Goal: Transaction & Acquisition: Book appointment/travel/reservation

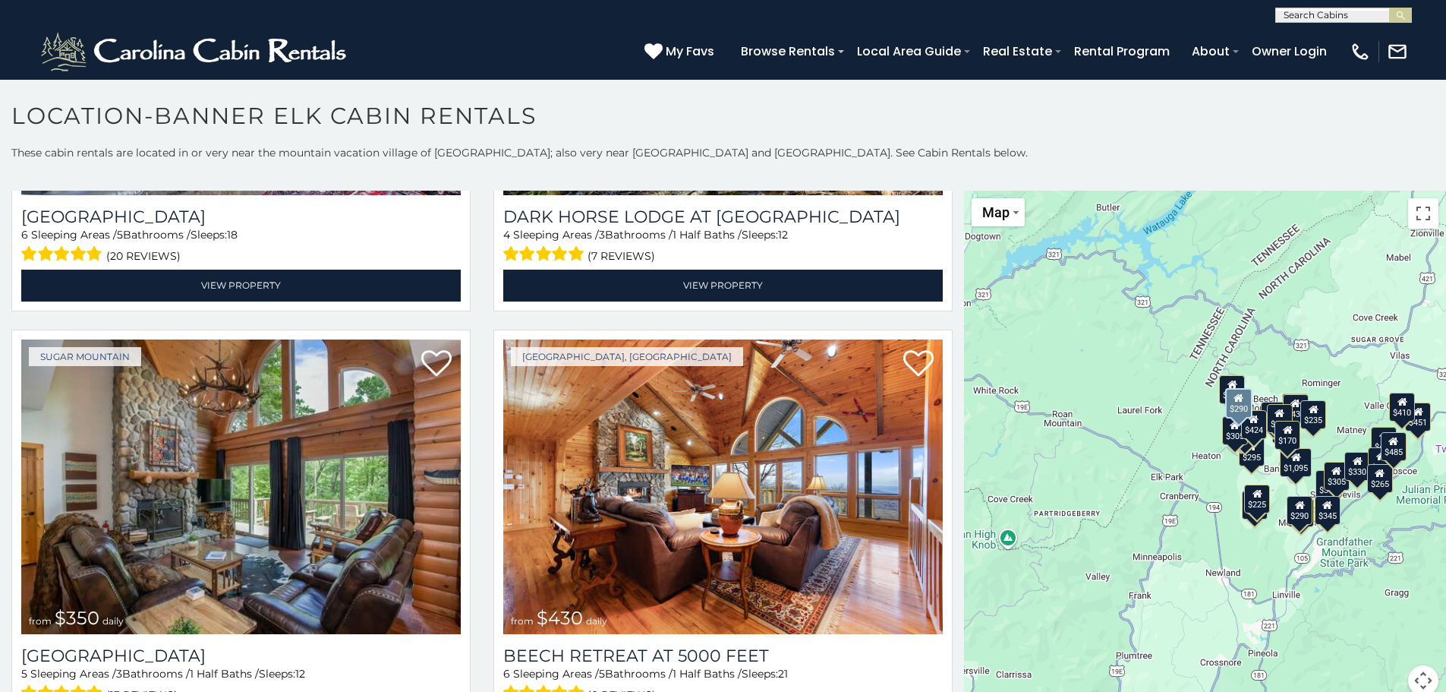
scroll to position [5619, 0]
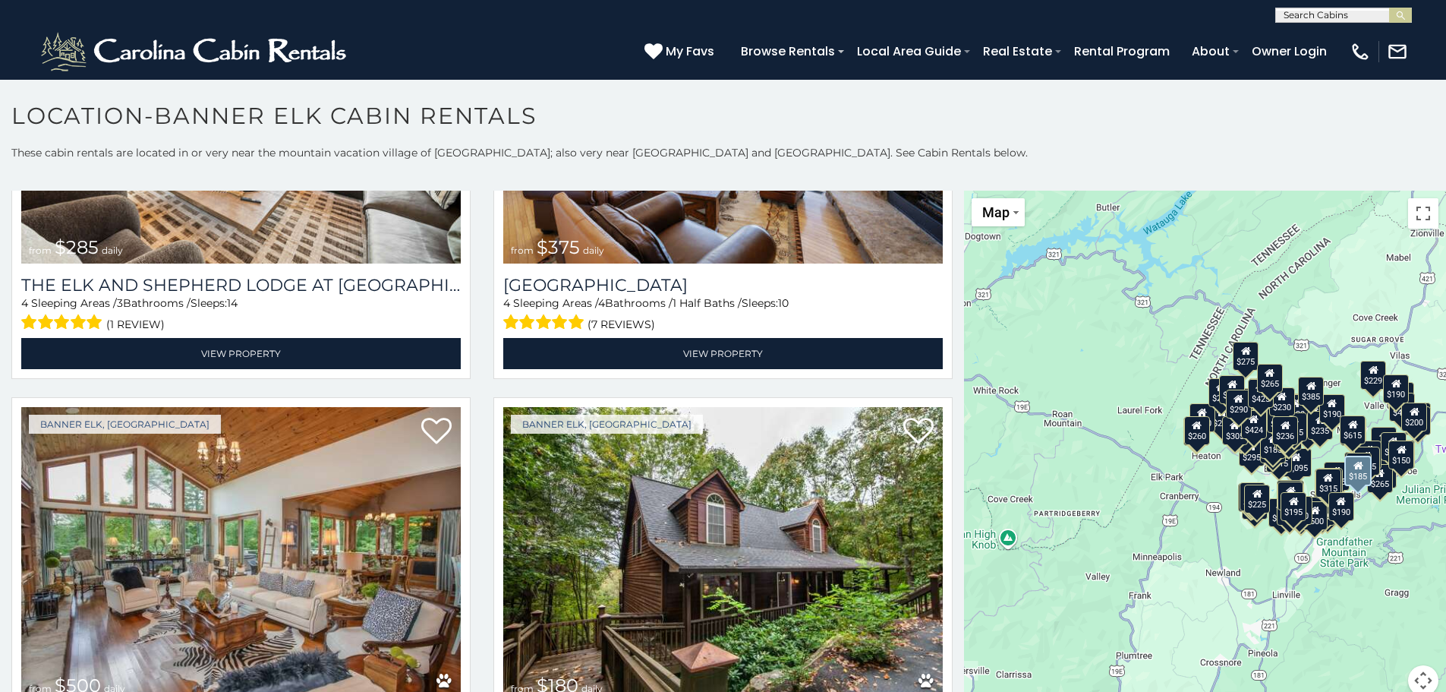
scroll to position [16931, 0]
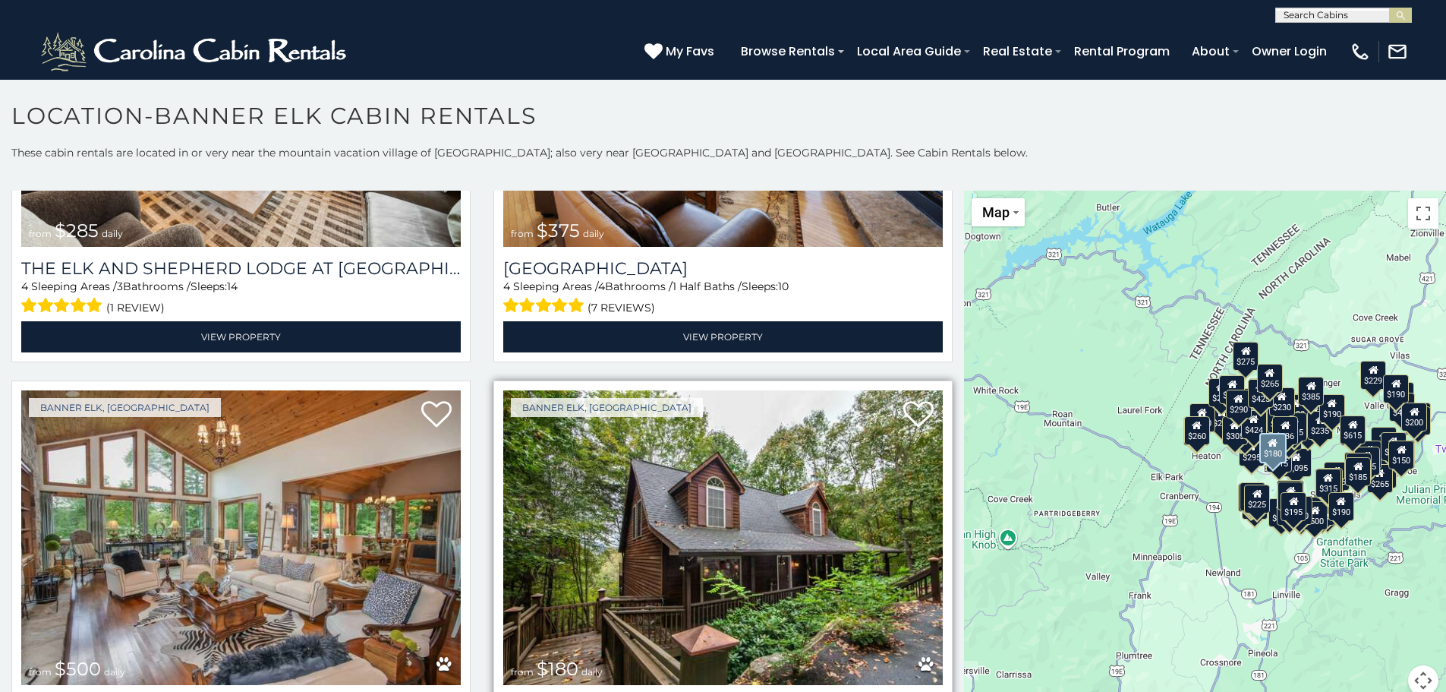
click at [694, 425] on img at bounding box center [723, 537] width 440 height 295
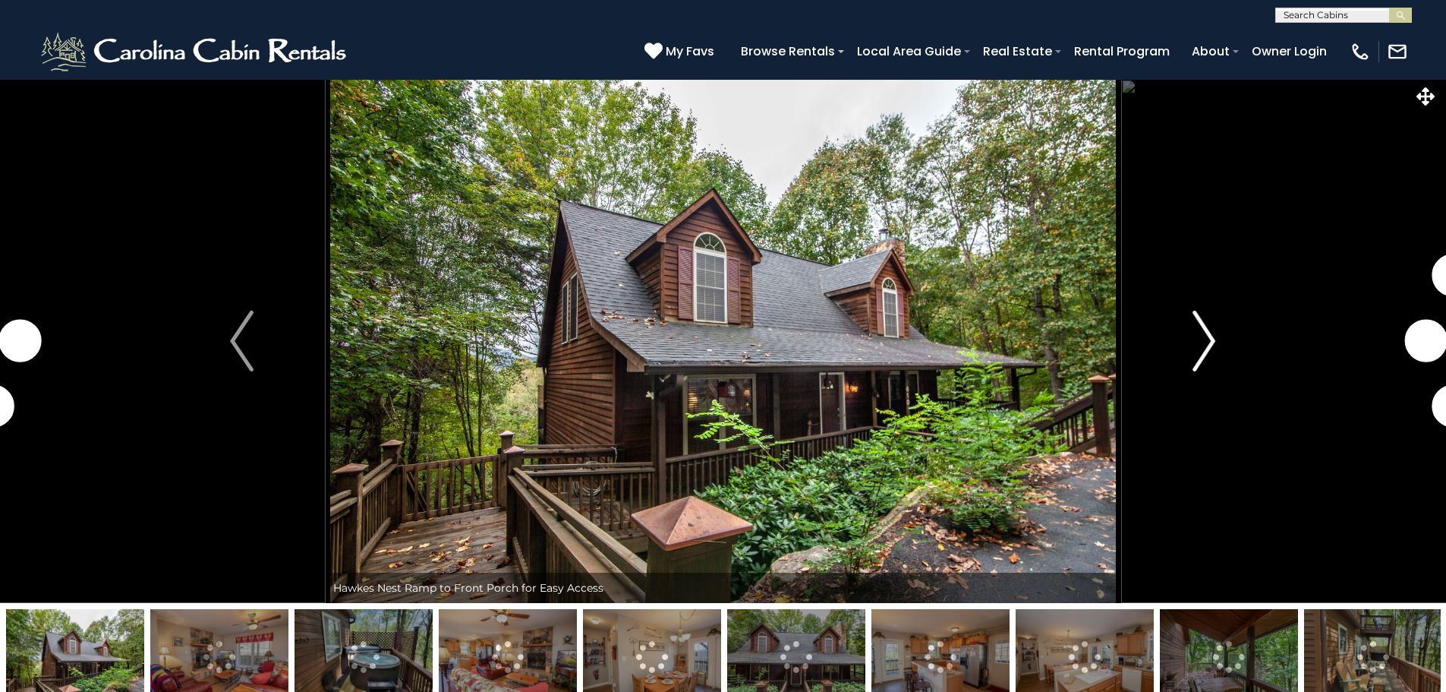
click at [1206, 339] on img "Next" at bounding box center [1204, 341] width 23 height 61
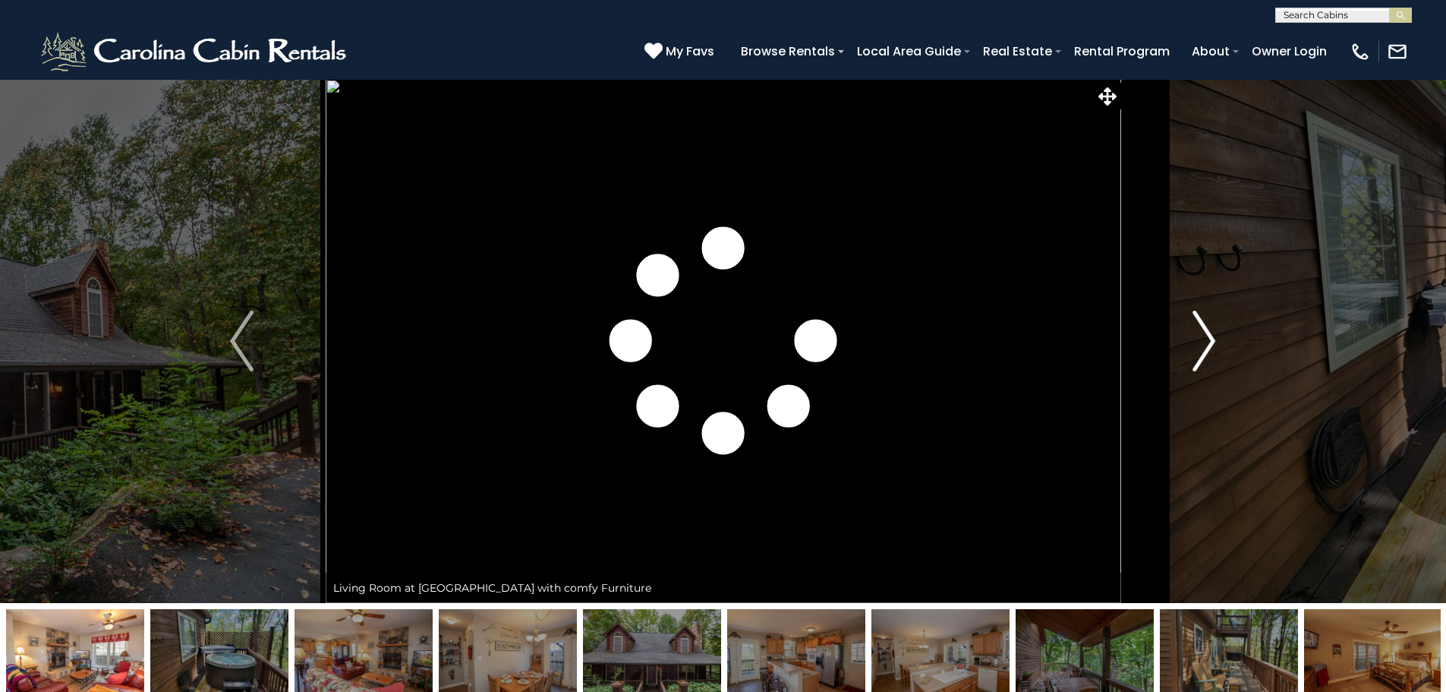
click at [1206, 342] on img "Next" at bounding box center [1204, 341] width 23 height 61
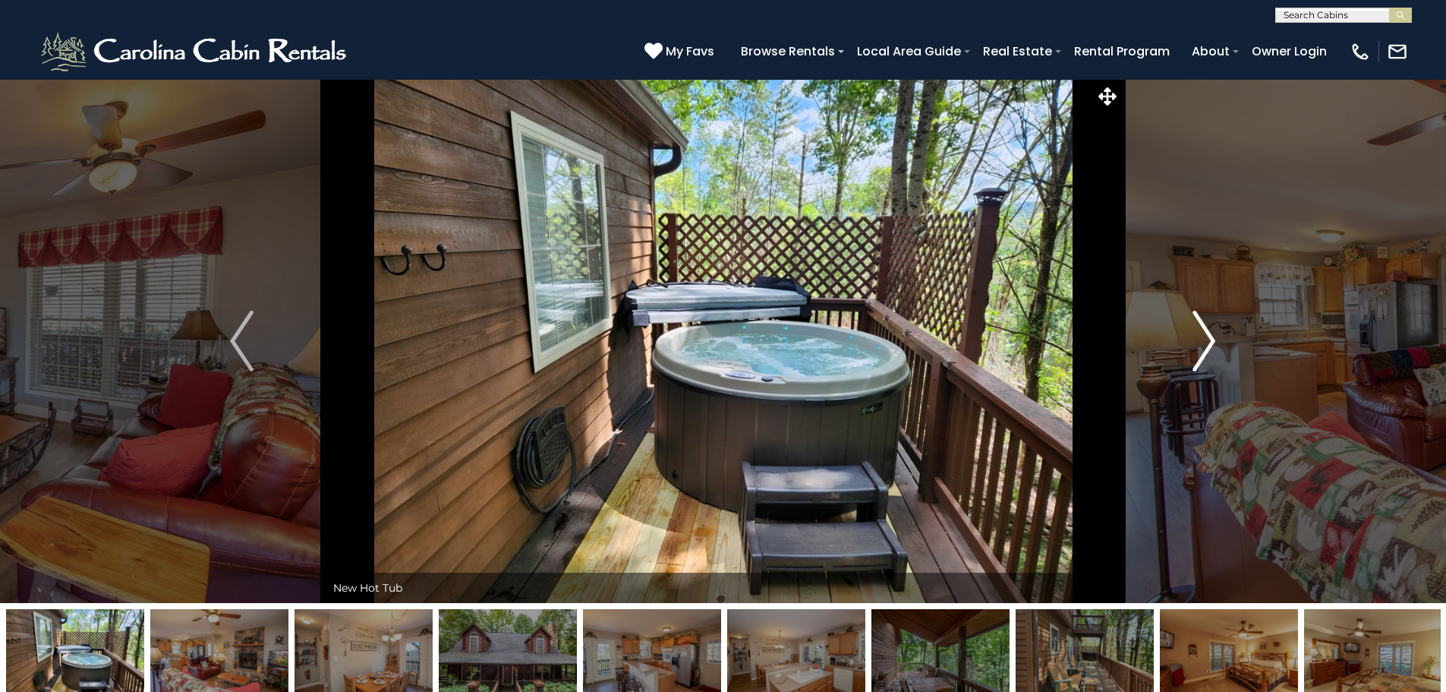
click at [1205, 342] on img "Next" at bounding box center [1204, 341] width 23 height 61
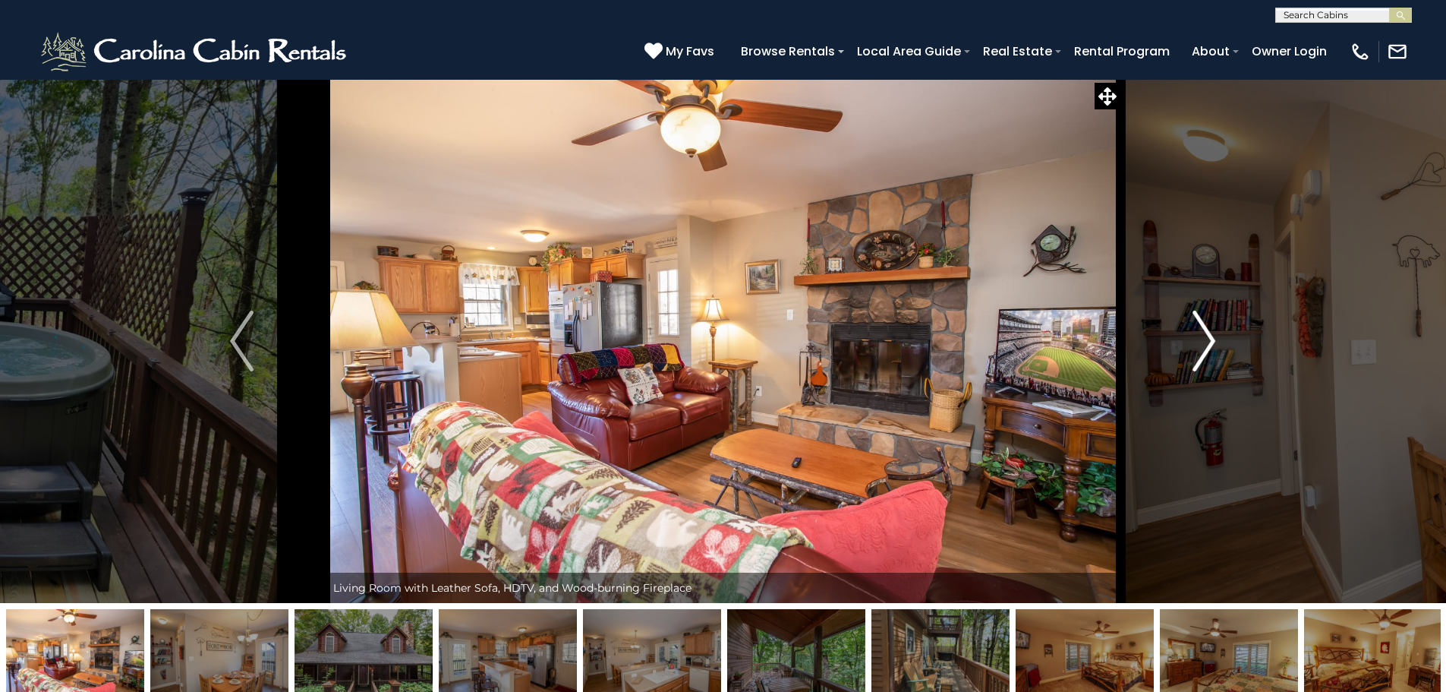
click at [1205, 342] on img "Next" at bounding box center [1204, 341] width 23 height 61
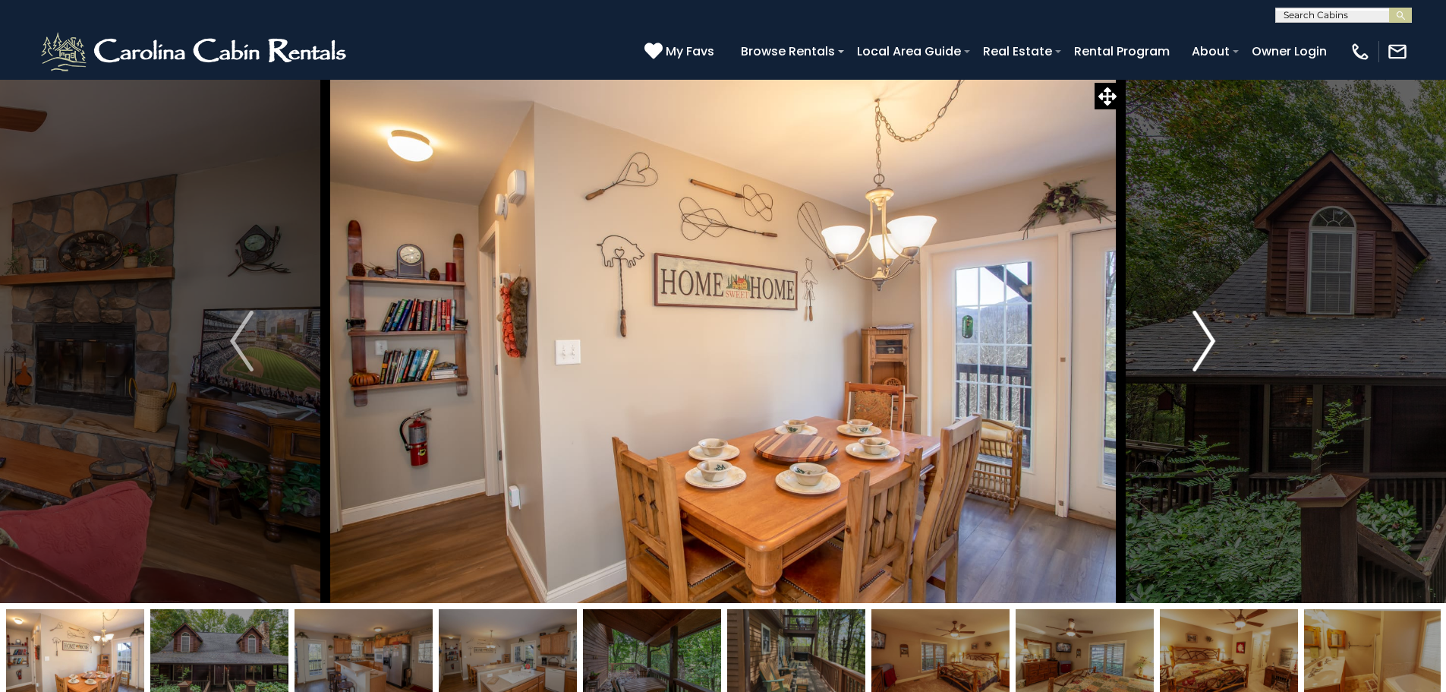
click at [1205, 342] on img "Next" at bounding box center [1204, 341] width 23 height 61
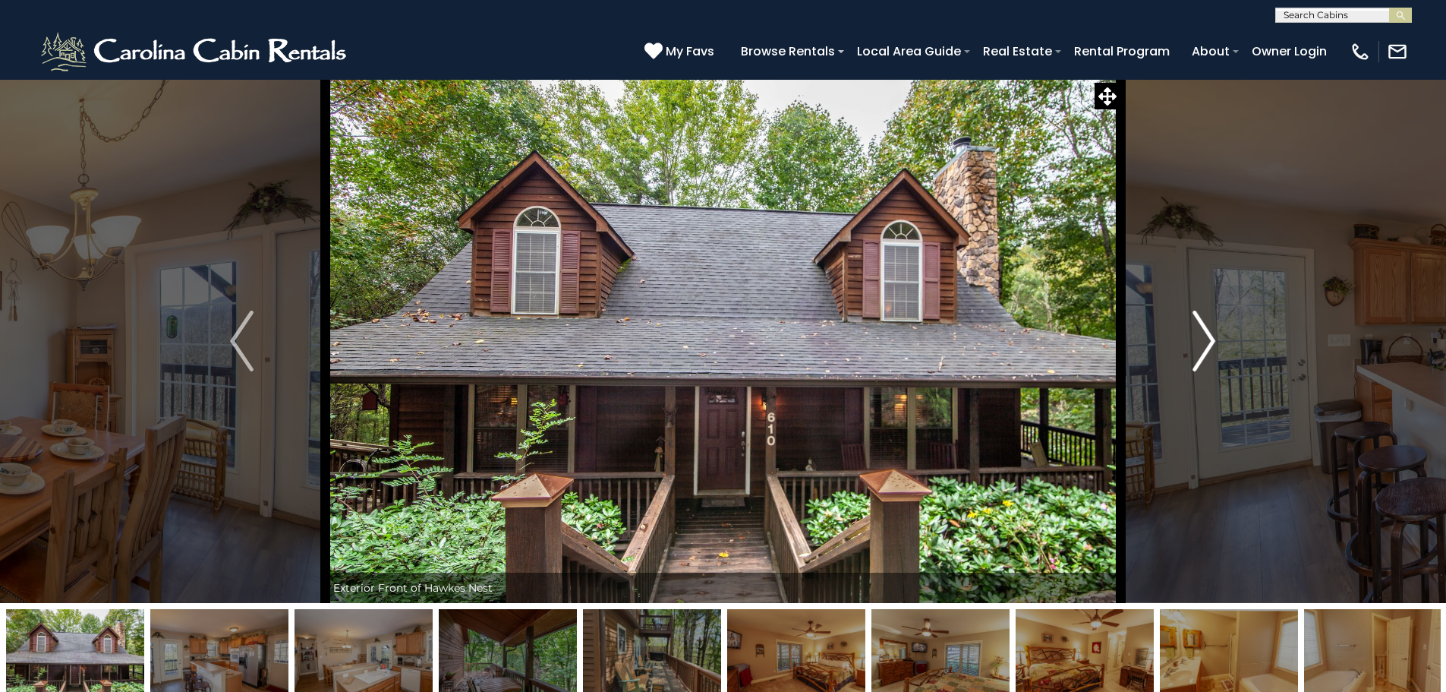
click at [1205, 342] on img "Next" at bounding box center [1204, 341] width 23 height 61
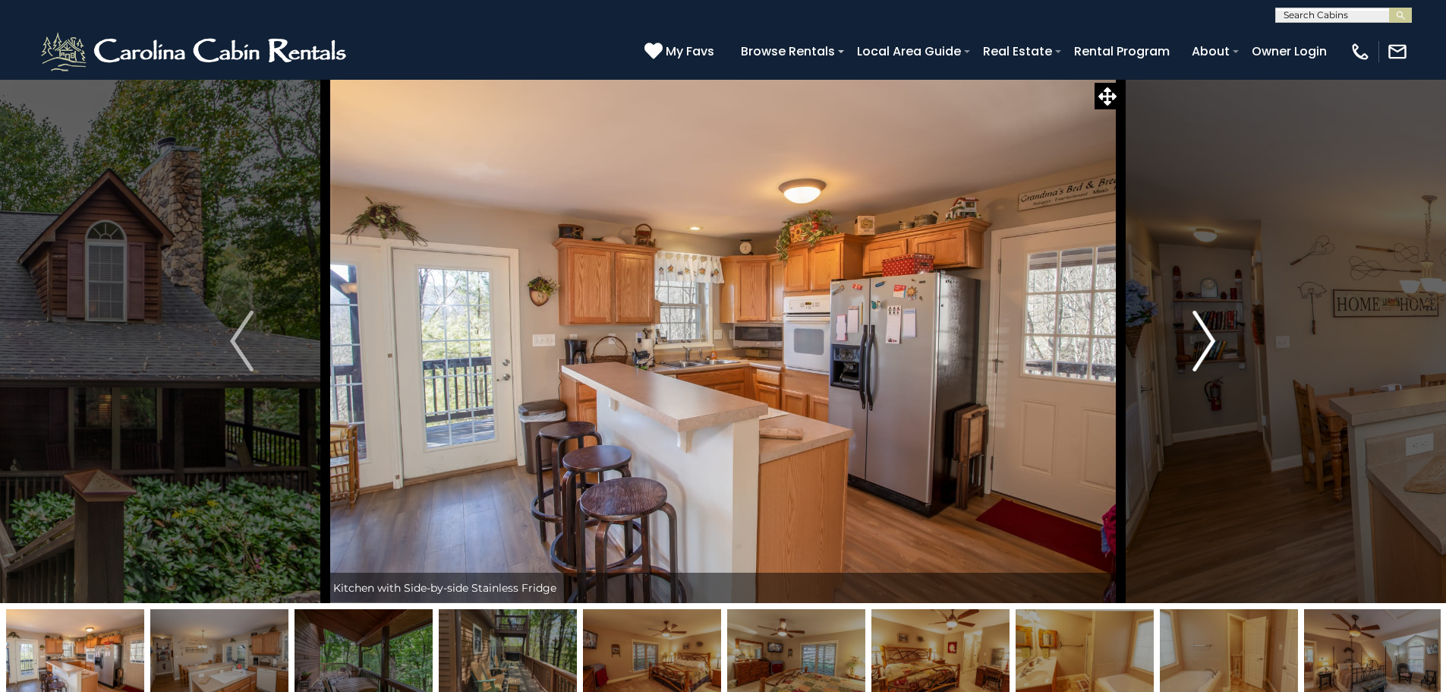
click at [1205, 342] on img "Next" at bounding box center [1204, 341] width 23 height 61
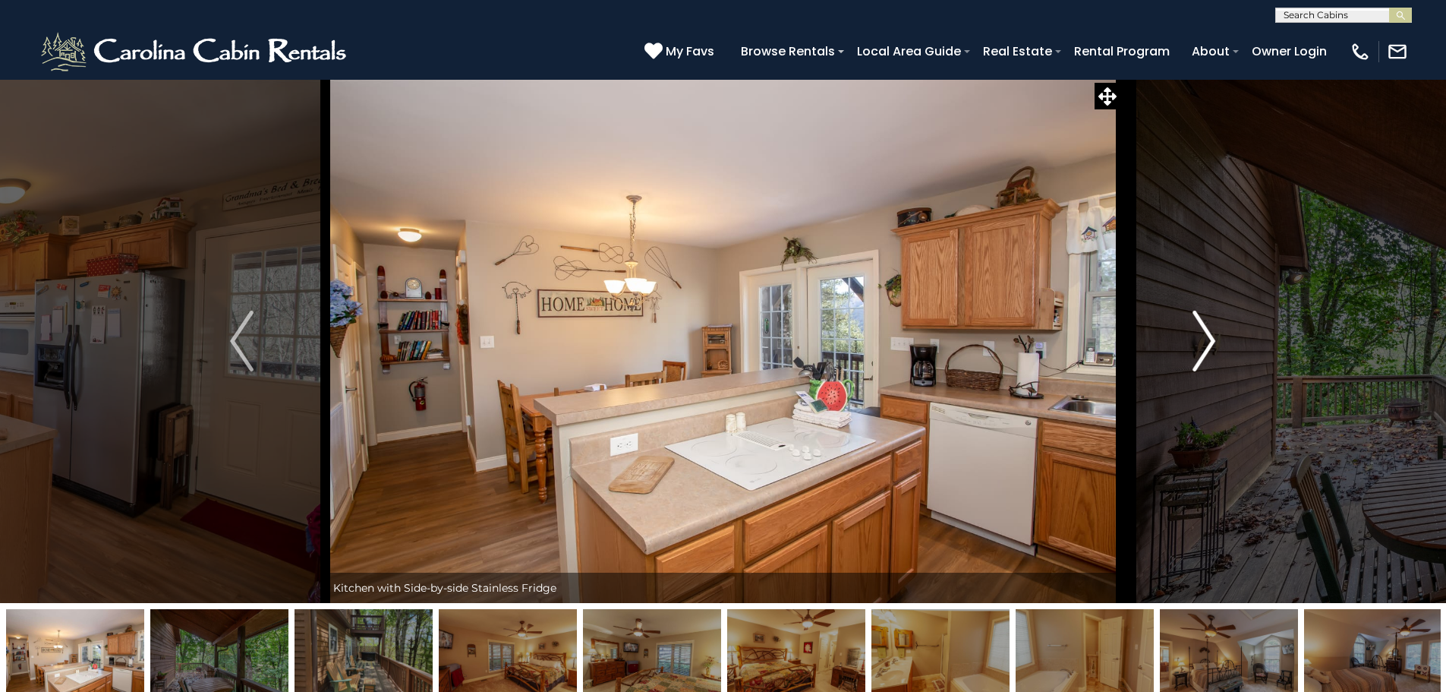
click at [1205, 342] on img "Next" at bounding box center [1204, 341] width 23 height 61
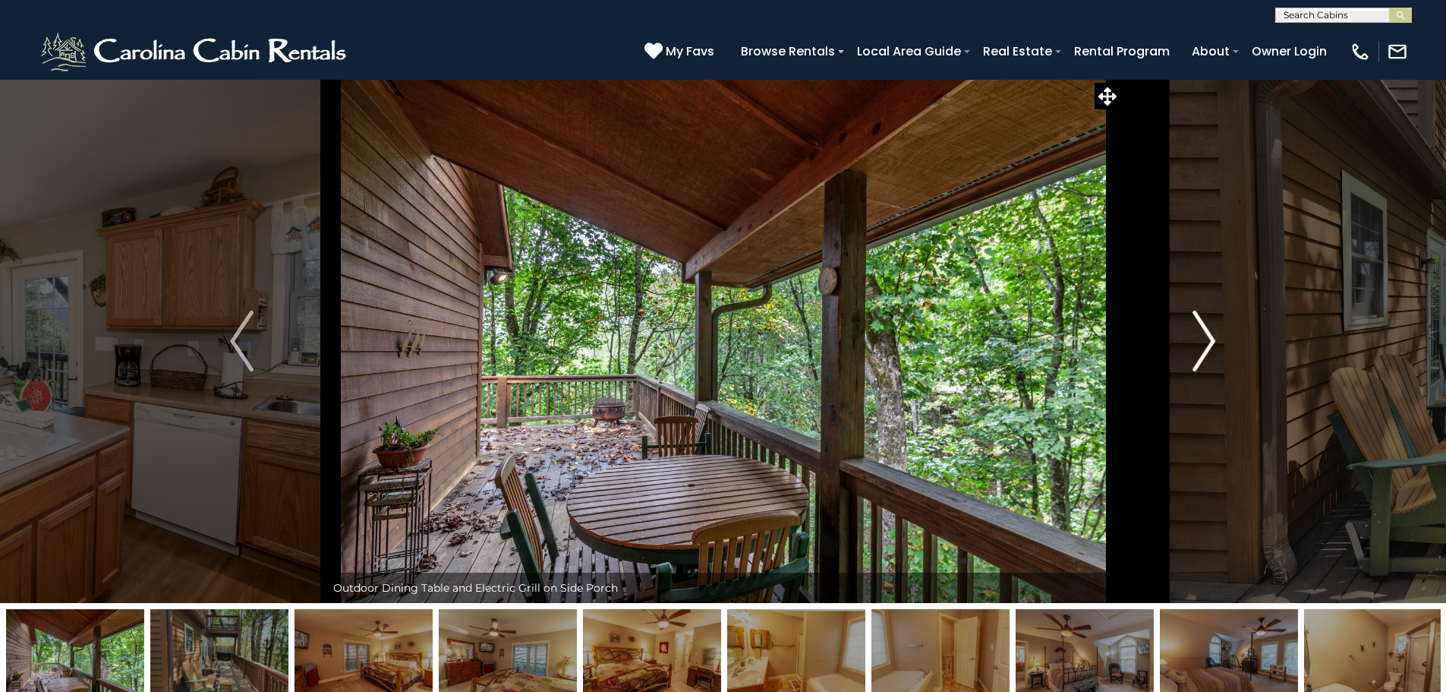
click at [1205, 342] on img "Next" at bounding box center [1204, 341] width 23 height 61
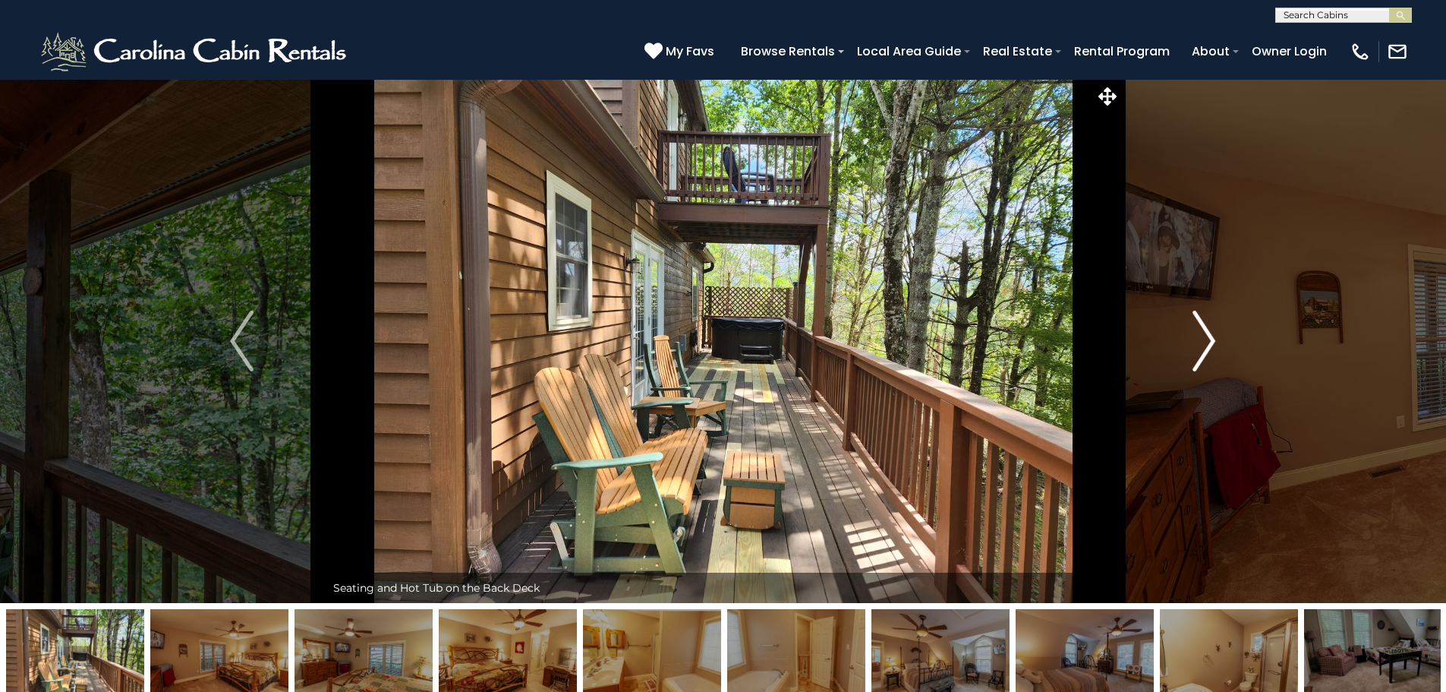
click at [1205, 342] on img "Next" at bounding box center [1204, 341] width 23 height 61
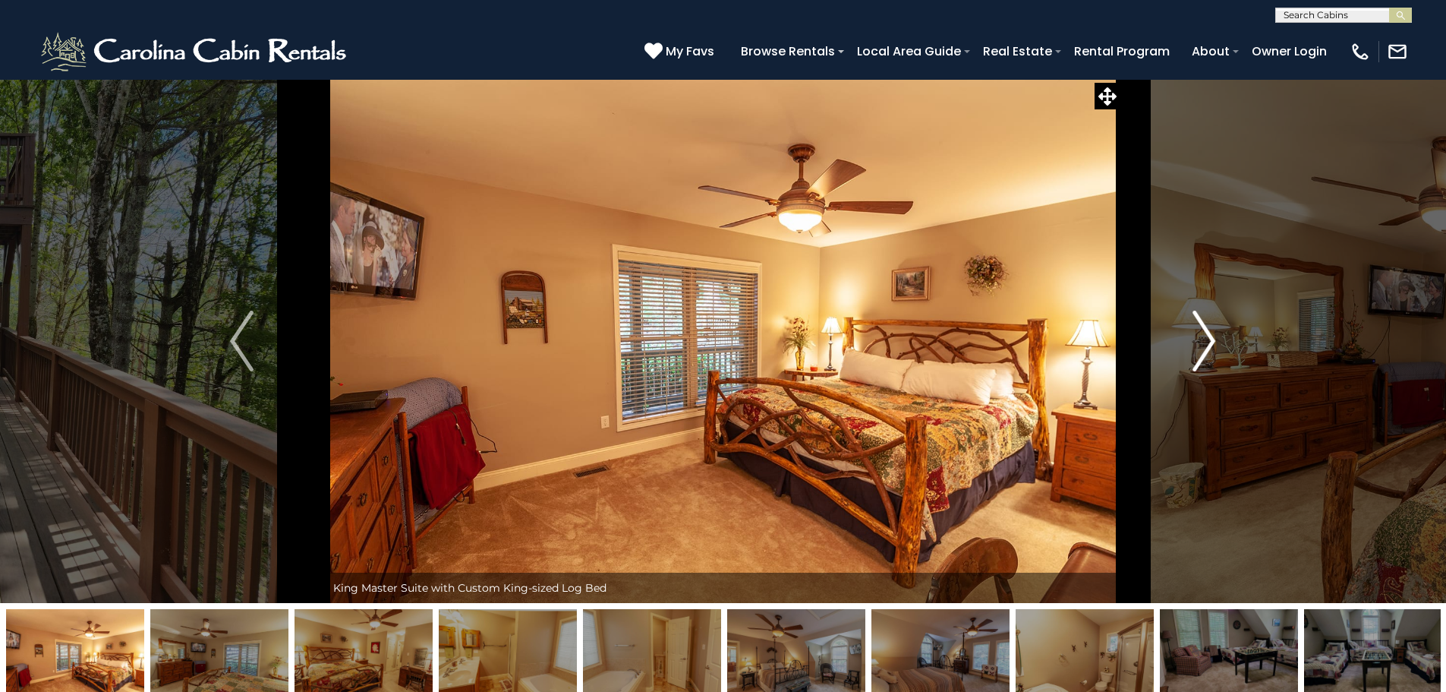
click at [1205, 342] on img "Next" at bounding box center [1204, 341] width 23 height 61
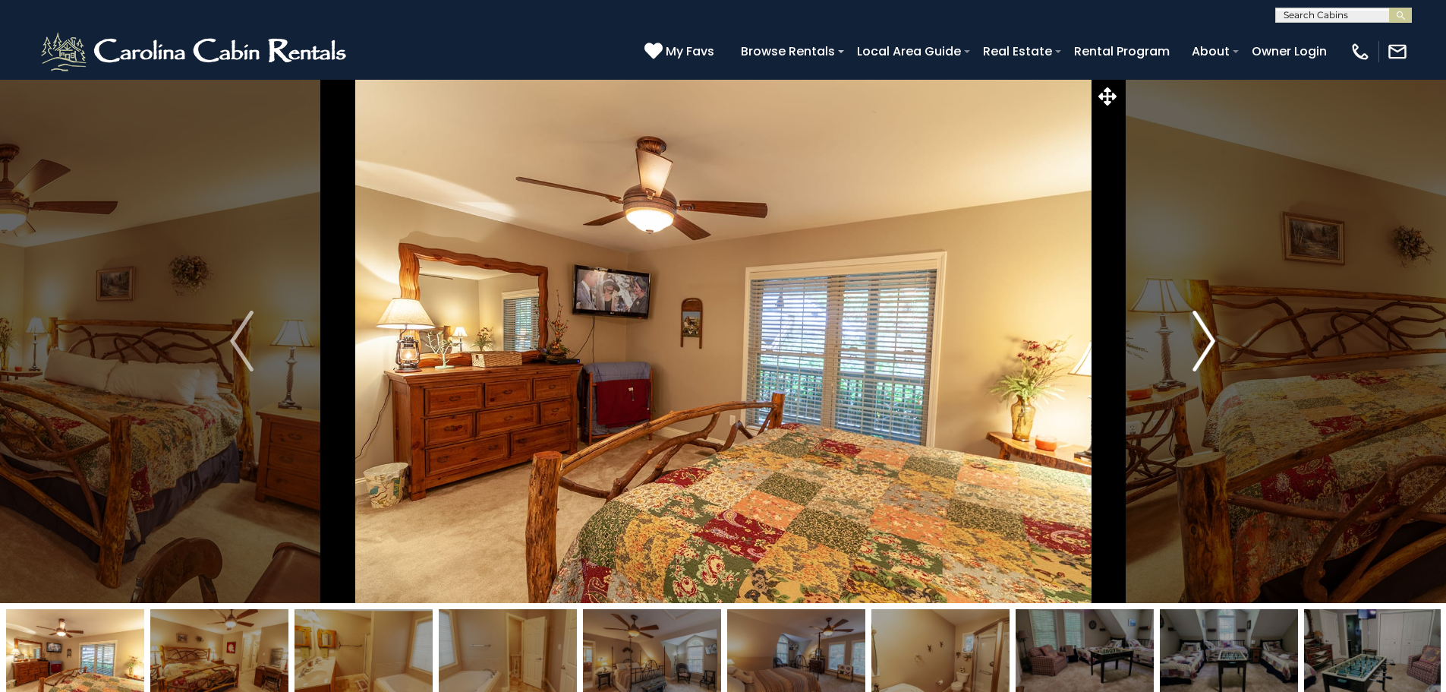
click at [1205, 342] on img "Next" at bounding box center [1204, 341] width 23 height 61
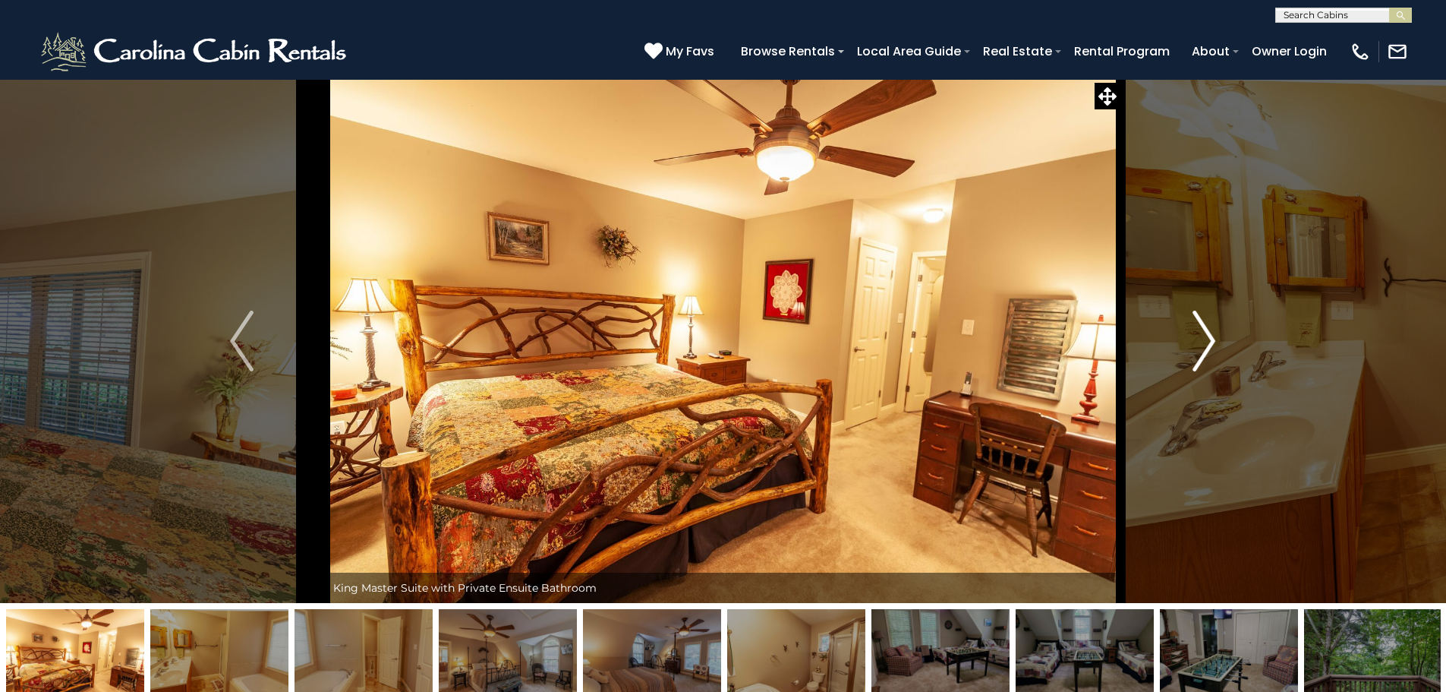
click at [1205, 342] on img "Next" at bounding box center [1204, 341] width 23 height 61
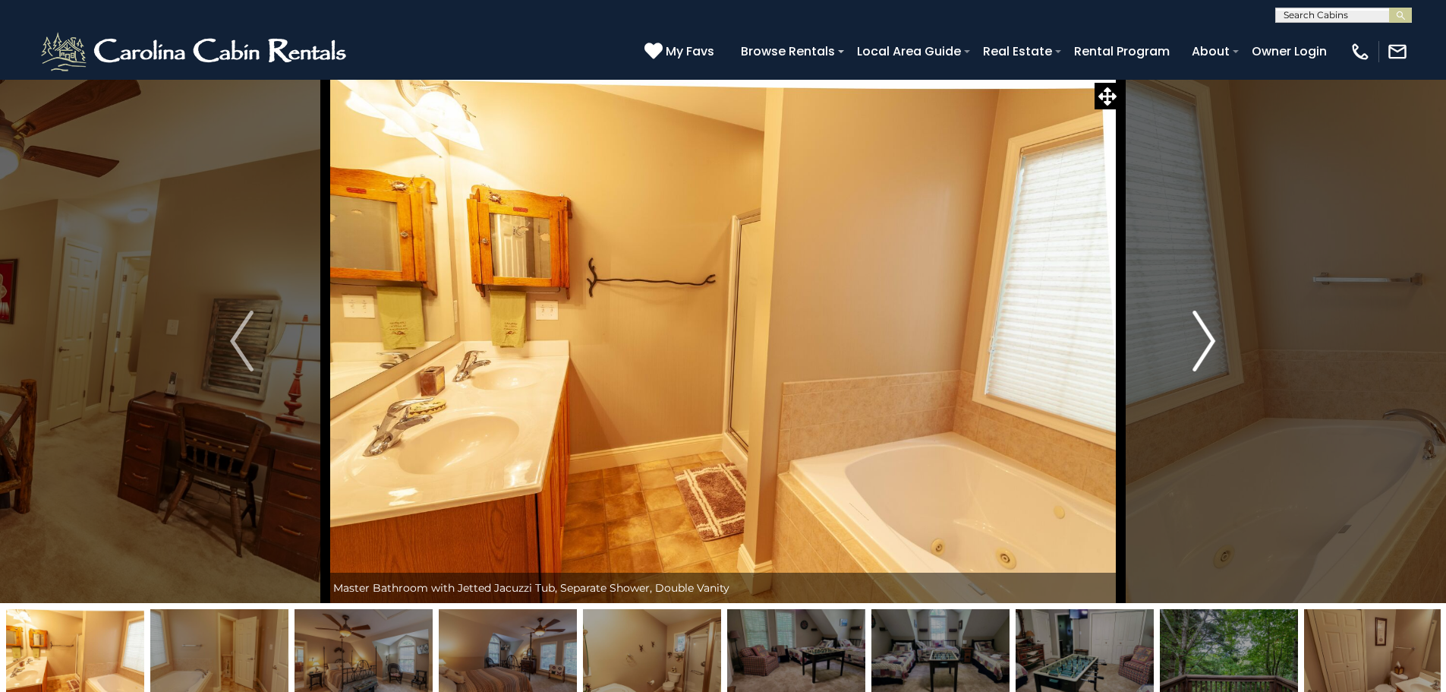
click at [1205, 342] on img "Next" at bounding box center [1204, 341] width 23 height 61
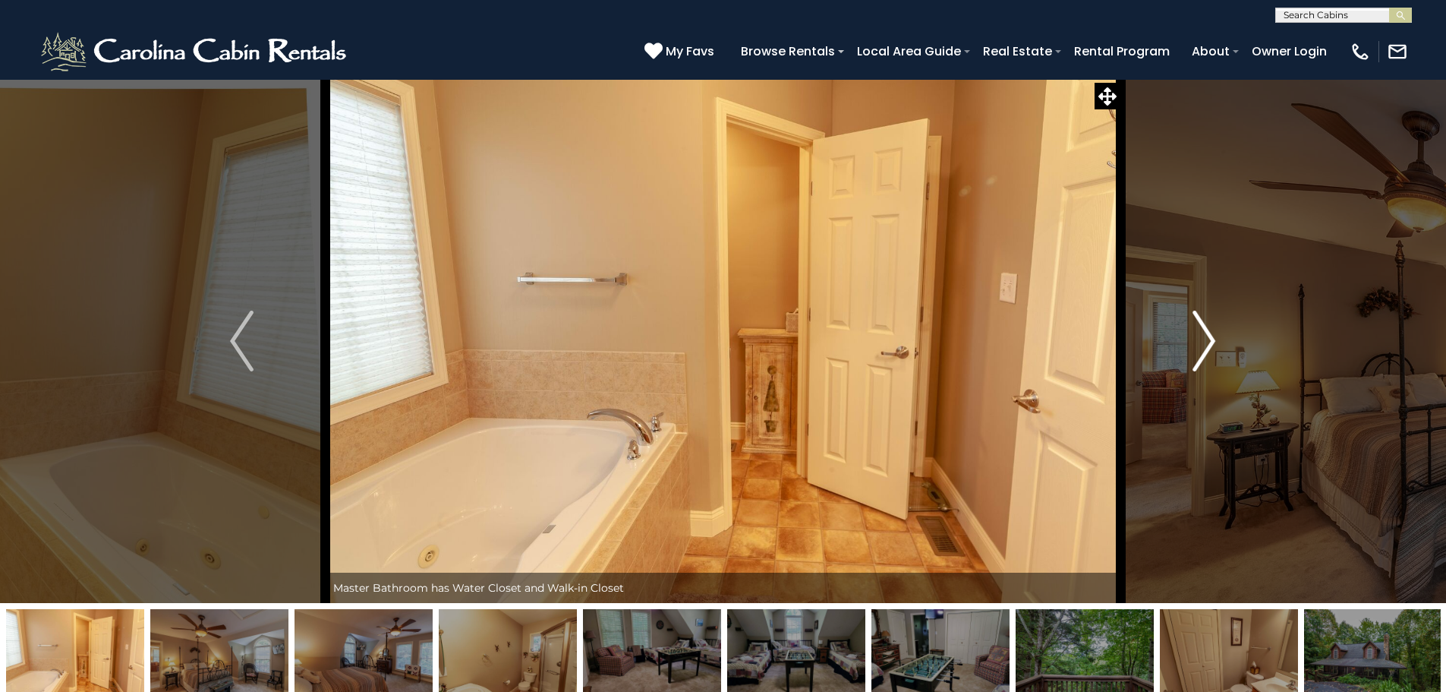
click at [1205, 342] on img "Next" at bounding box center [1204, 341] width 23 height 61
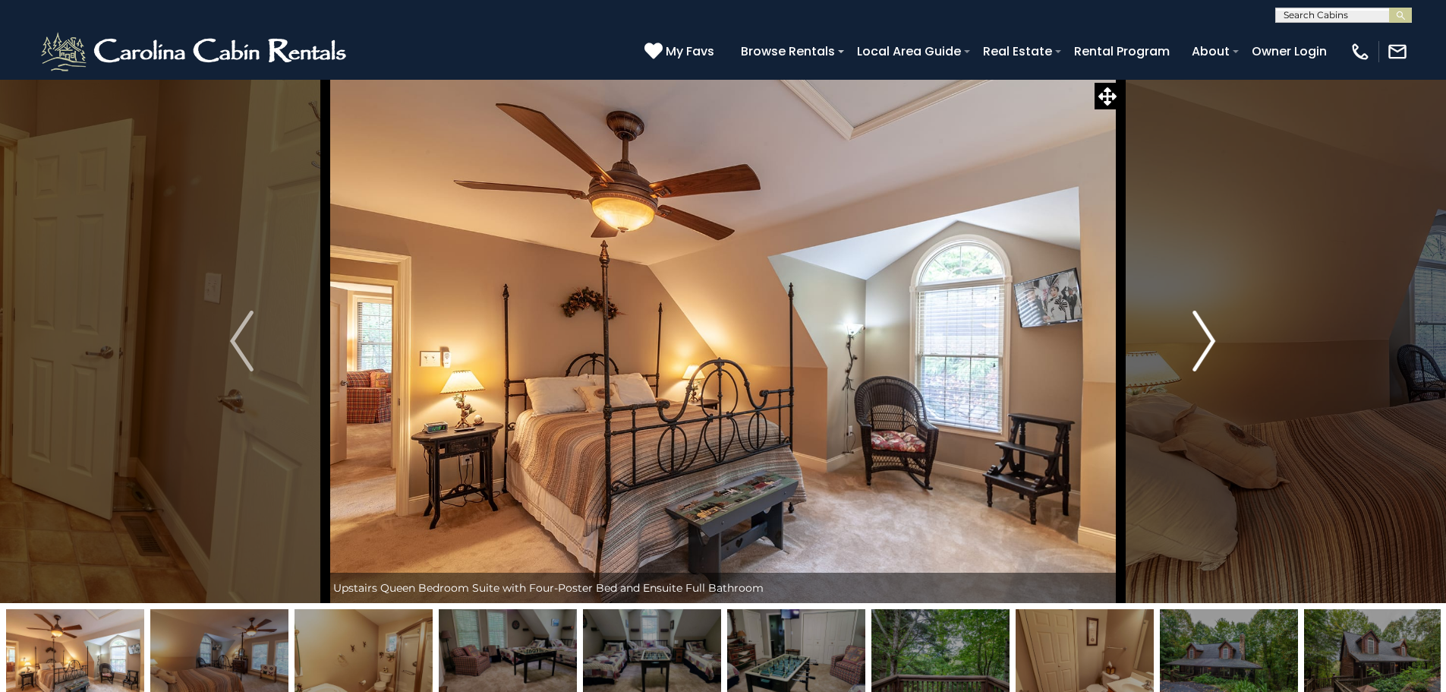
click at [1205, 342] on img "Next" at bounding box center [1204, 341] width 23 height 61
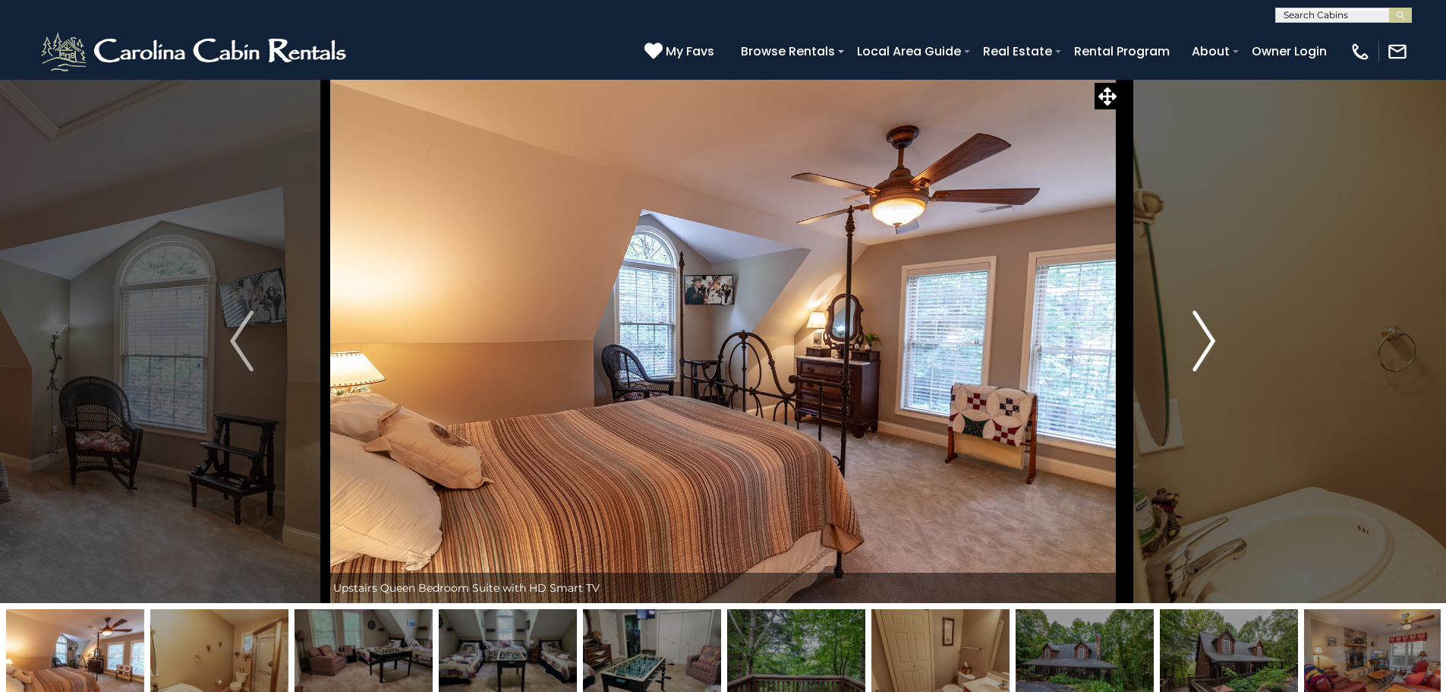
click at [1205, 342] on img "Next" at bounding box center [1204, 341] width 23 height 61
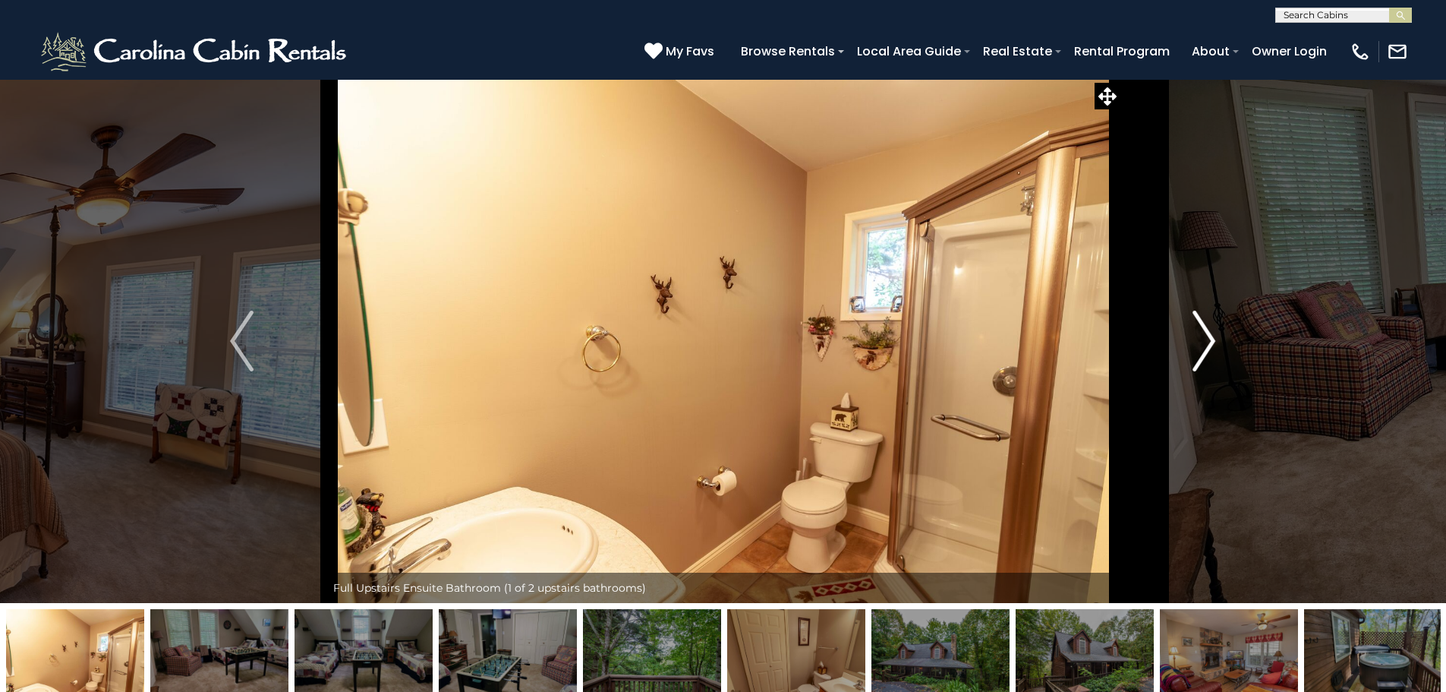
click at [1205, 342] on img "Next" at bounding box center [1204, 341] width 23 height 61
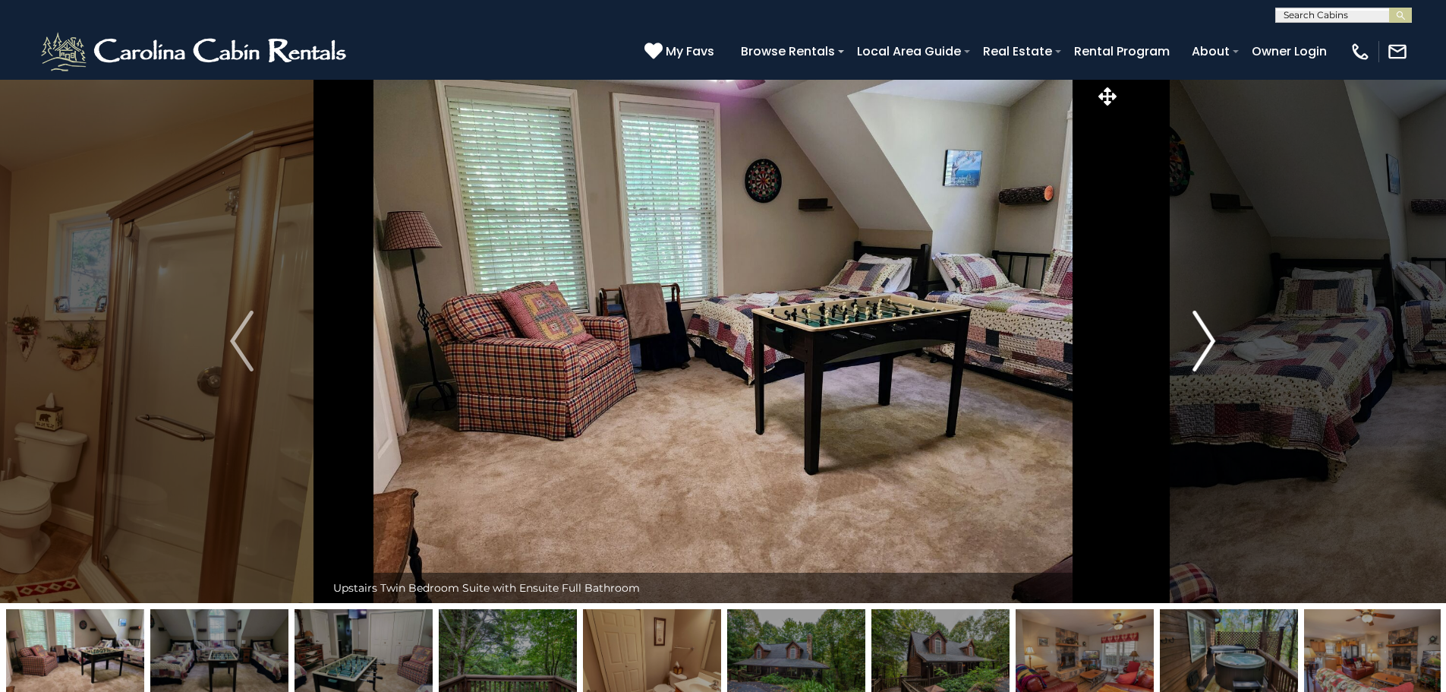
click at [1205, 342] on img "Next" at bounding box center [1204, 341] width 23 height 61
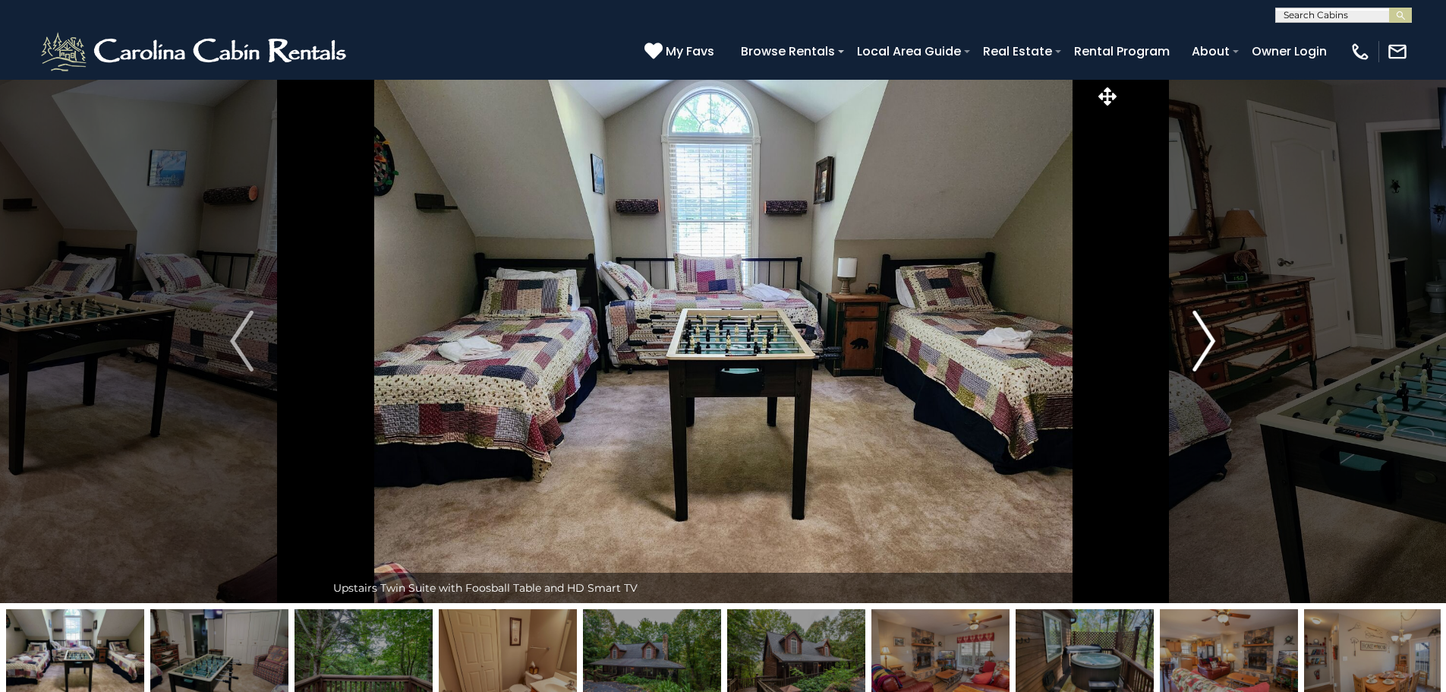
click at [1205, 342] on img "Next" at bounding box center [1204, 341] width 23 height 61
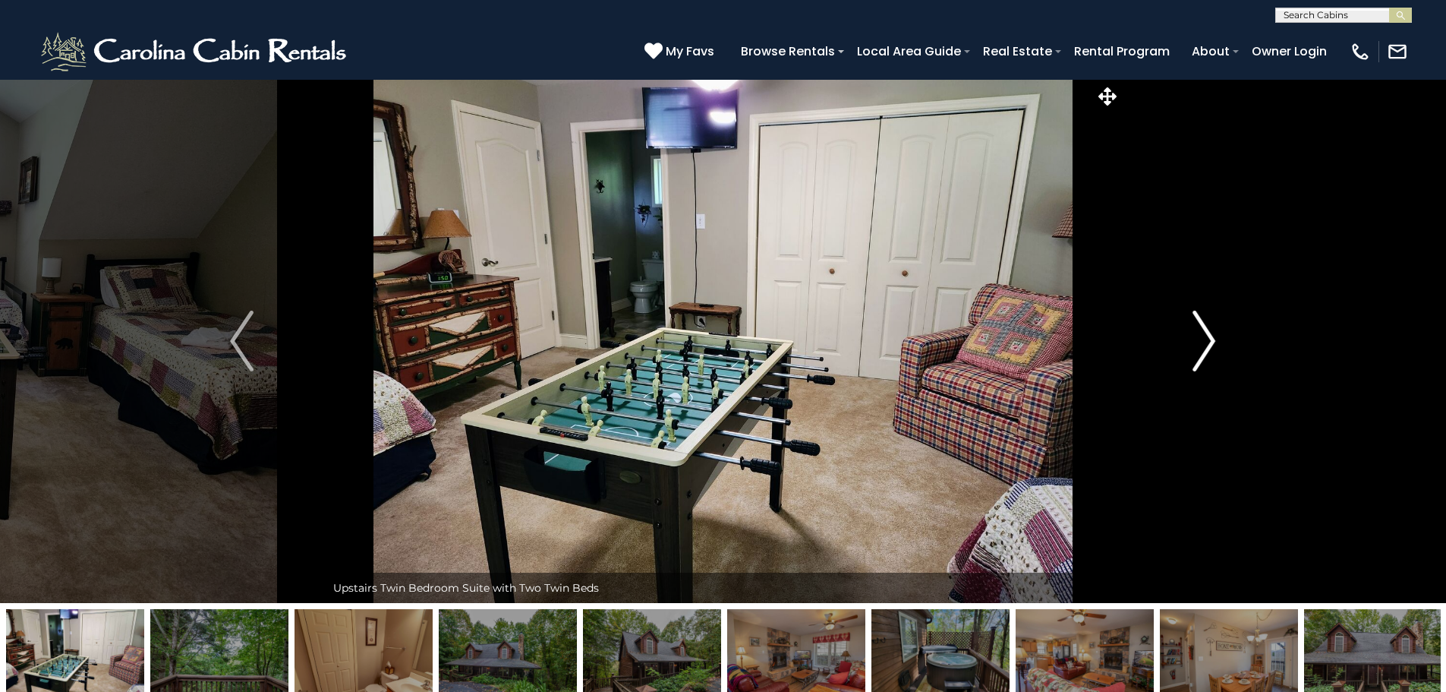
click at [1205, 342] on img "Next" at bounding box center [1204, 341] width 23 height 61
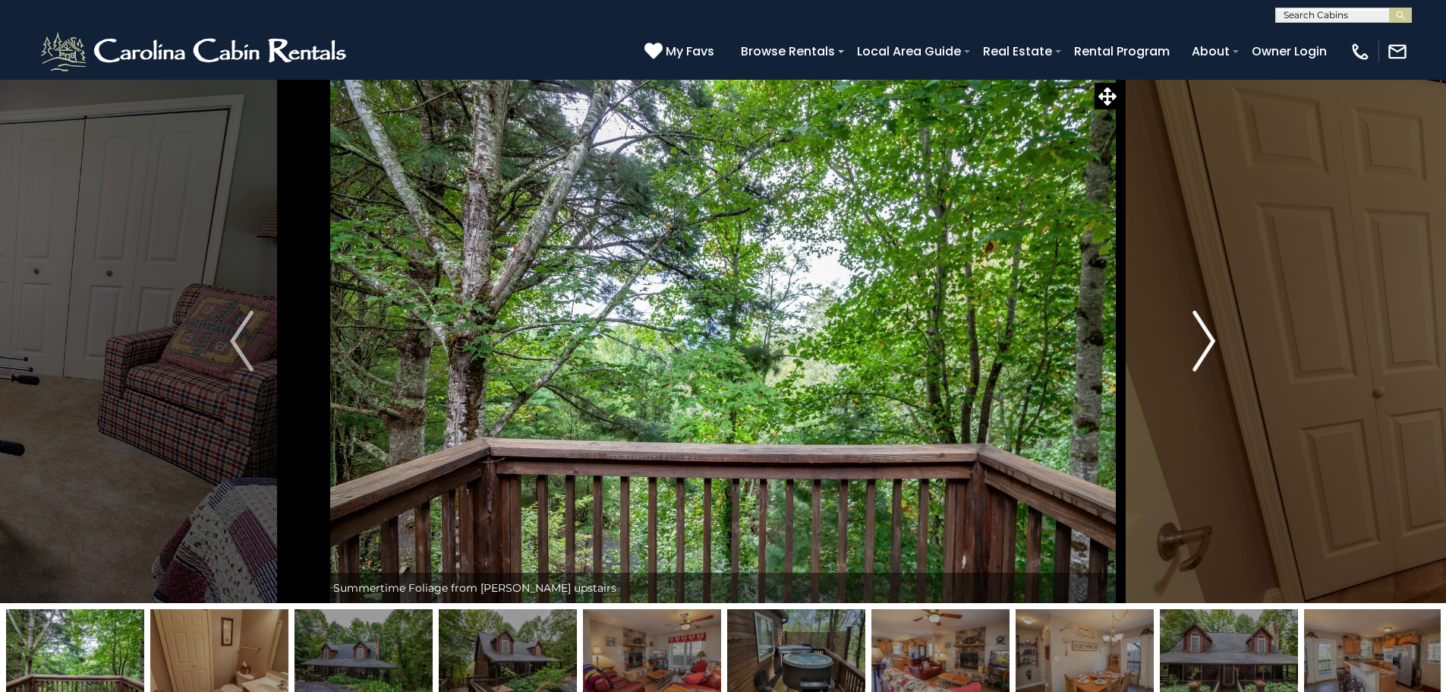
click at [1206, 339] on img "Next" at bounding box center [1204, 341] width 23 height 61
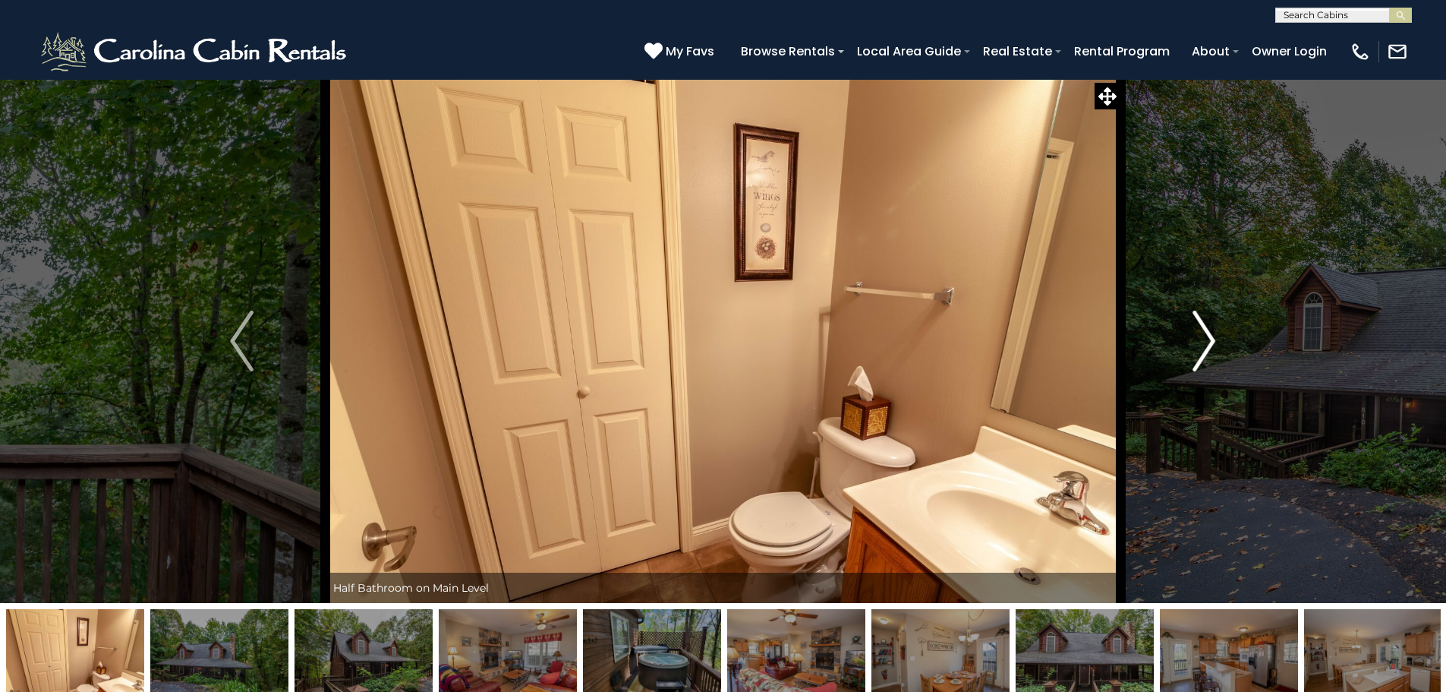
click at [1206, 339] on img "Next" at bounding box center [1204, 341] width 23 height 61
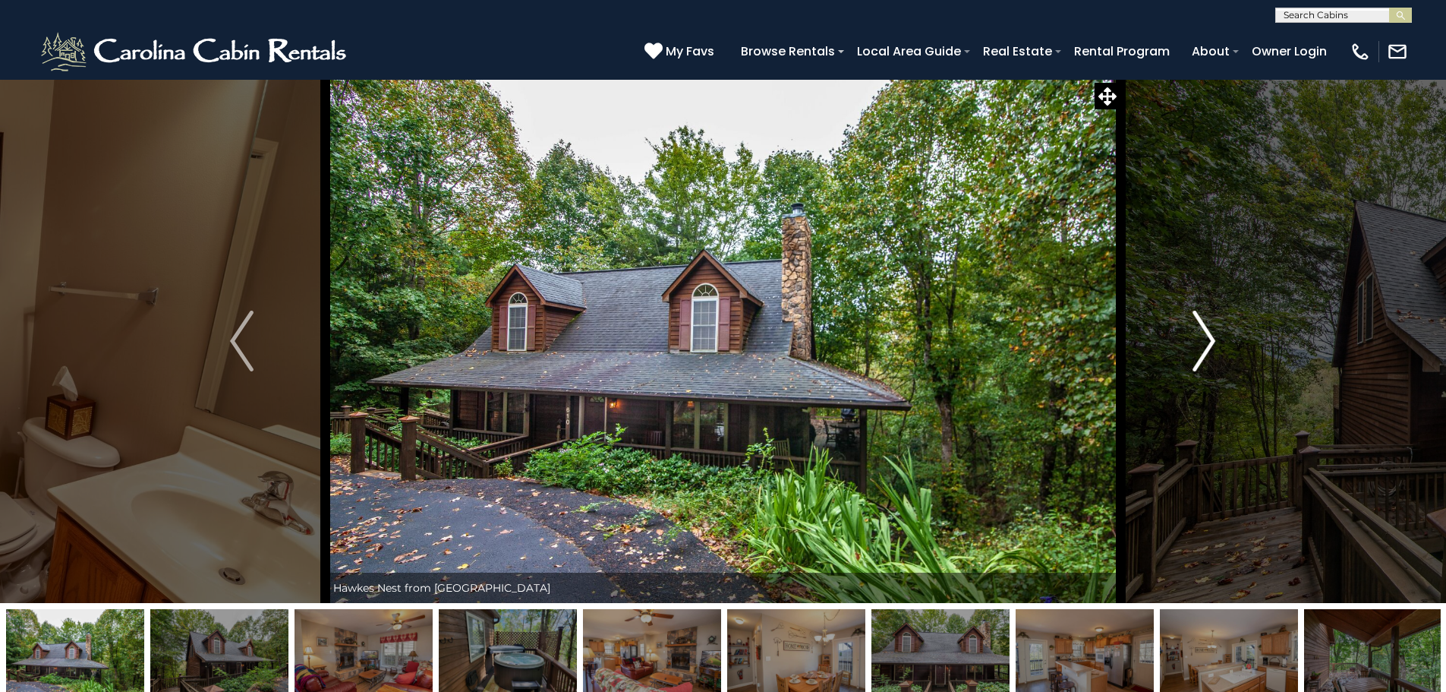
click at [1206, 339] on img "Next" at bounding box center [1204, 341] width 23 height 61
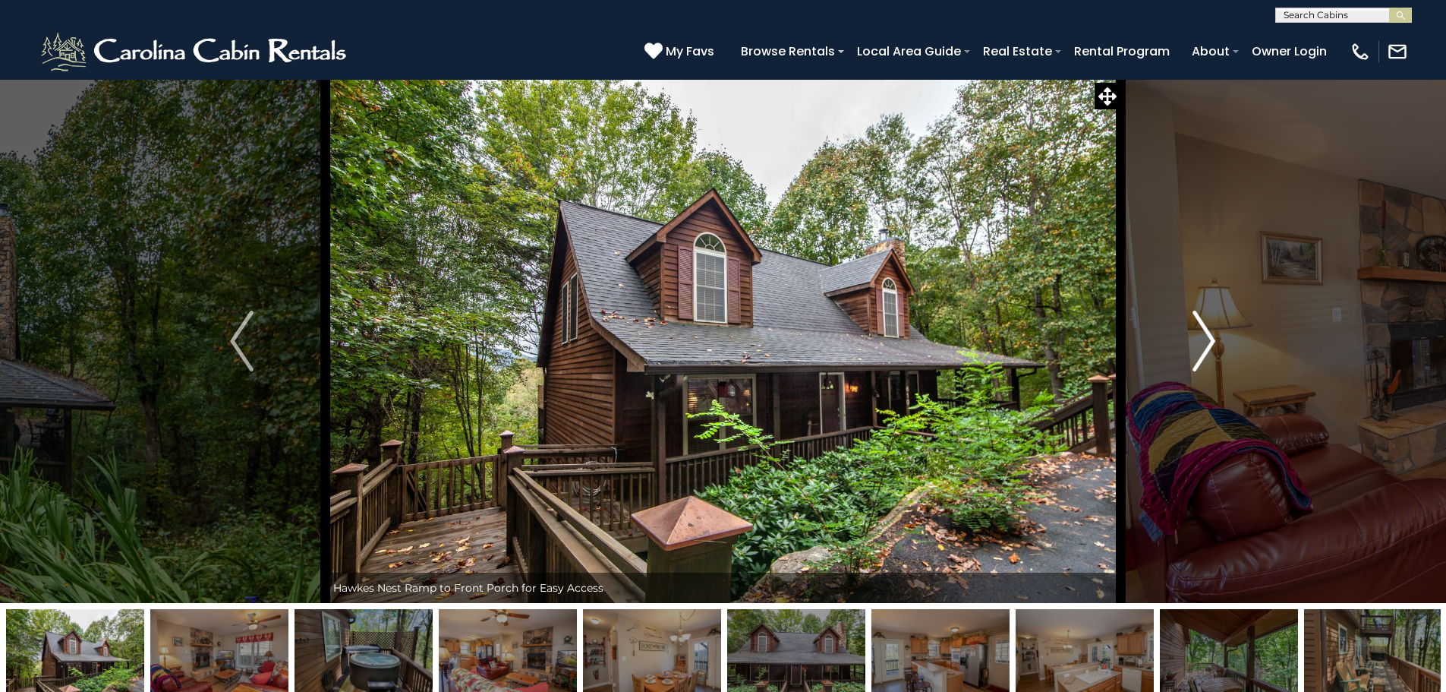
click at [1206, 339] on img "Next" at bounding box center [1204, 341] width 23 height 61
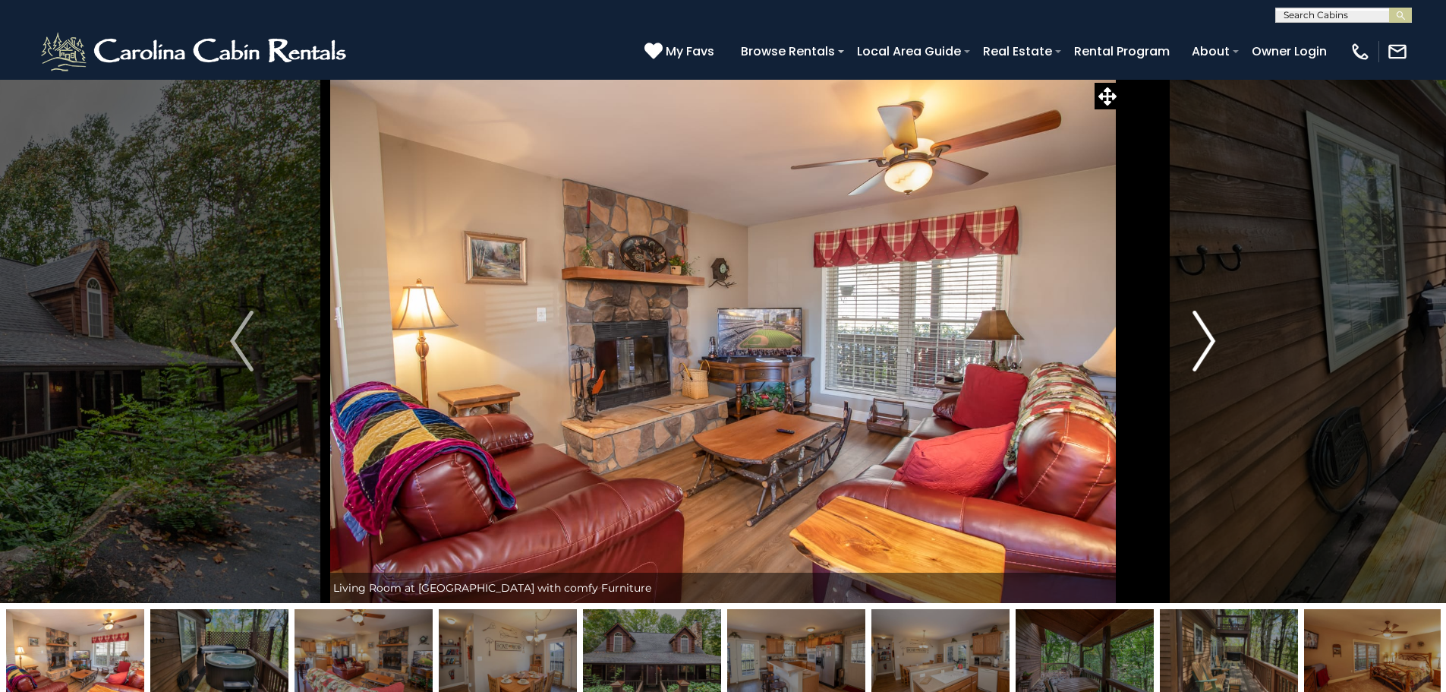
click at [1206, 339] on img "Next" at bounding box center [1204, 341] width 23 height 61
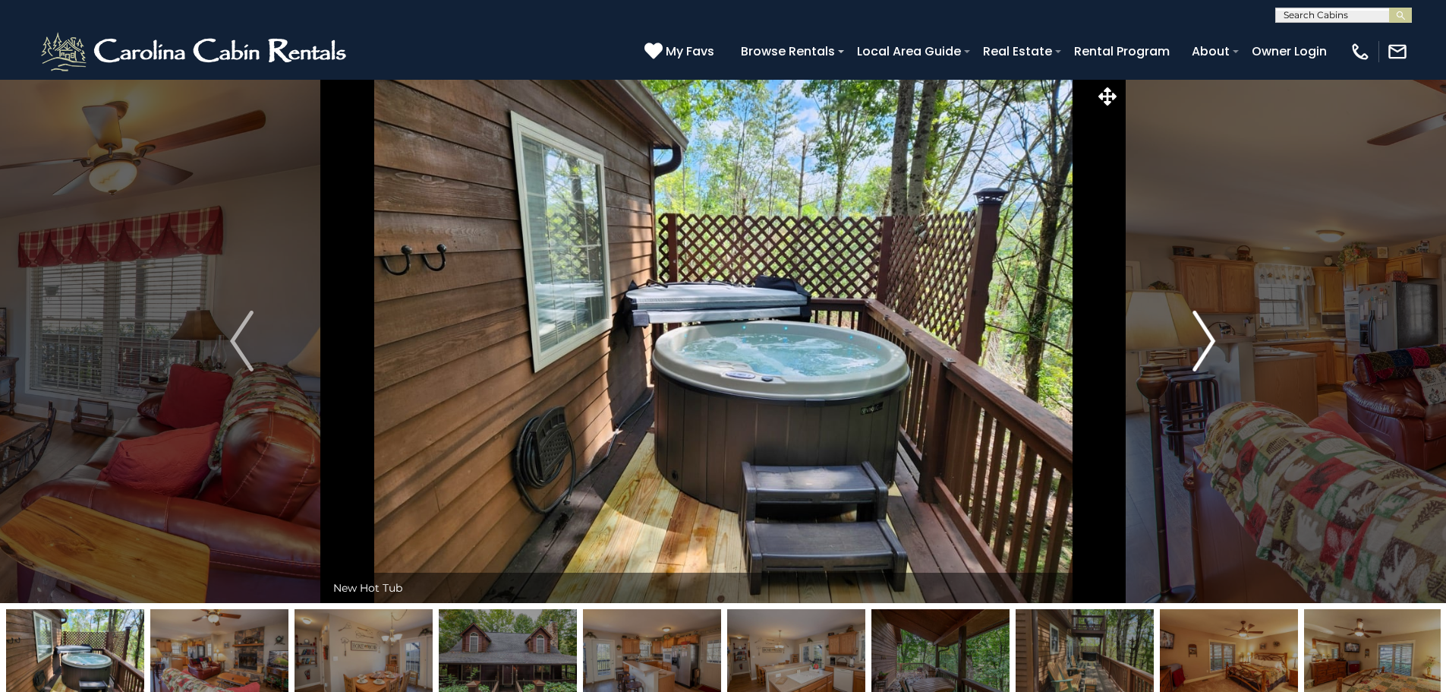
click at [1206, 339] on img "Next" at bounding box center [1204, 341] width 23 height 61
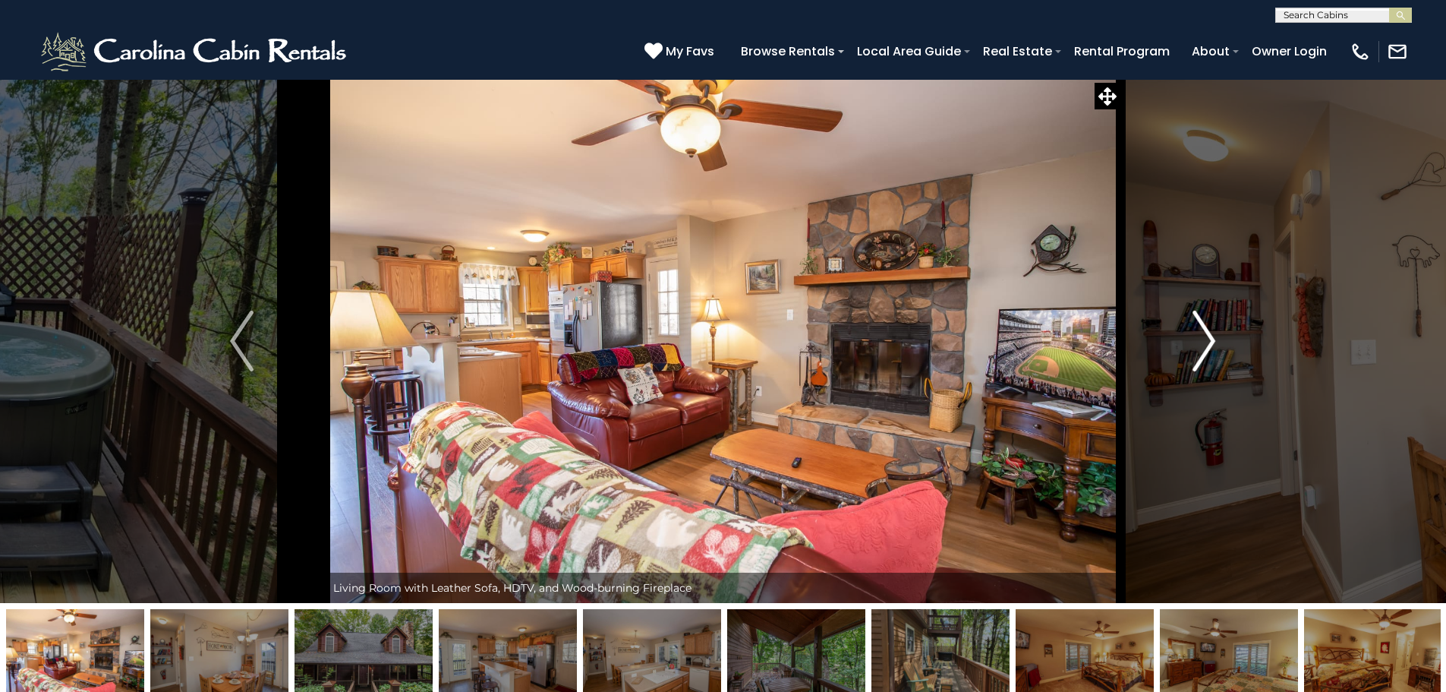
click at [1206, 339] on img "Next" at bounding box center [1204, 341] width 23 height 61
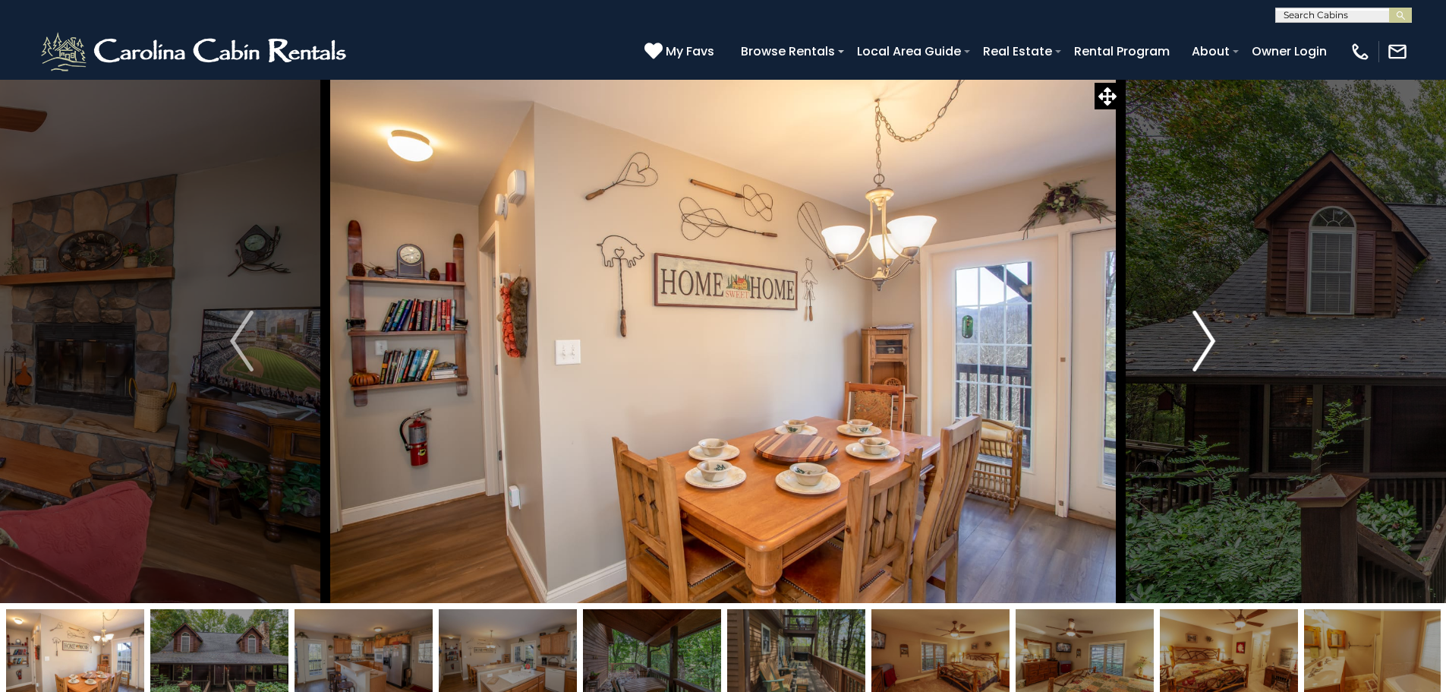
click at [1206, 339] on img "Next" at bounding box center [1204, 341] width 23 height 61
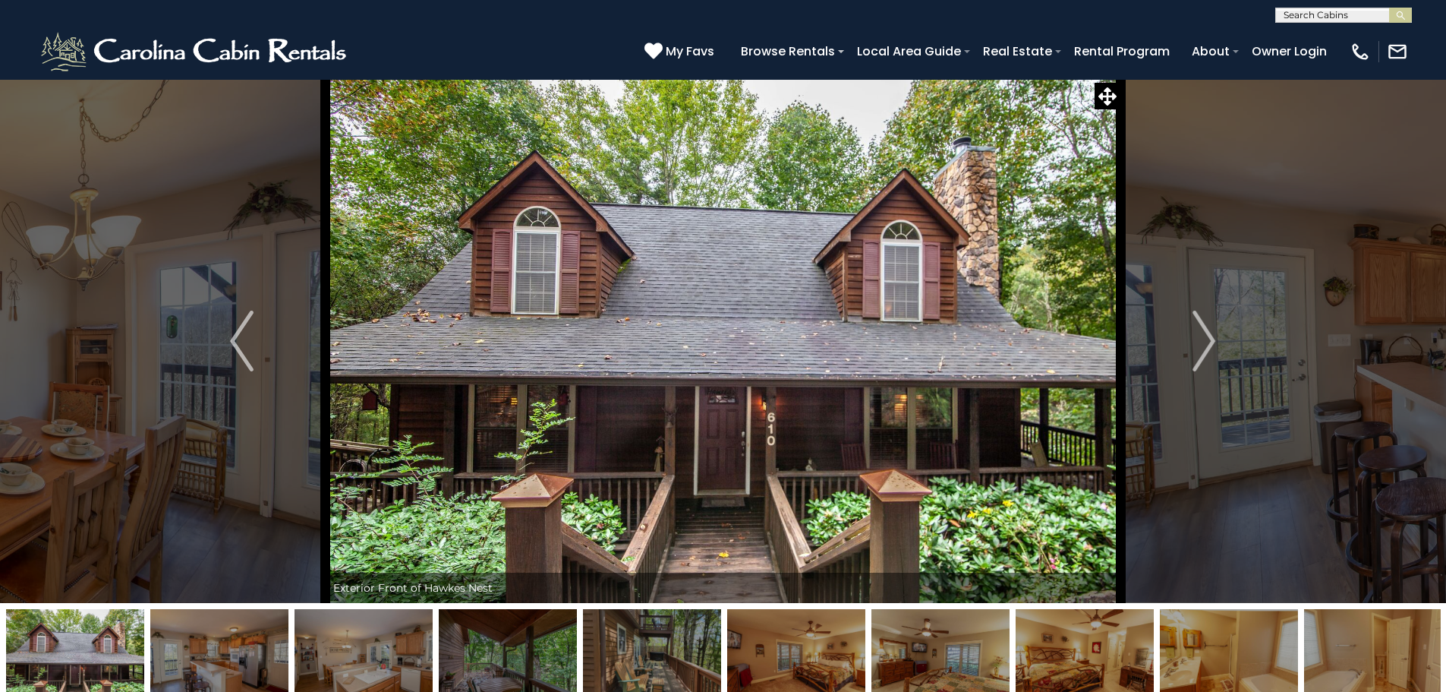
click at [80, 645] on img at bounding box center [75, 656] width 138 height 95
click at [232, 336] on img "Previous" at bounding box center [241, 341] width 23 height 61
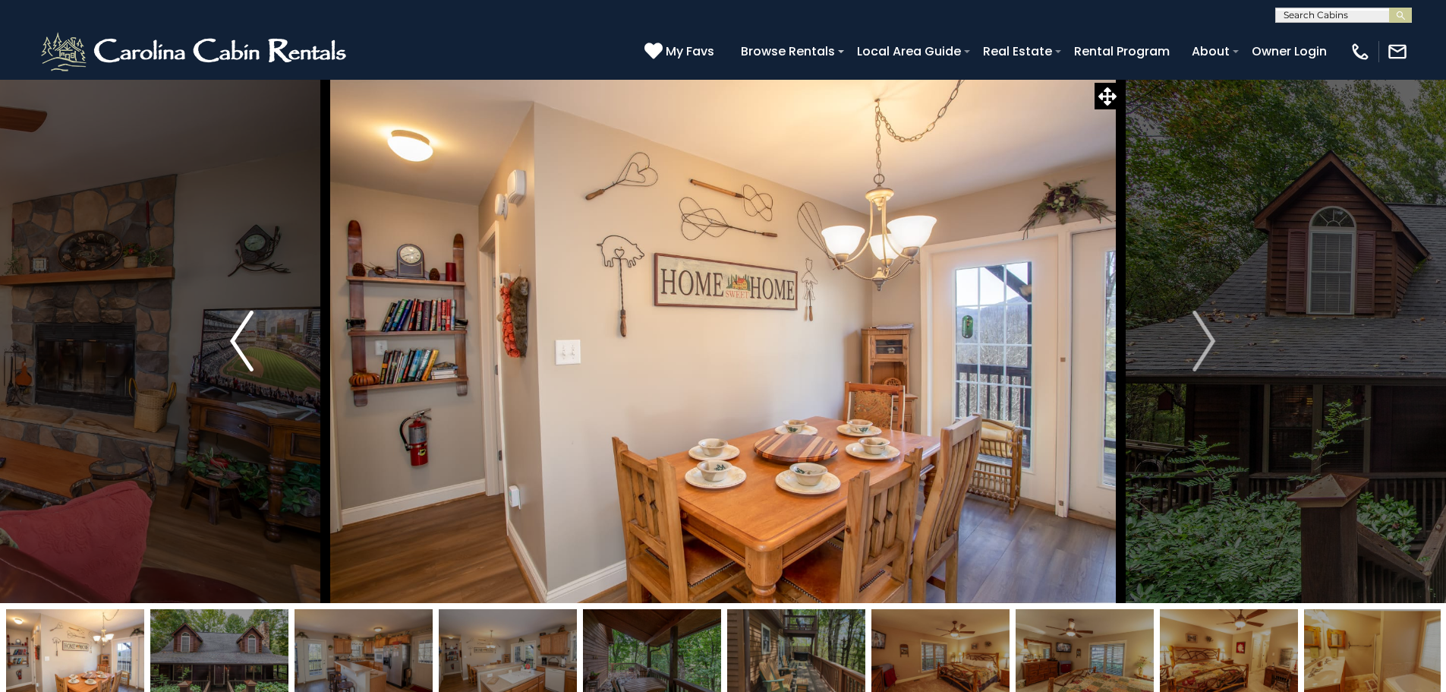
click at [233, 336] on img "Previous" at bounding box center [241, 341] width 23 height 61
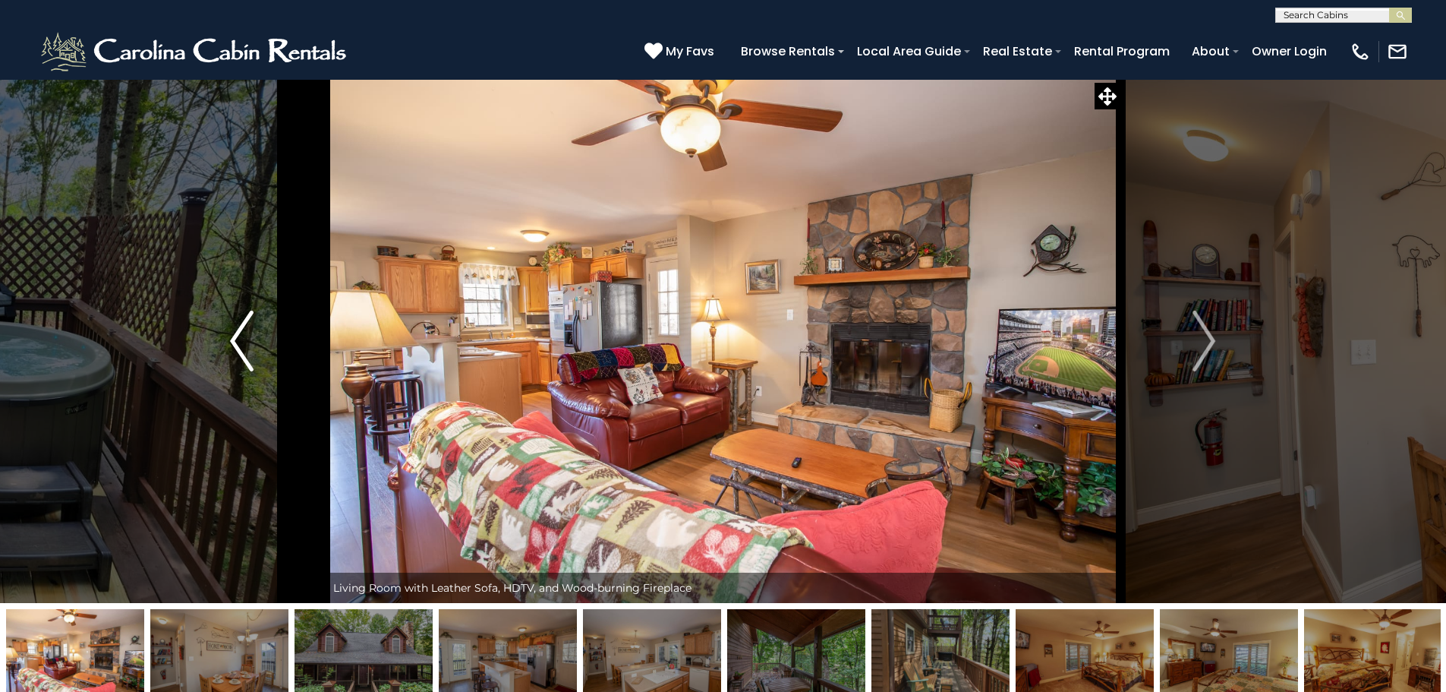
click at [233, 336] on img "Previous" at bounding box center [241, 341] width 23 height 61
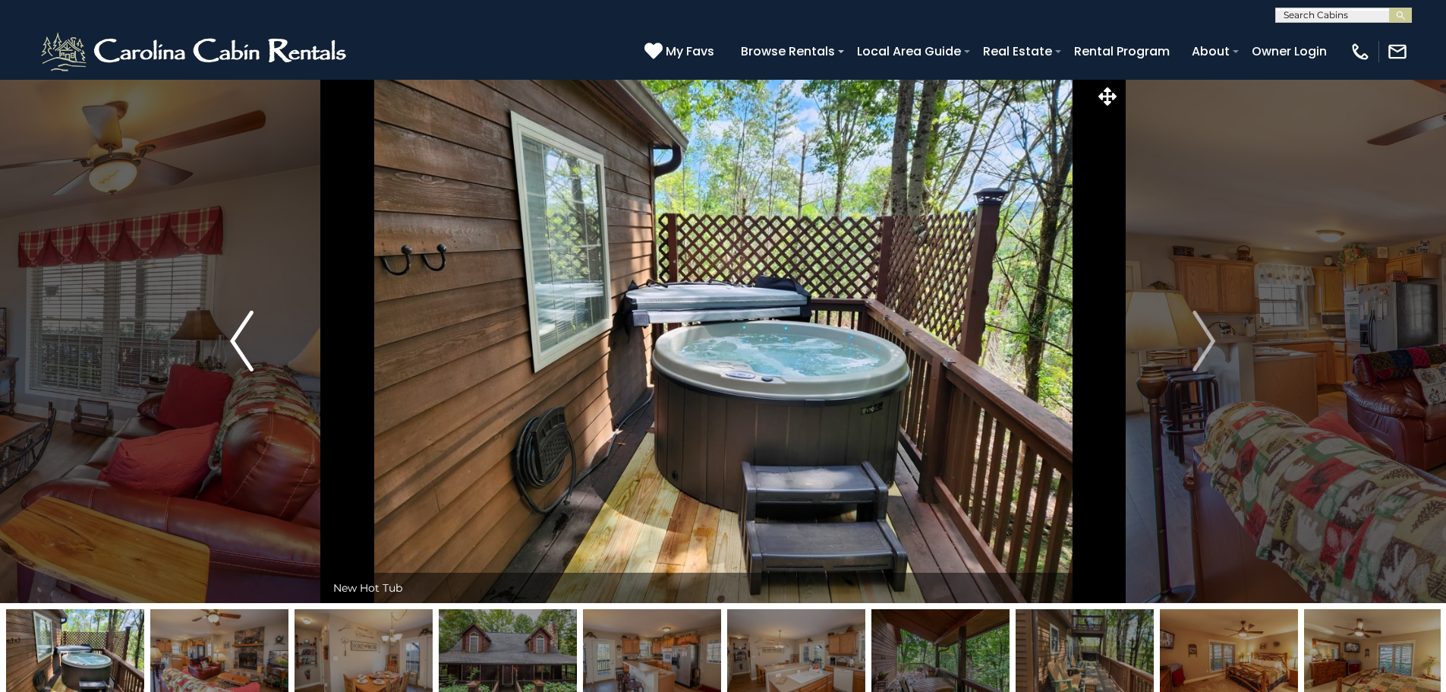
click at [233, 336] on img "Previous" at bounding box center [241, 341] width 23 height 61
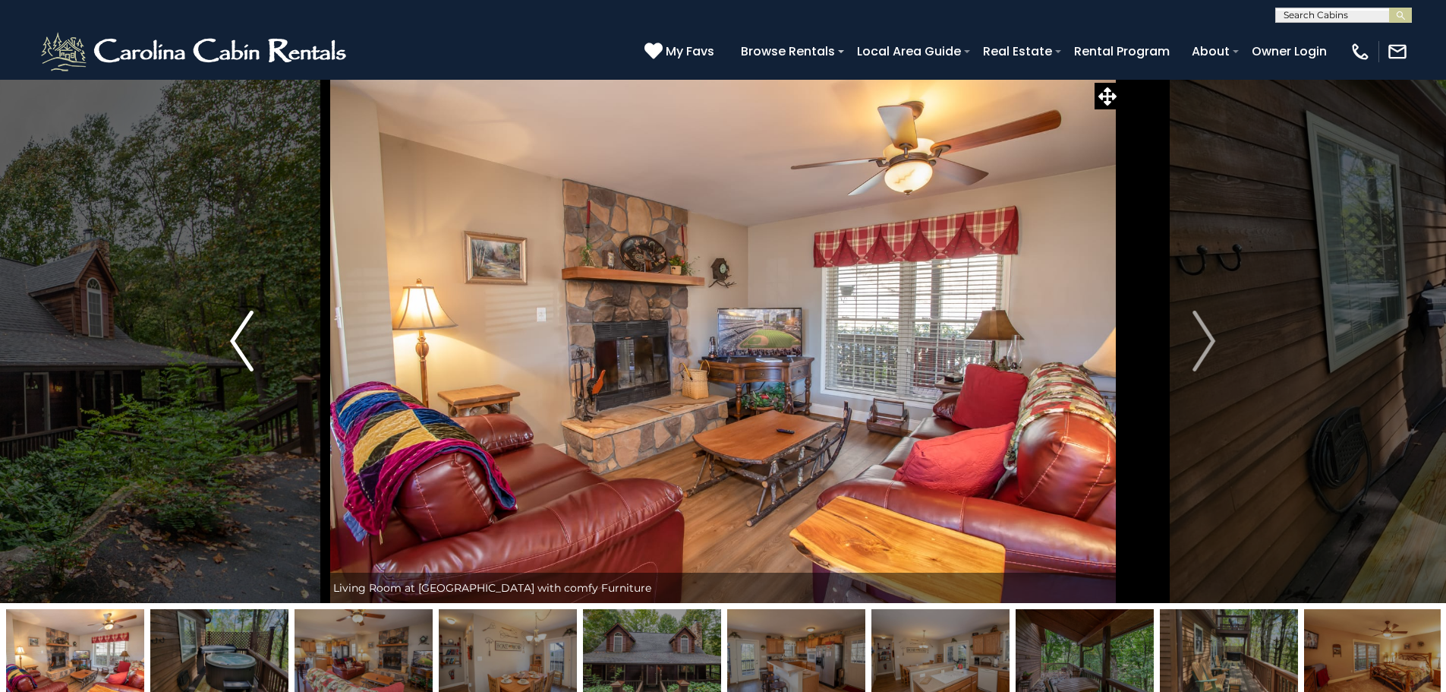
click at [233, 336] on img "Previous" at bounding box center [241, 341] width 23 height 61
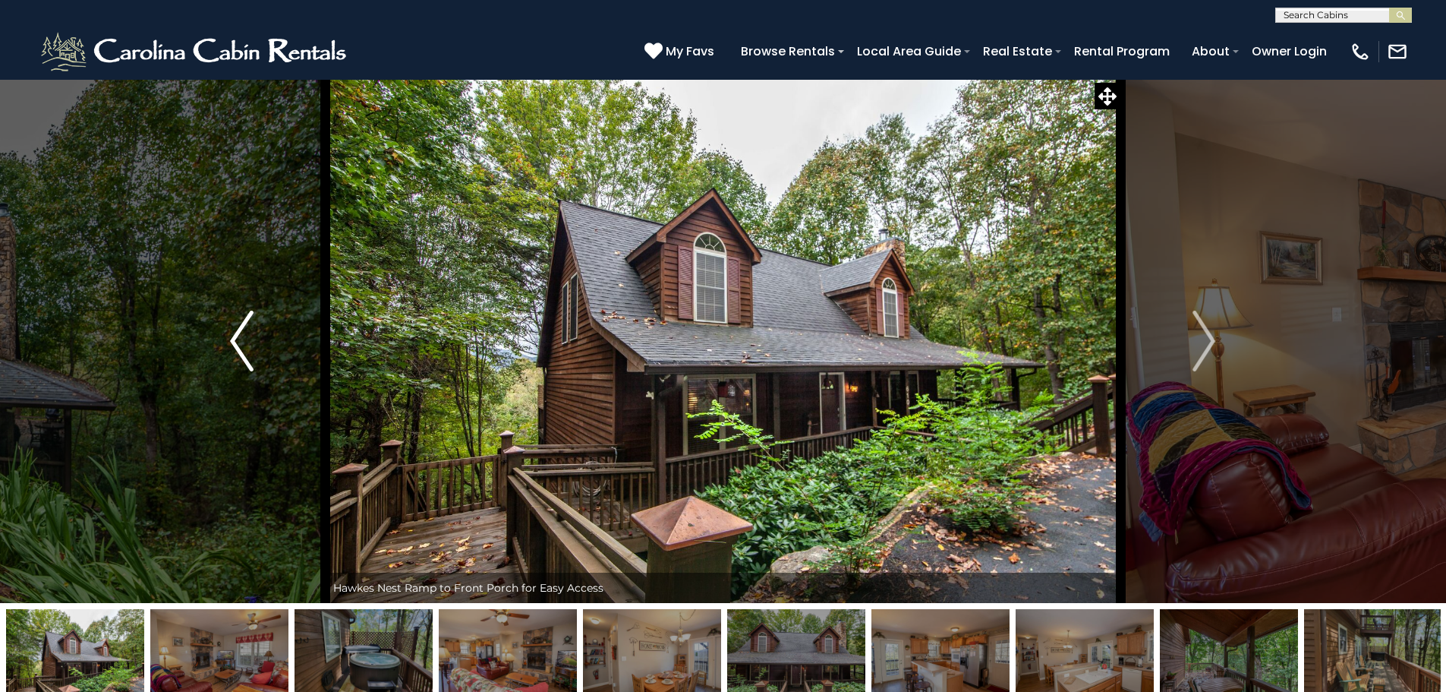
click at [233, 336] on img "Previous" at bounding box center [241, 341] width 23 height 61
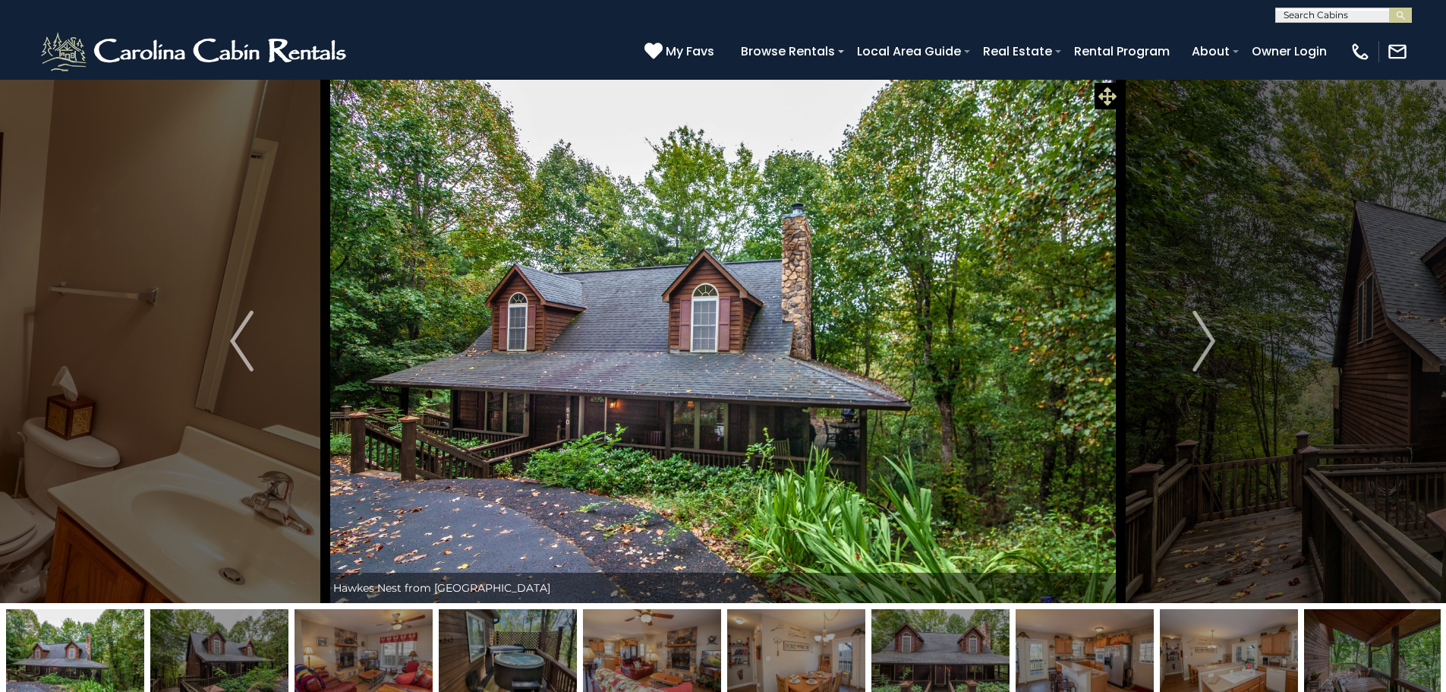
click at [1105, 93] on icon at bounding box center [1108, 96] width 18 height 18
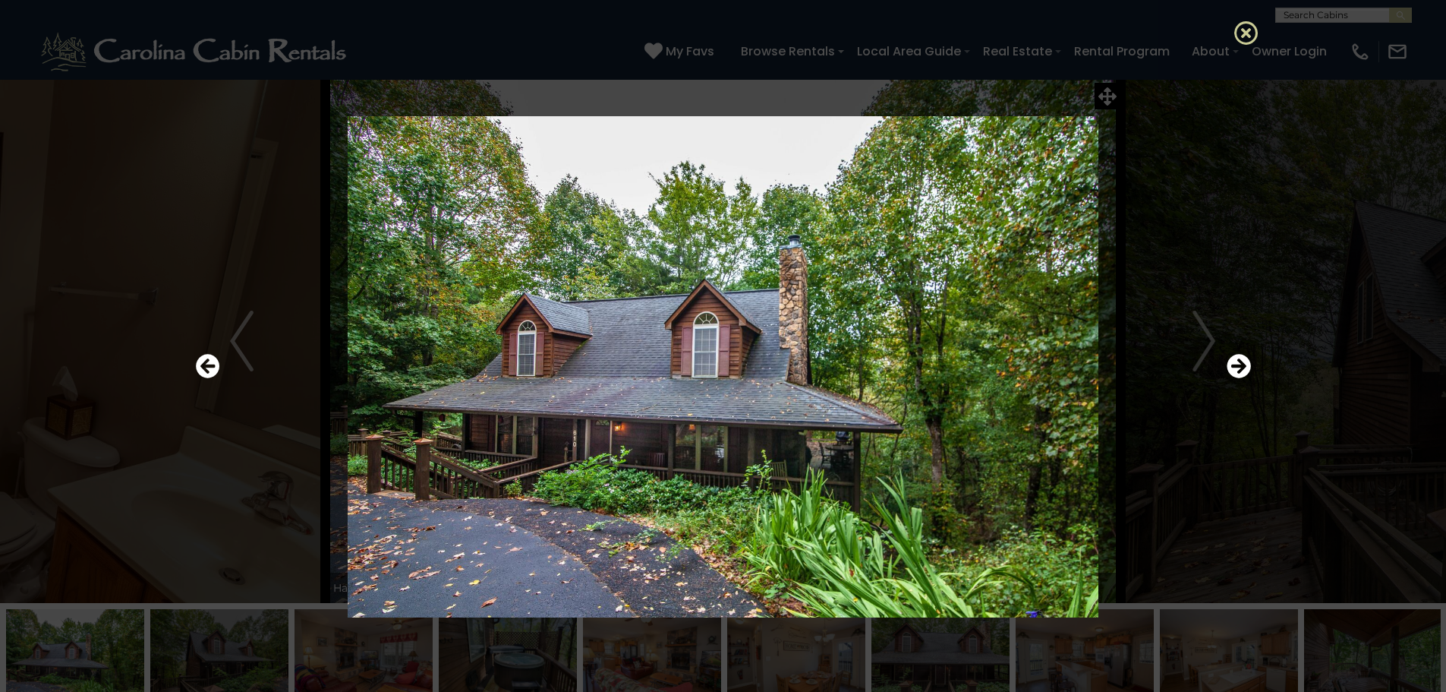
click at [1240, 34] on icon at bounding box center [1247, 32] width 24 height 24
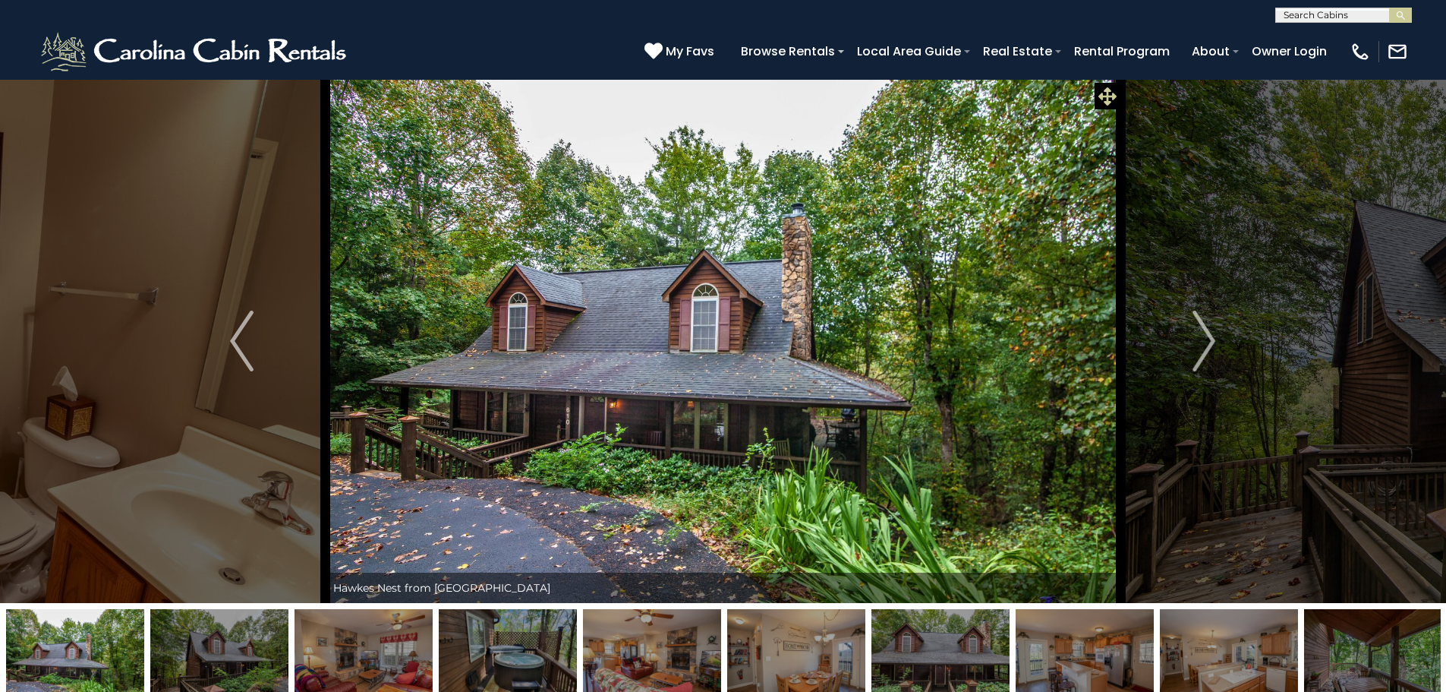
click at [1107, 97] on icon at bounding box center [1108, 96] width 18 height 18
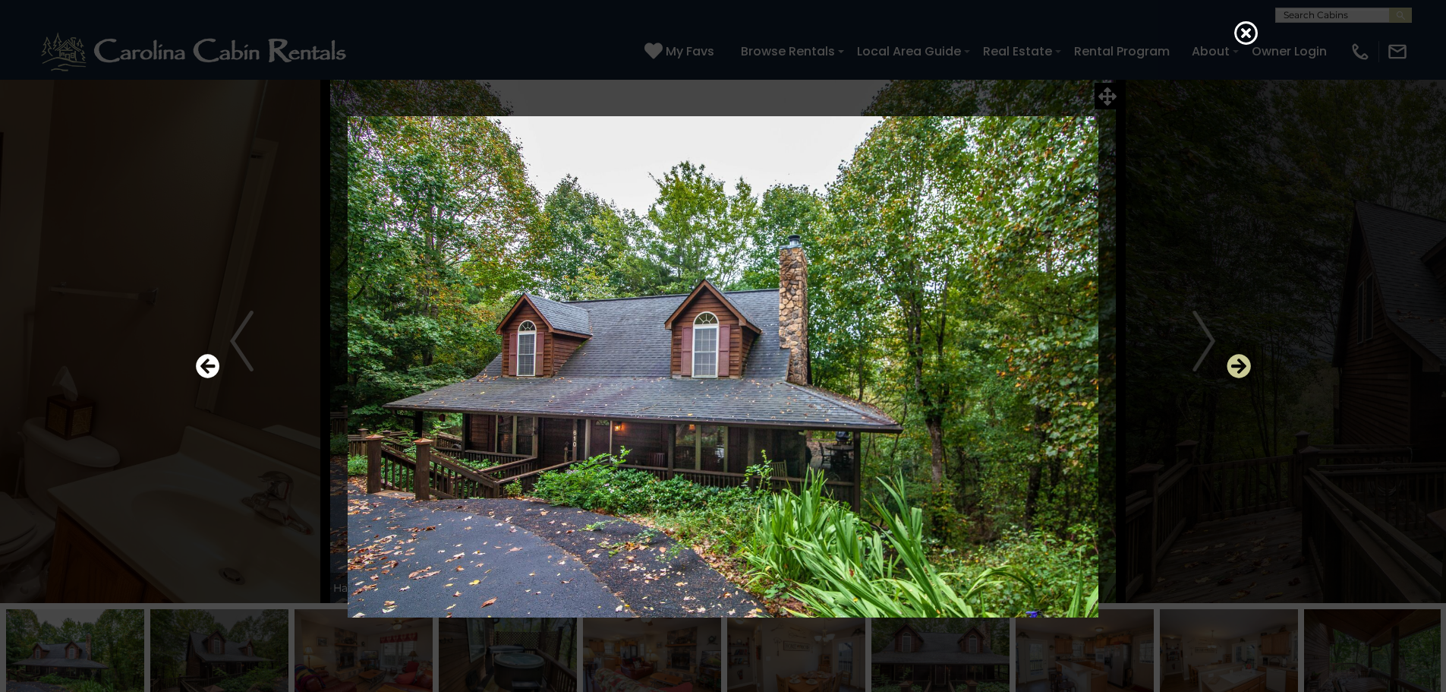
click at [1235, 365] on icon "Next" at bounding box center [1239, 366] width 24 height 24
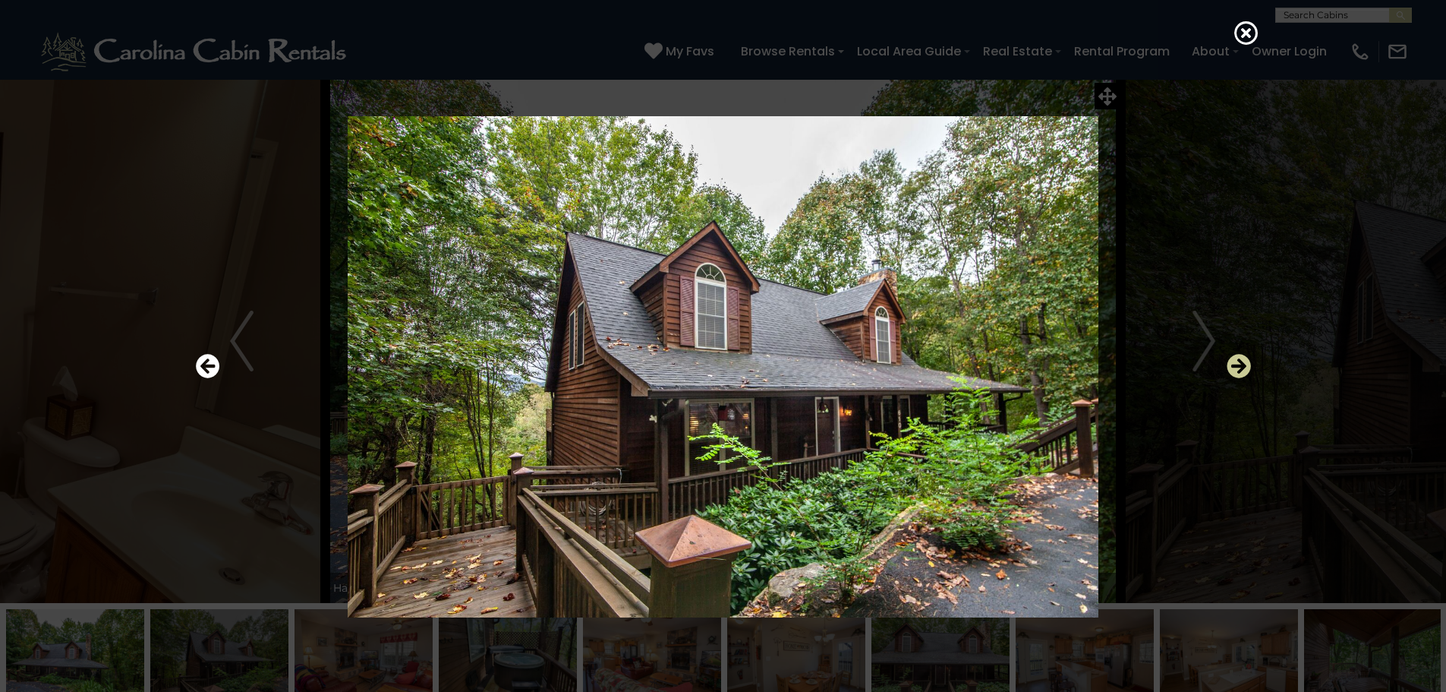
click at [1235, 365] on icon "Next" at bounding box center [1239, 366] width 24 height 24
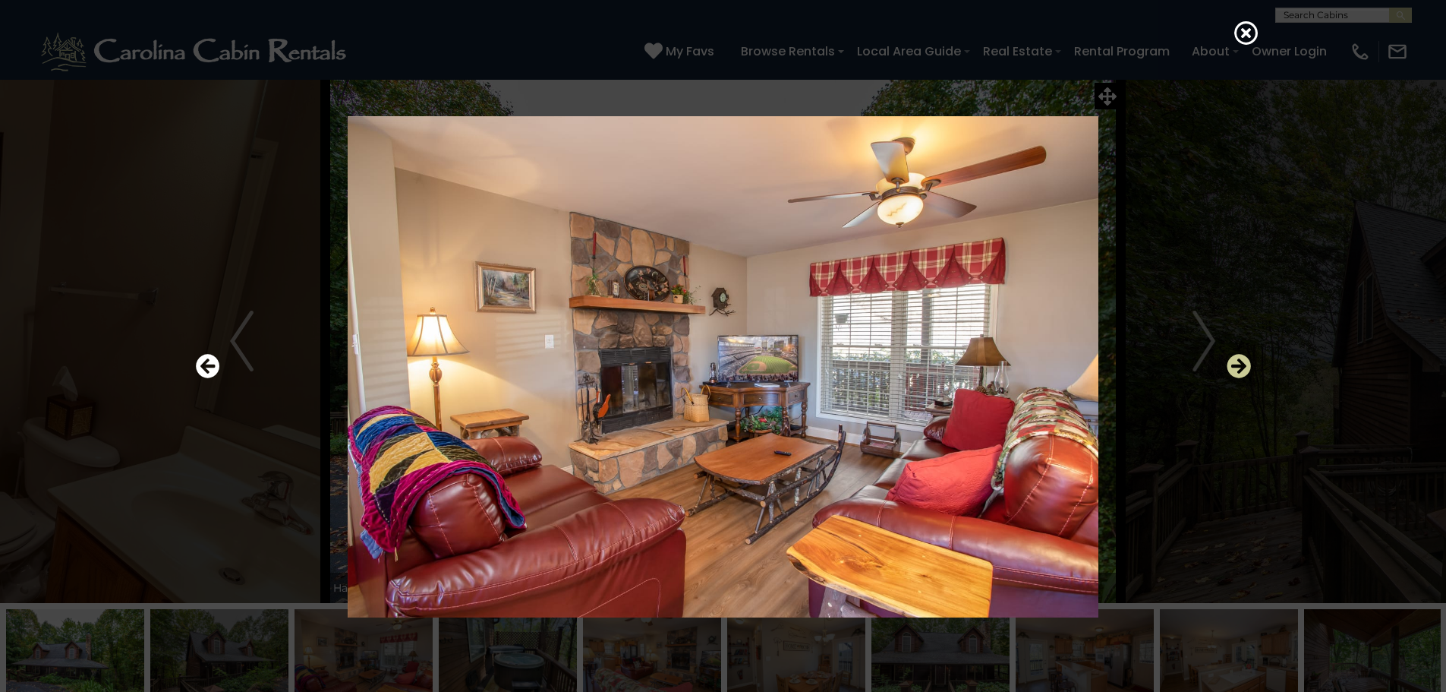
click at [1235, 365] on icon "Next" at bounding box center [1239, 366] width 24 height 24
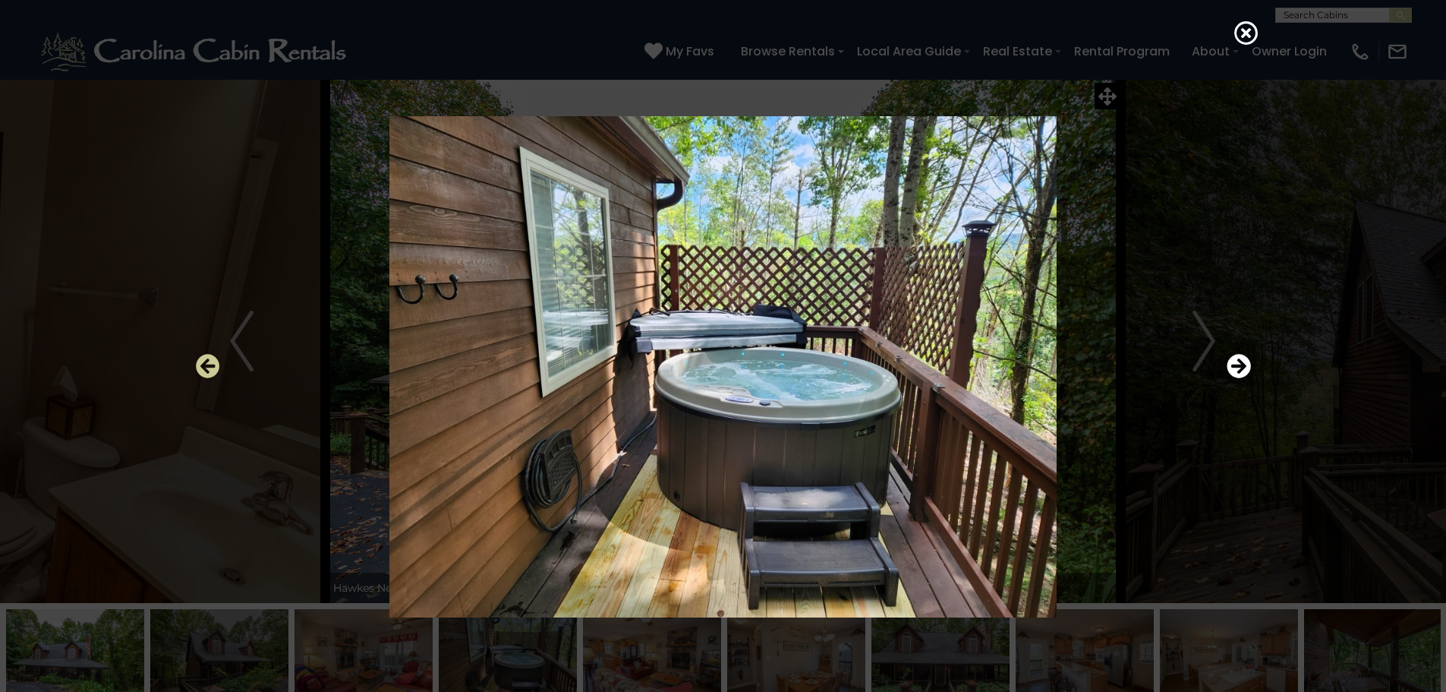
click at [209, 367] on icon "Previous" at bounding box center [208, 366] width 24 height 24
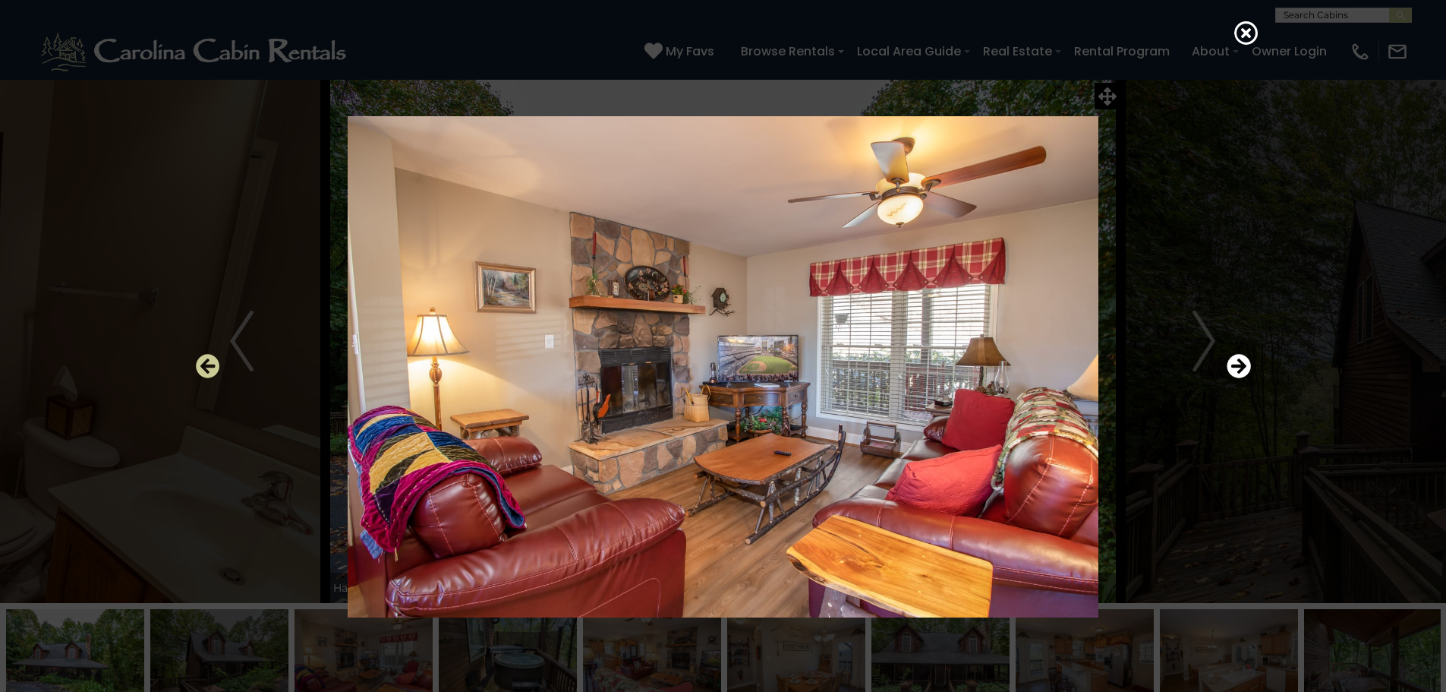
click at [209, 367] on icon "Previous" at bounding box center [208, 366] width 24 height 24
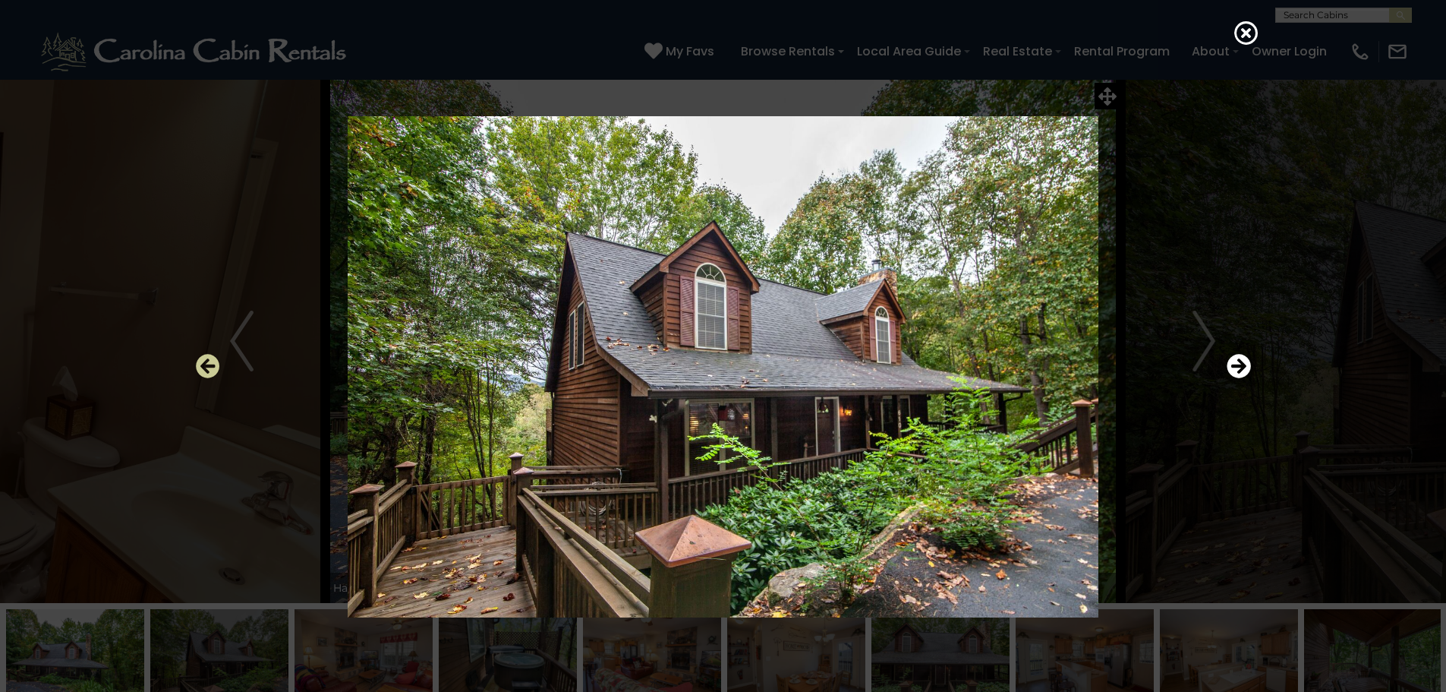
click at [209, 367] on icon "Previous" at bounding box center [208, 366] width 24 height 24
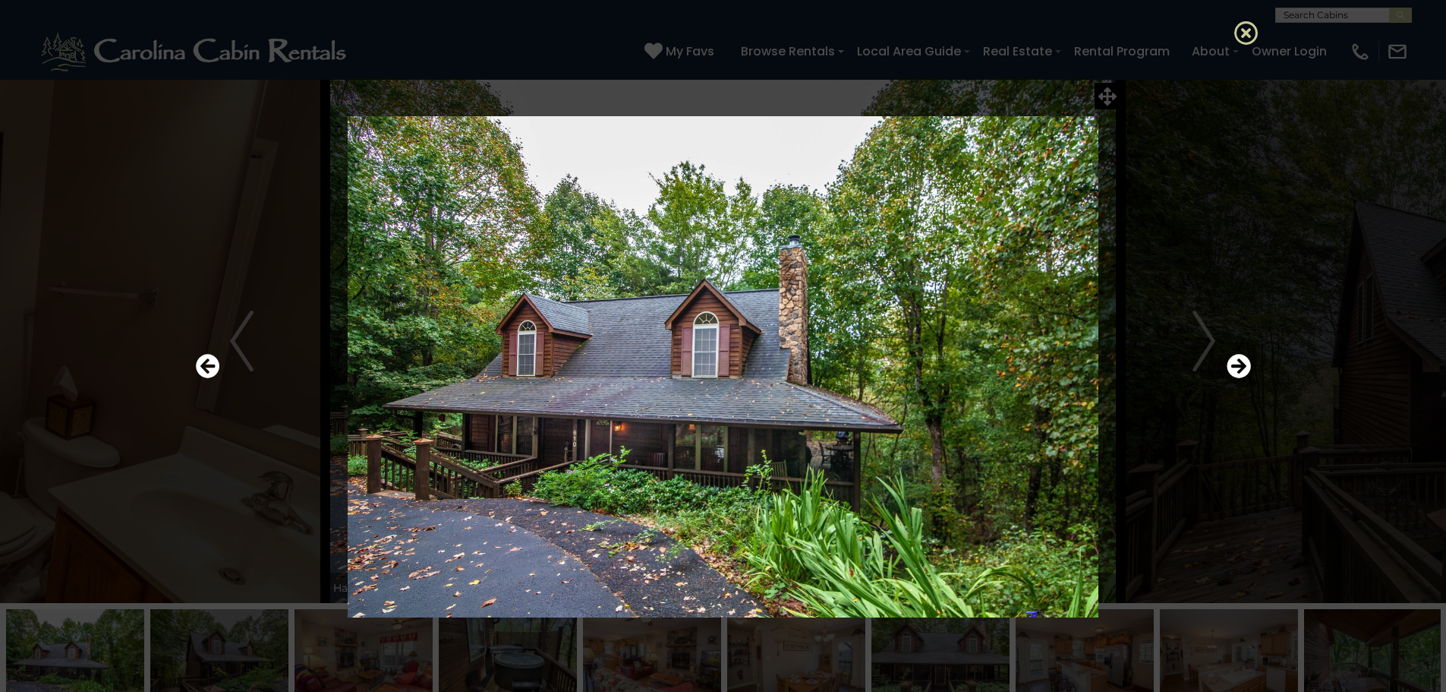
click at [1245, 30] on icon at bounding box center [1247, 32] width 24 height 24
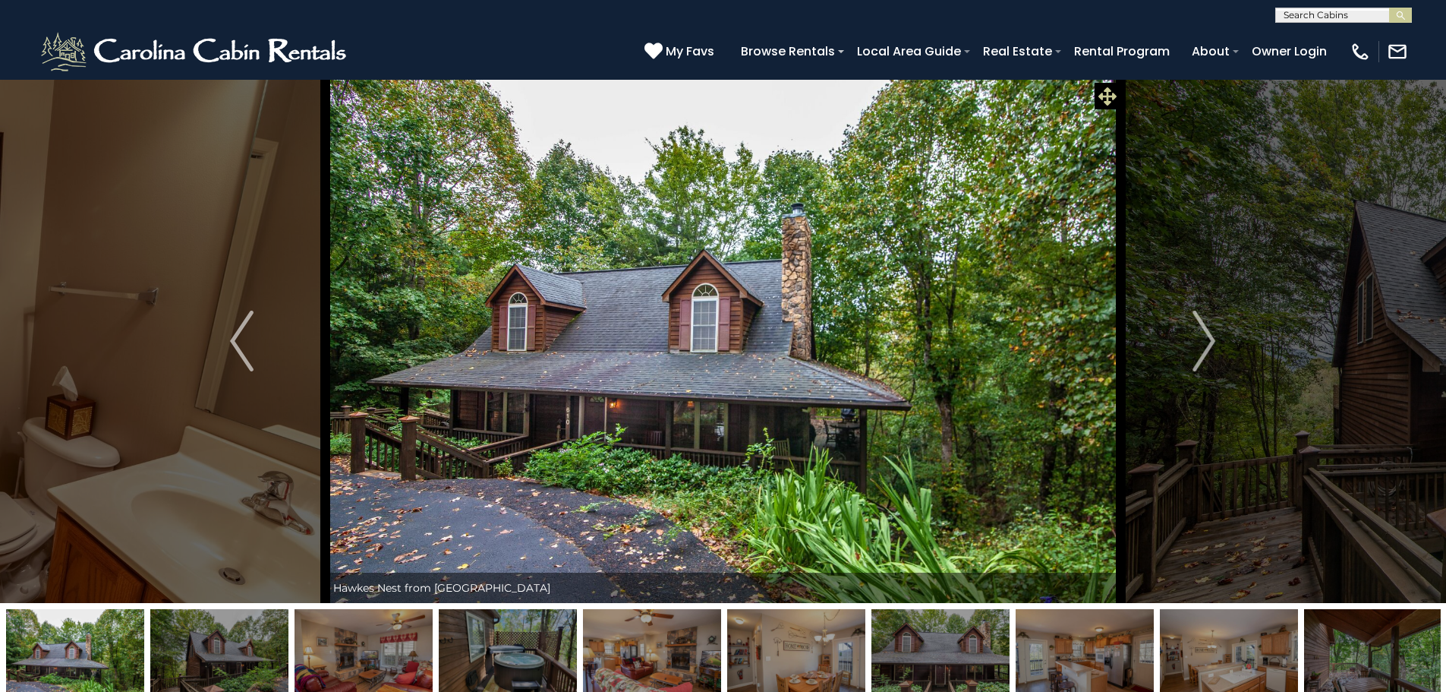
click at [1106, 93] on icon at bounding box center [1108, 96] width 18 height 18
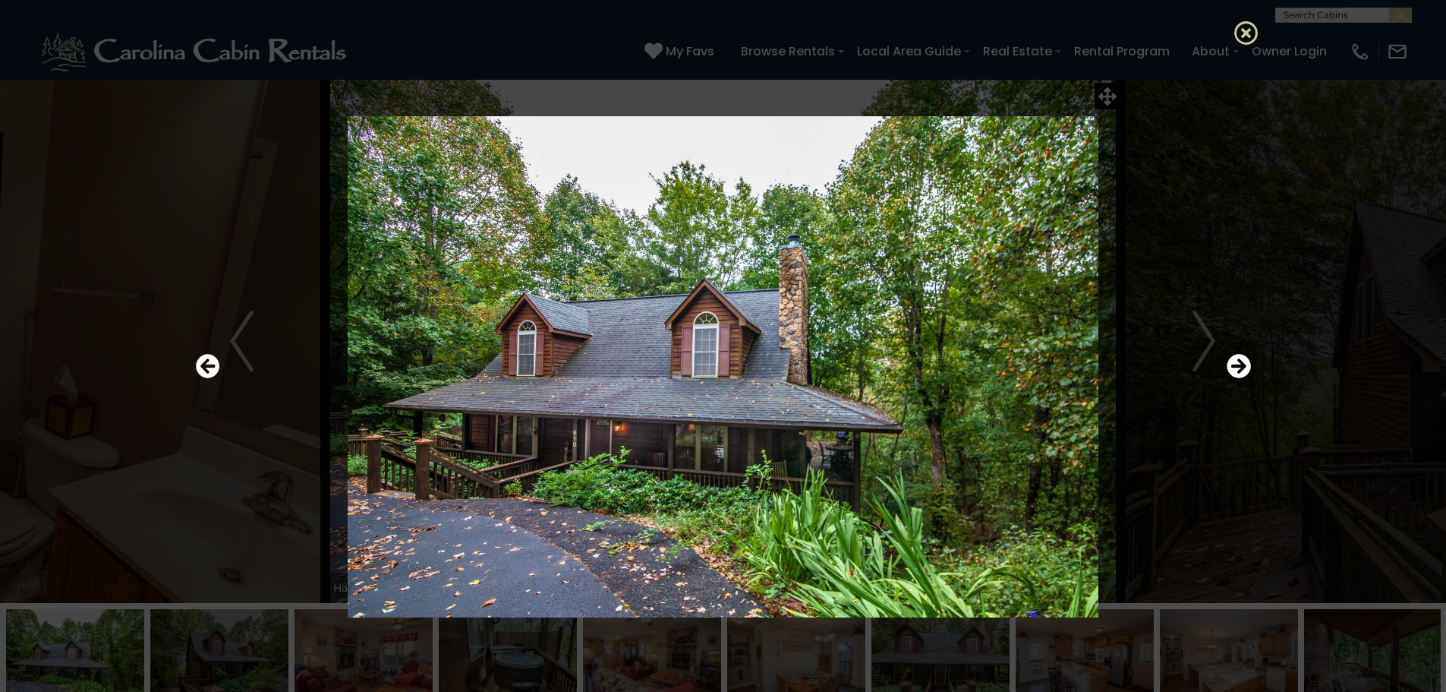
click at [1246, 29] on icon at bounding box center [1247, 32] width 24 height 24
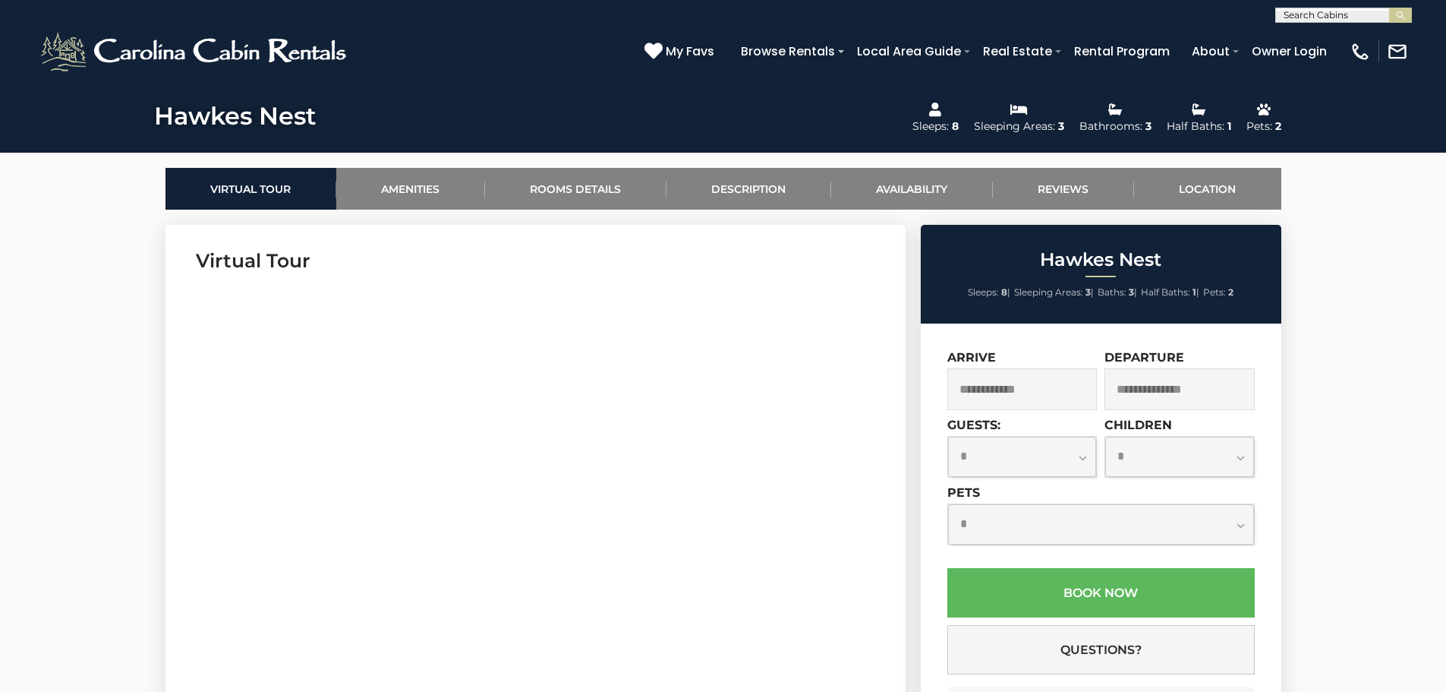
scroll to position [607, 0]
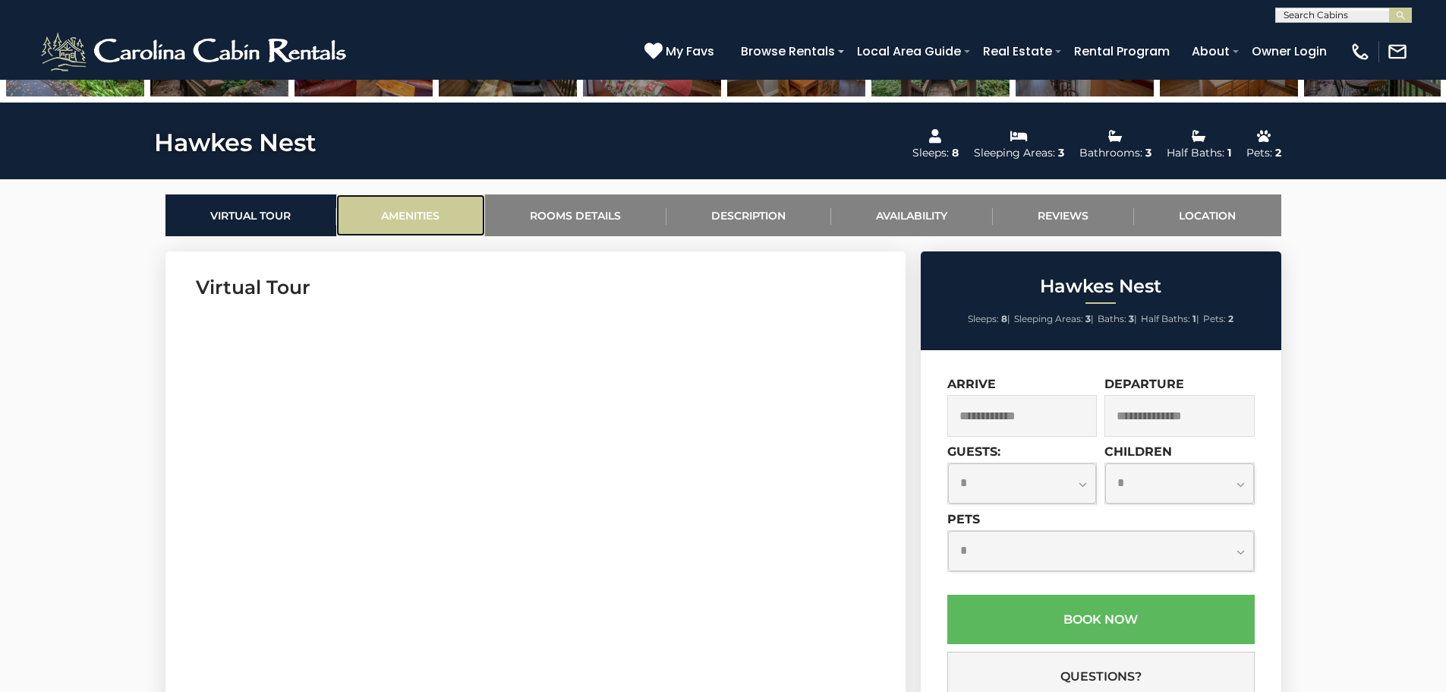
click at [411, 215] on link "Amenities" at bounding box center [410, 215] width 149 height 42
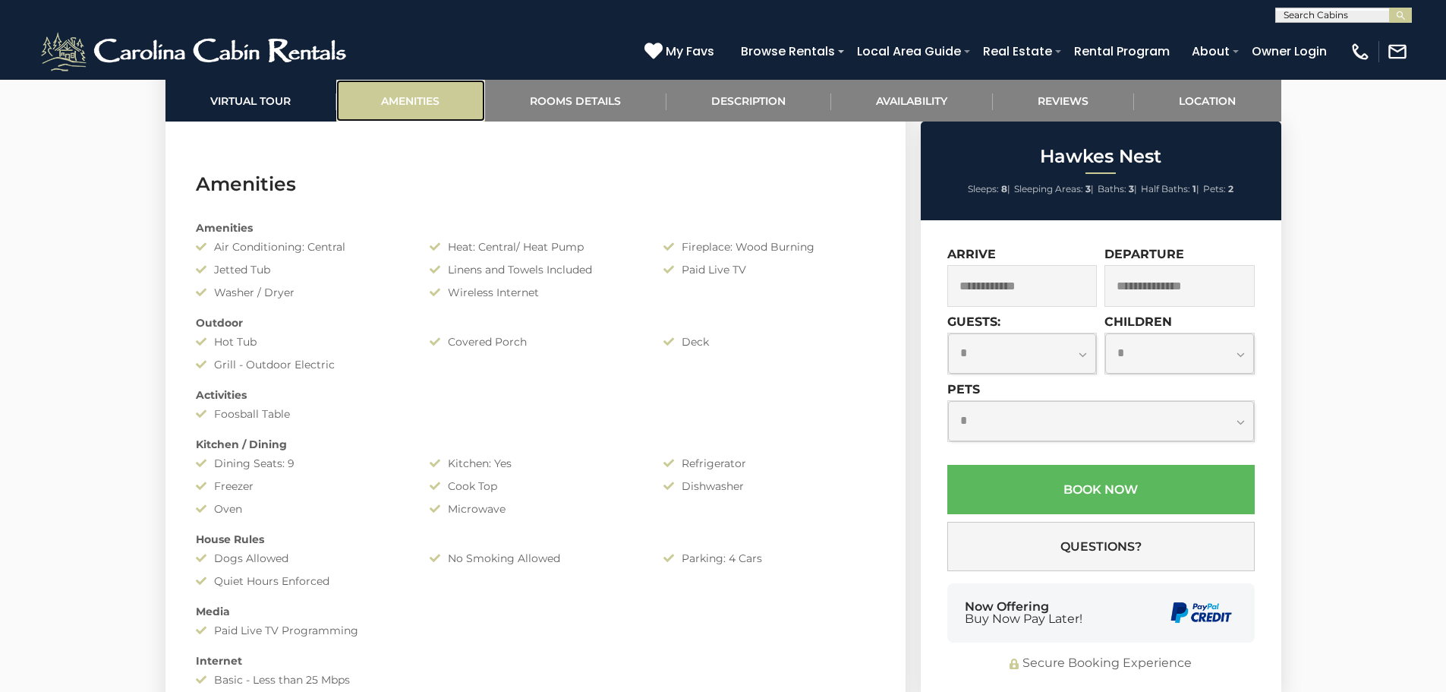
scroll to position [1207, 0]
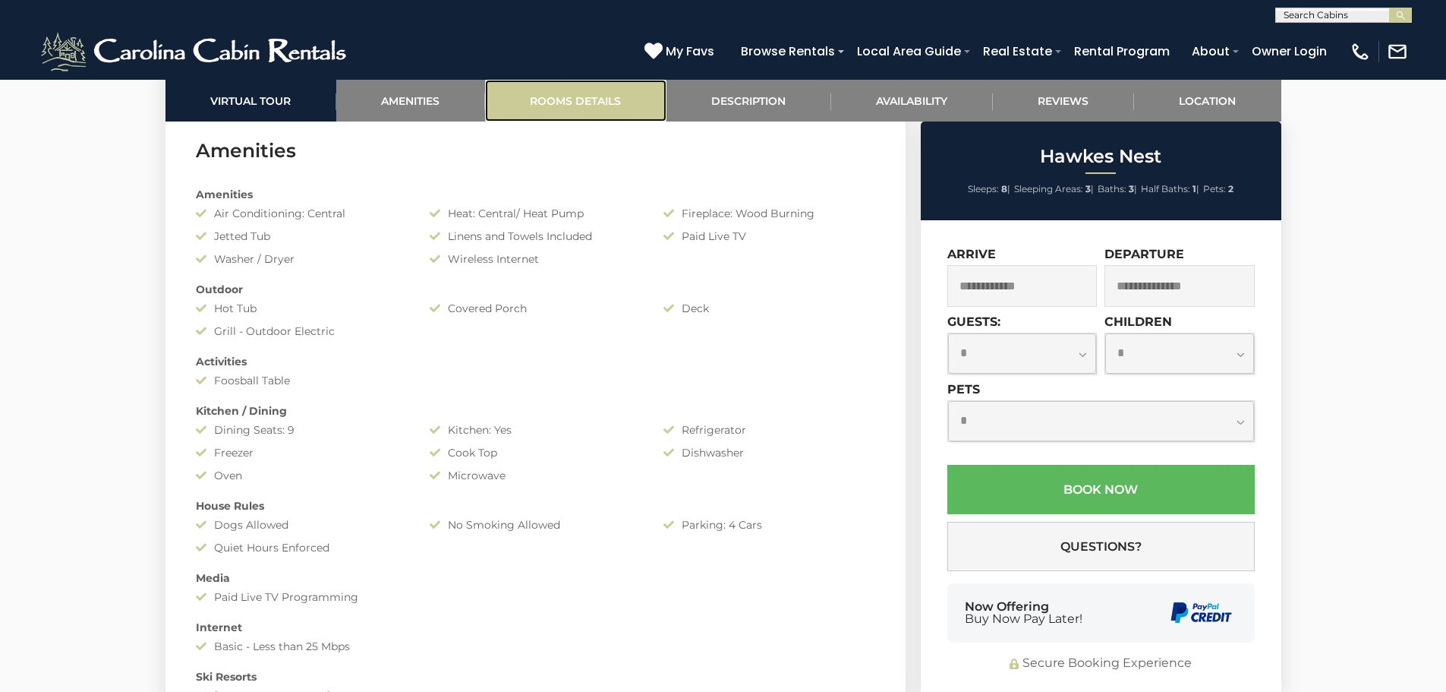
click at [589, 100] on link "Rooms Details" at bounding box center [575, 101] width 181 height 42
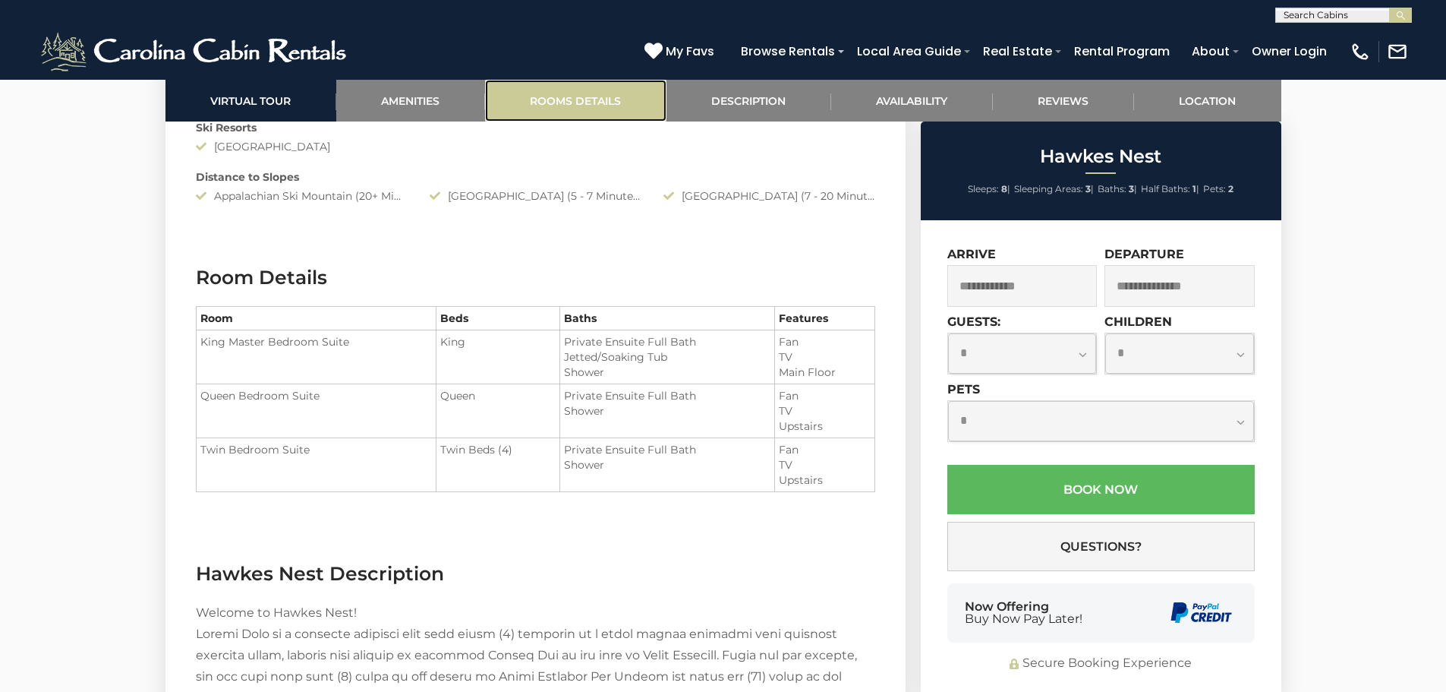
scroll to position [1883, 0]
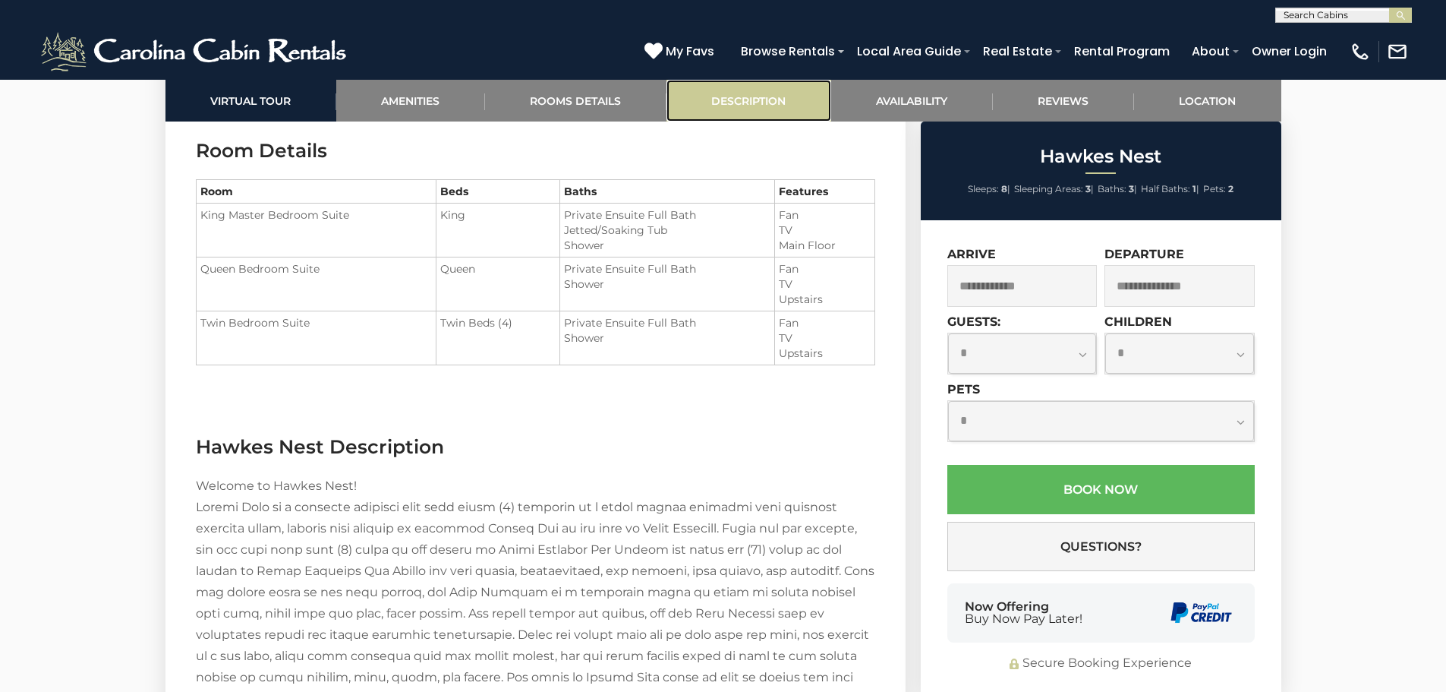
click at [754, 98] on link "Description" at bounding box center [749, 101] width 165 height 42
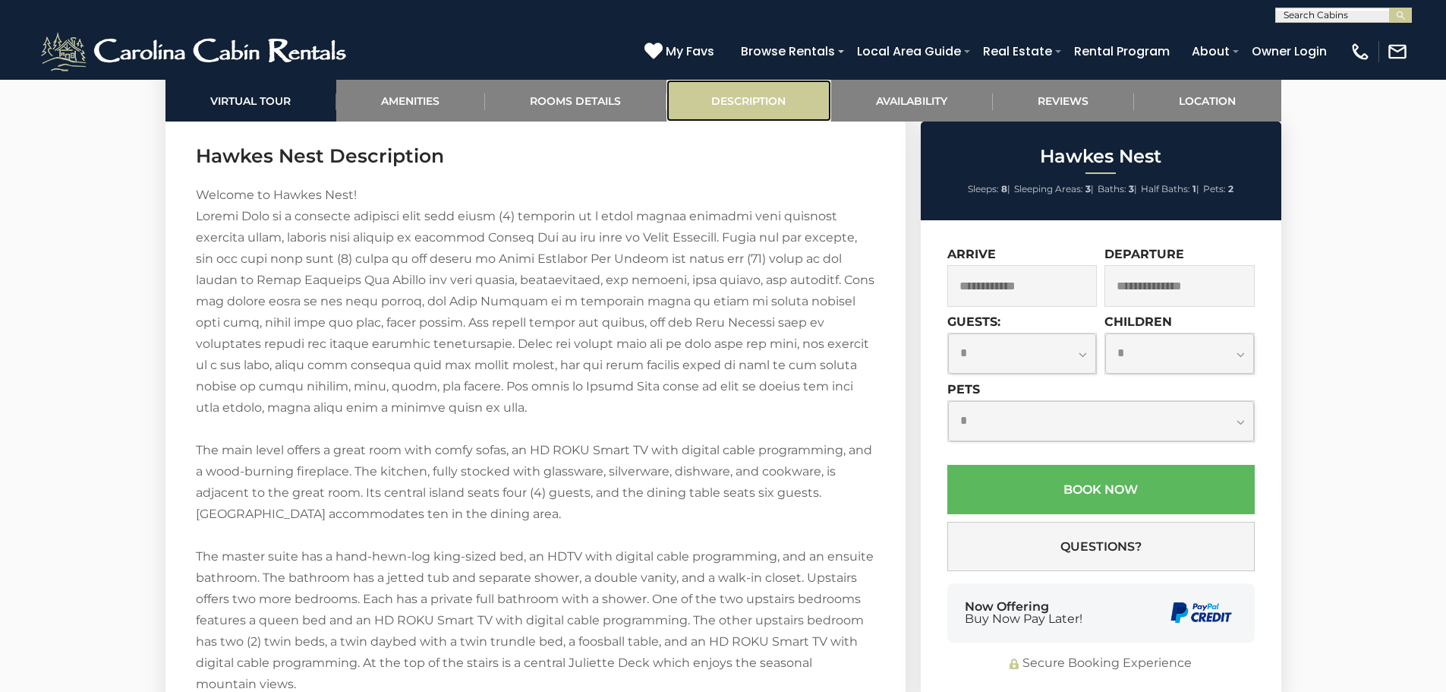
scroll to position [2179, 0]
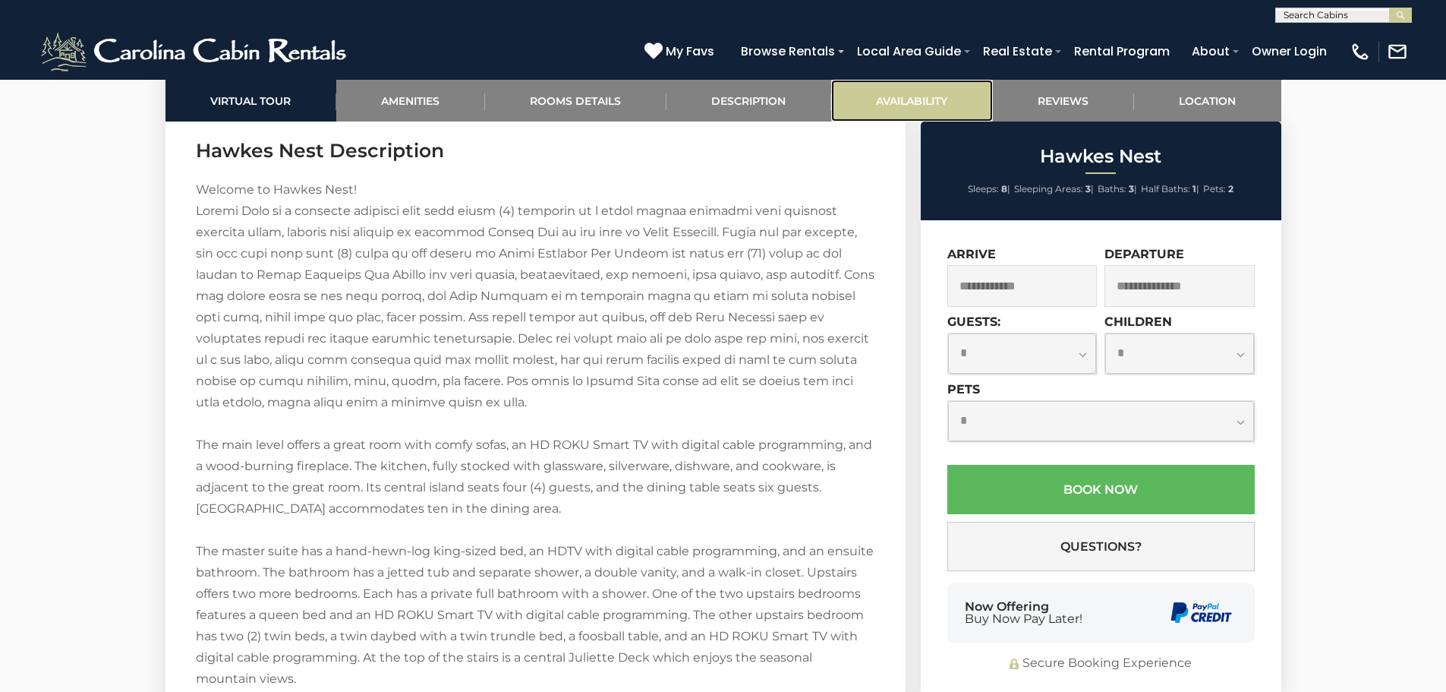
click at [907, 99] on link "Availability" at bounding box center [912, 101] width 162 height 42
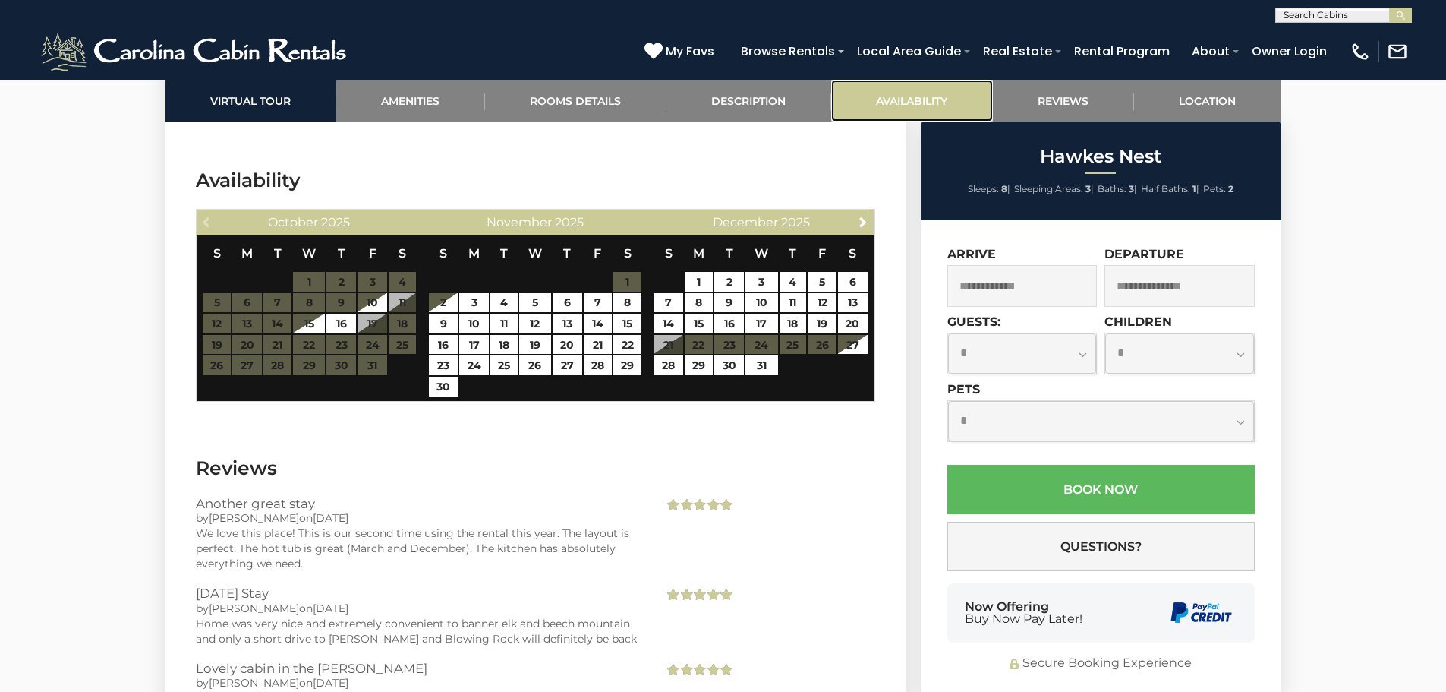
scroll to position [3285, 0]
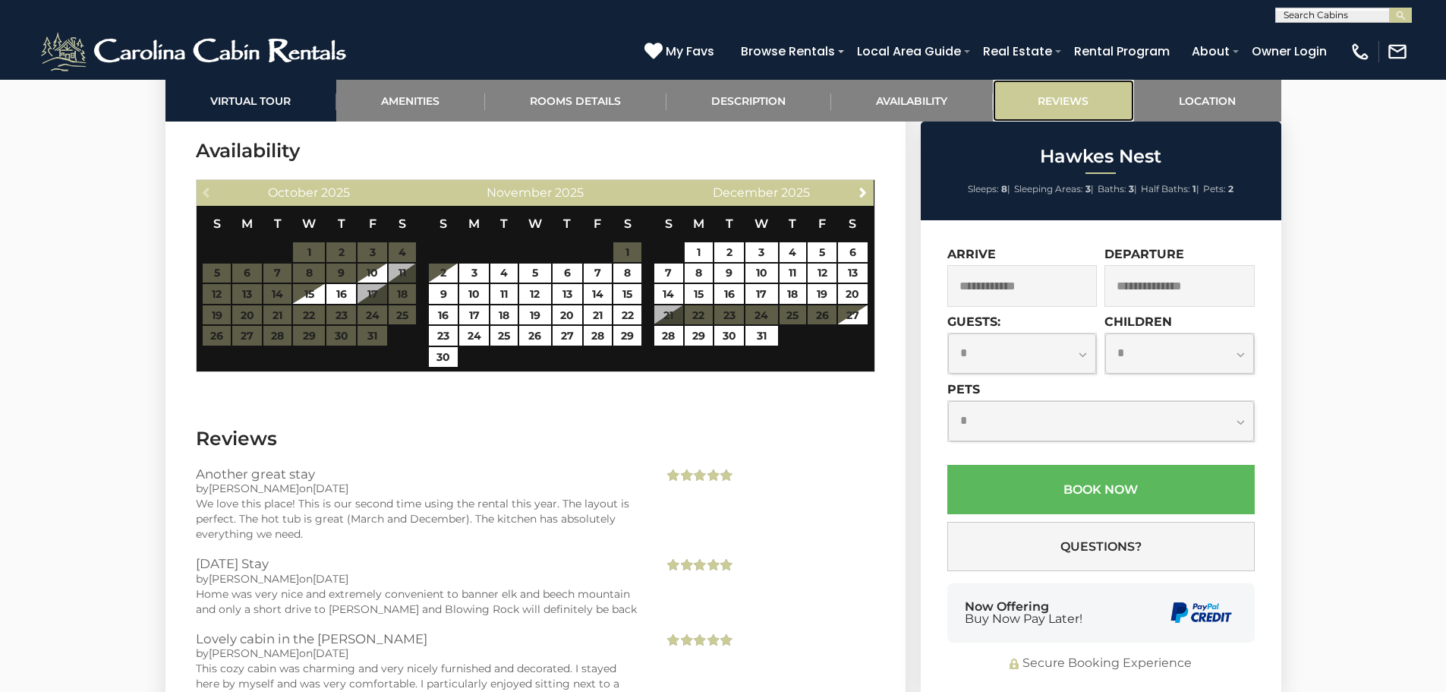
click at [1051, 99] on link "Reviews" at bounding box center [1063, 101] width 141 height 42
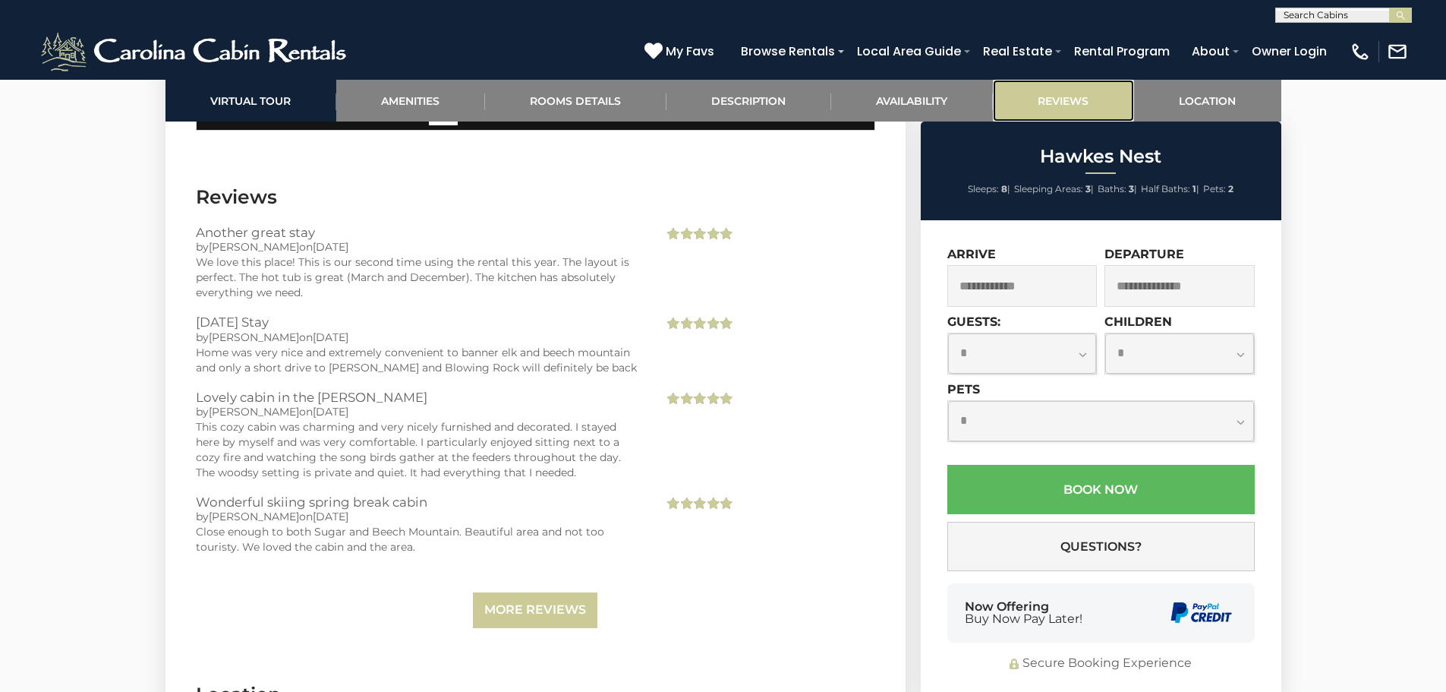
scroll to position [3572, 0]
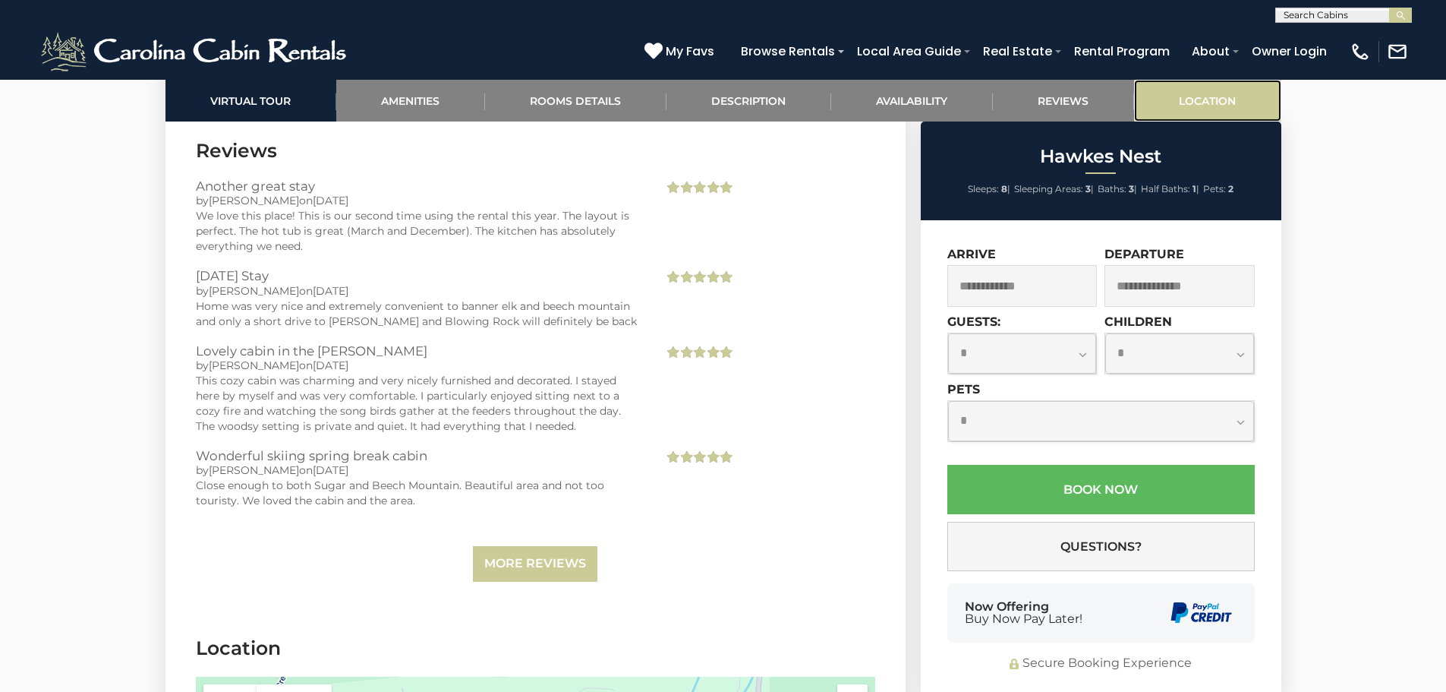
click at [1204, 97] on link "Location" at bounding box center [1207, 101] width 147 height 42
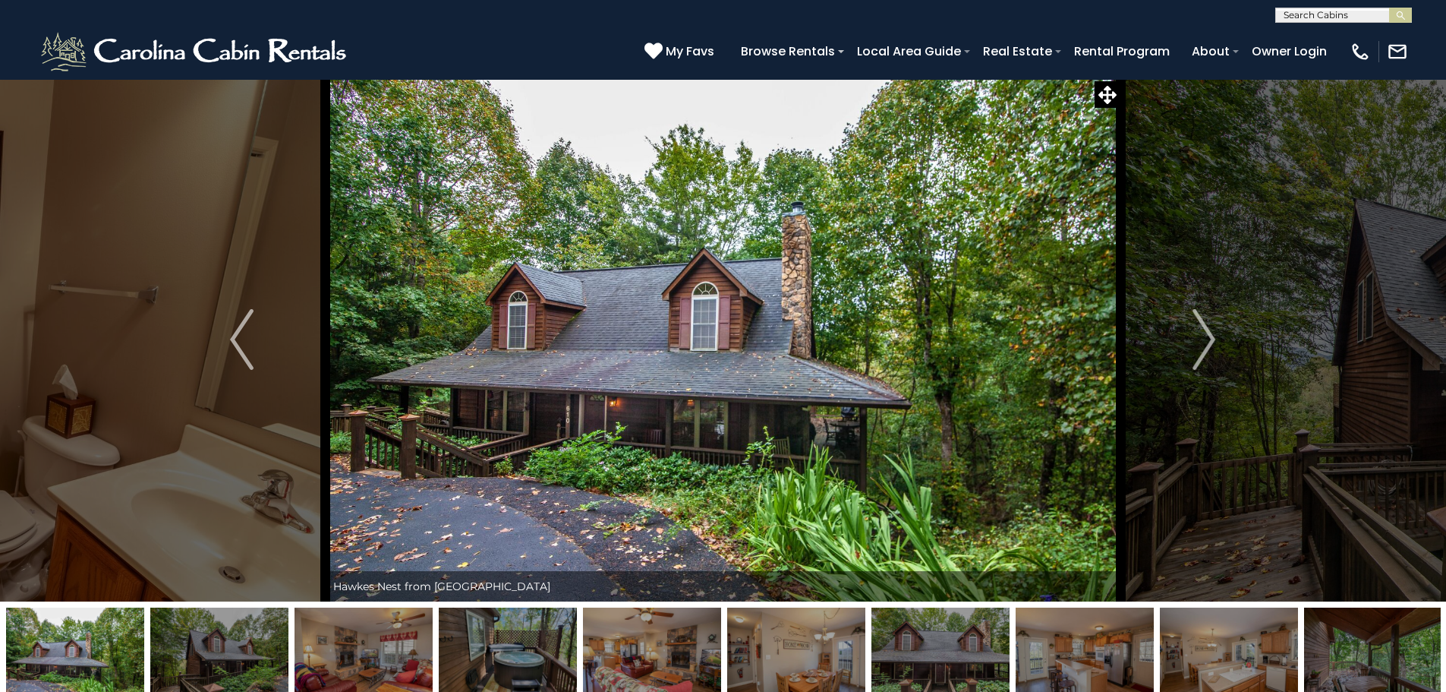
scroll to position [0, 0]
click at [1209, 337] on img "Next" at bounding box center [1204, 341] width 23 height 61
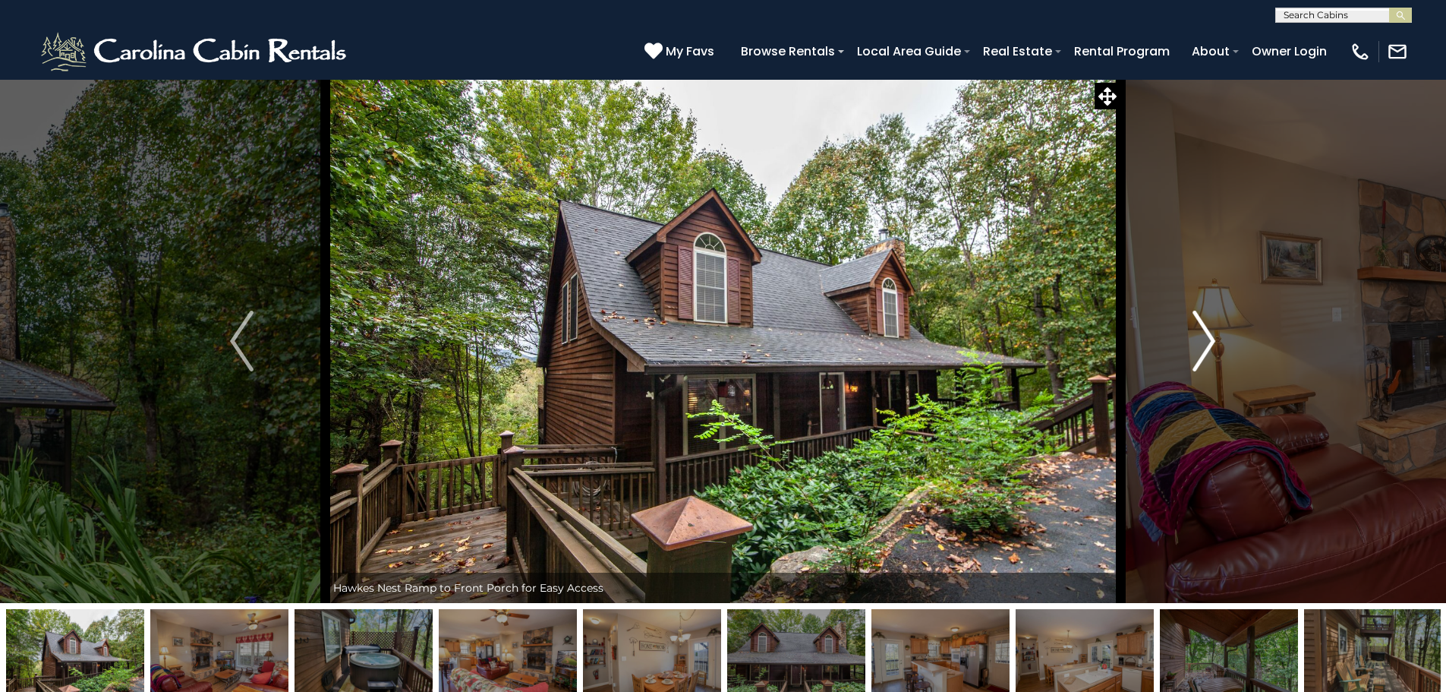
click at [1209, 337] on img "Next" at bounding box center [1204, 341] width 23 height 61
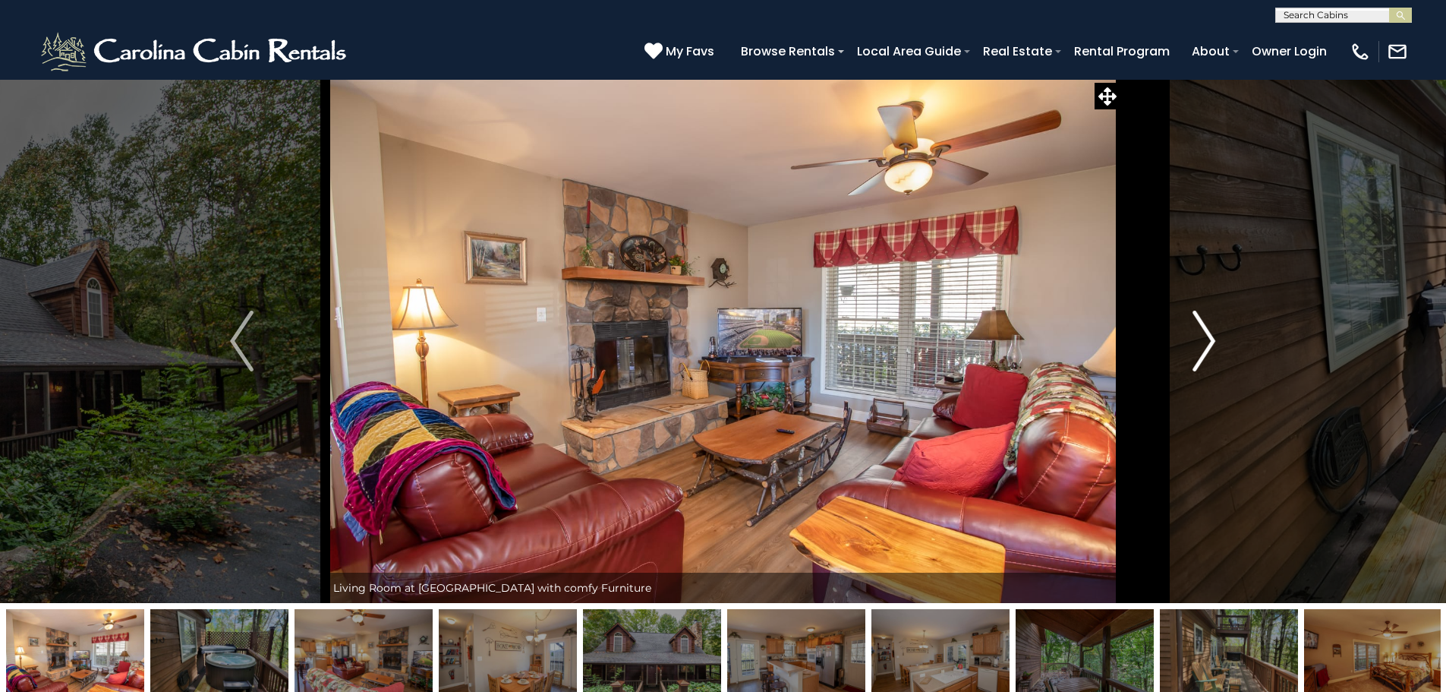
click at [1209, 337] on img "Next" at bounding box center [1204, 341] width 23 height 61
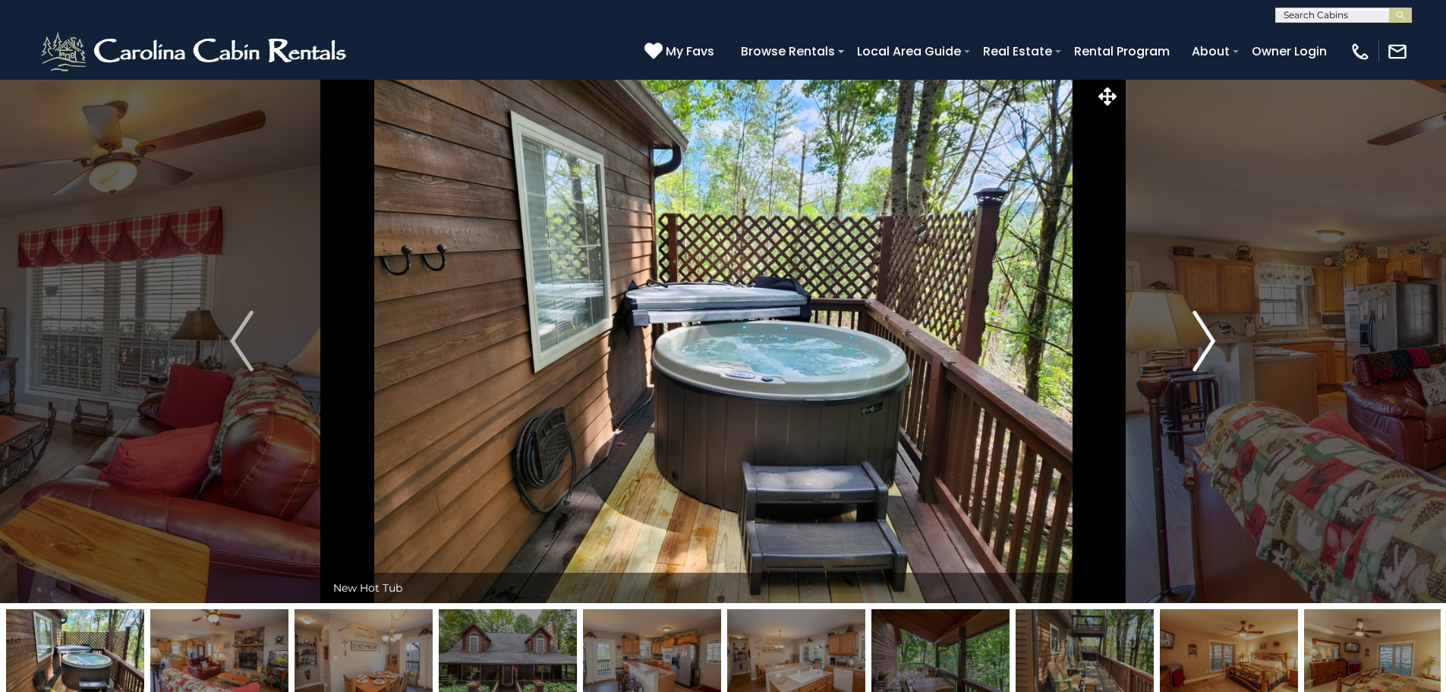
click at [1209, 337] on img "Next" at bounding box center [1204, 341] width 23 height 61
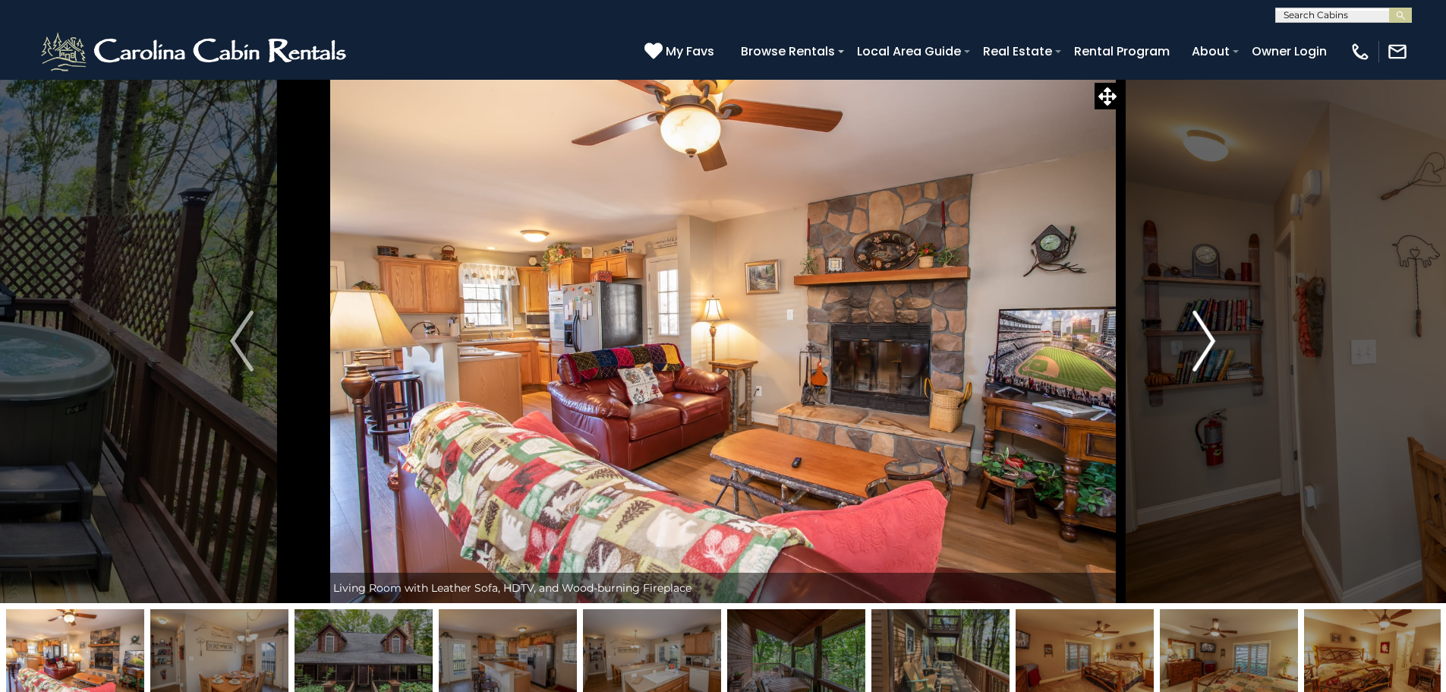
click at [1207, 336] on img "Next" at bounding box center [1204, 341] width 23 height 61
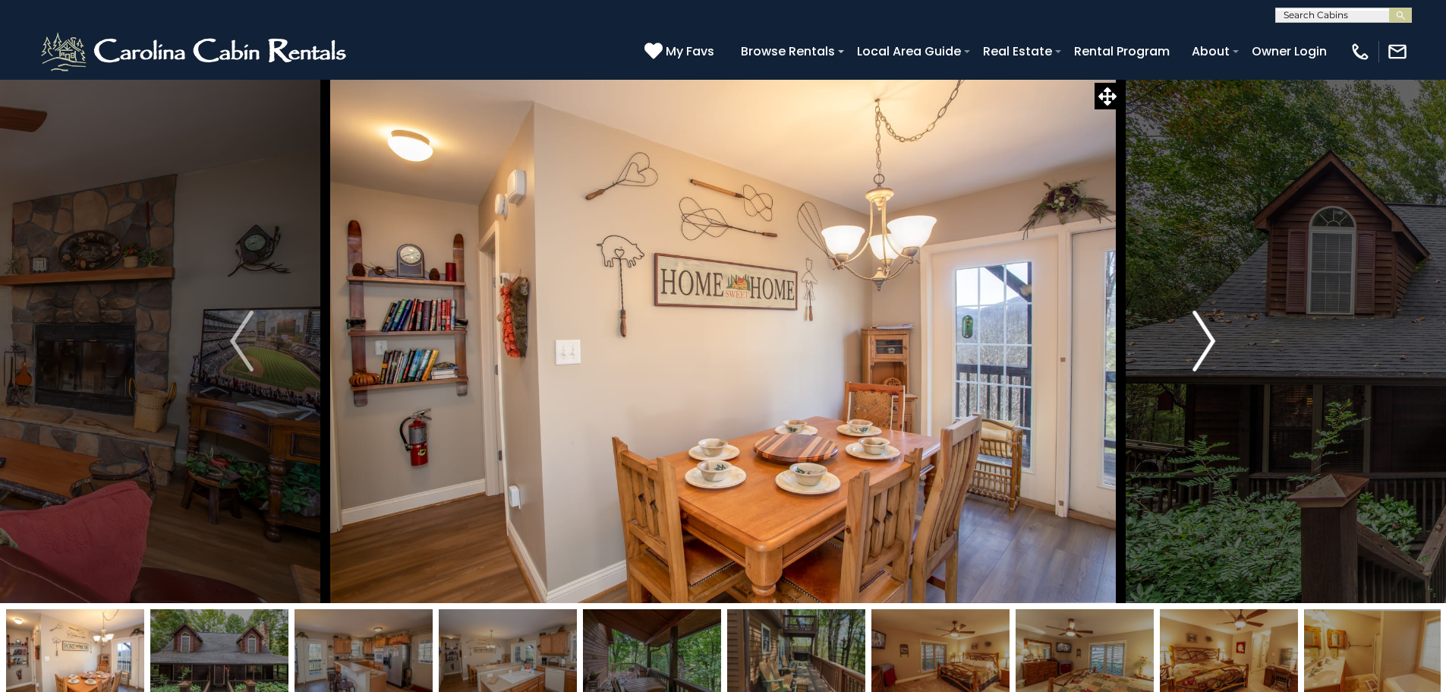
click at [1207, 336] on img "Next" at bounding box center [1204, 341] width 23 height 61
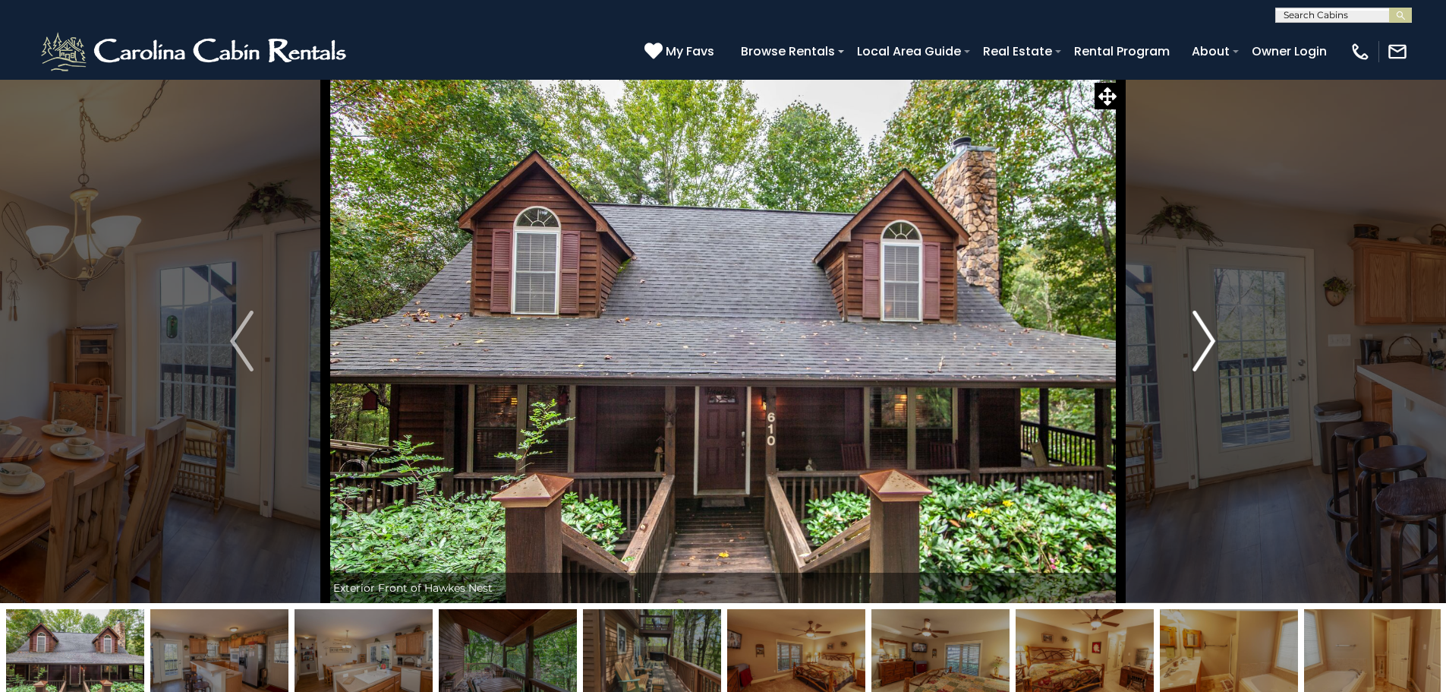
click at [1205, 339] on img "Next" at bounding box center [1204, 341] width 23 height 61
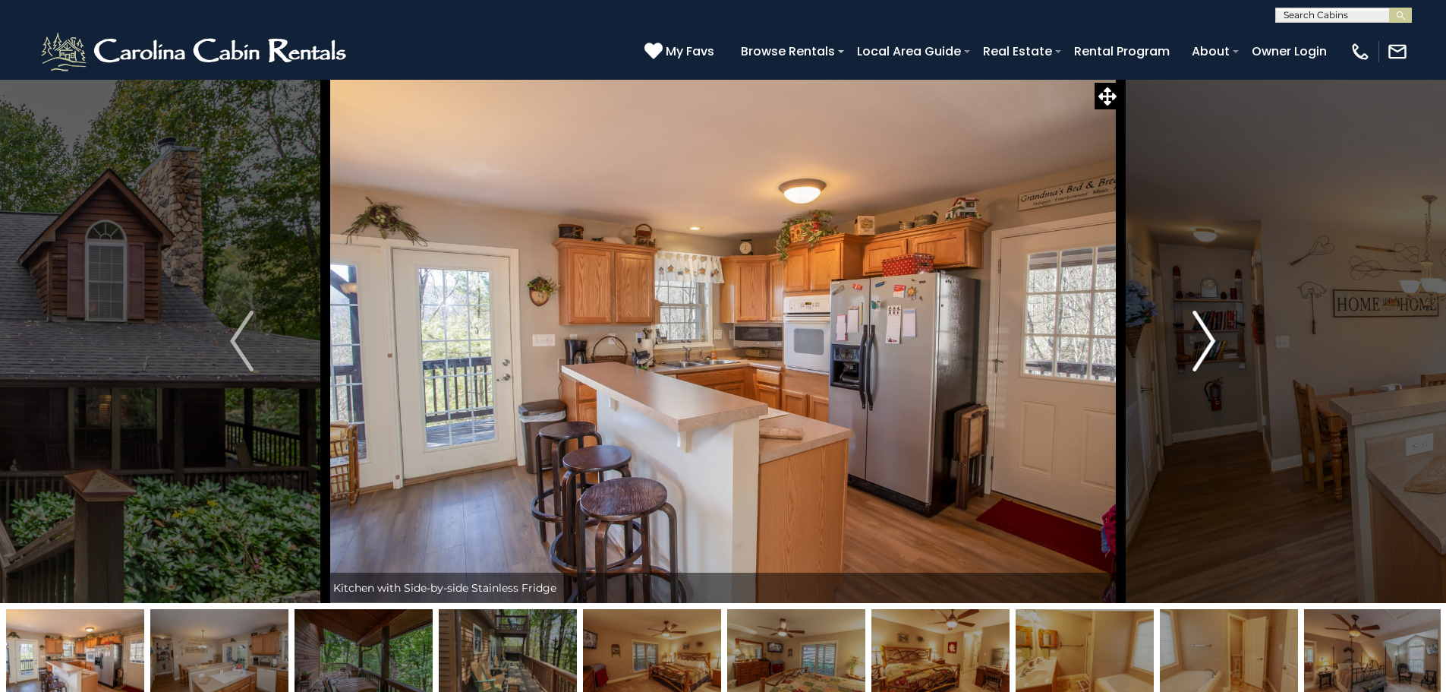
click at [1207, 337] on img "Next" at bounding box center [1204, 341] width 23 height 61
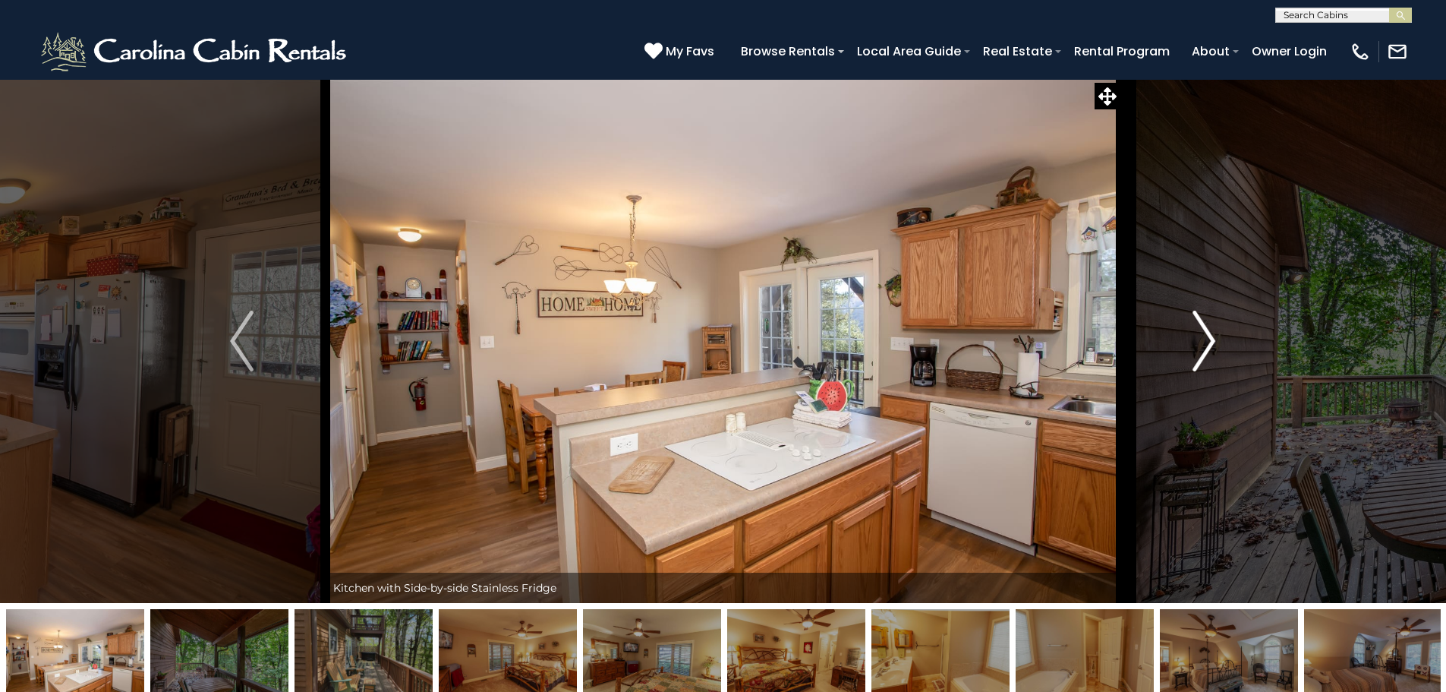
click at [1209, 337] on img "Next" at bounding box center [1204, 341] width 23 height 61
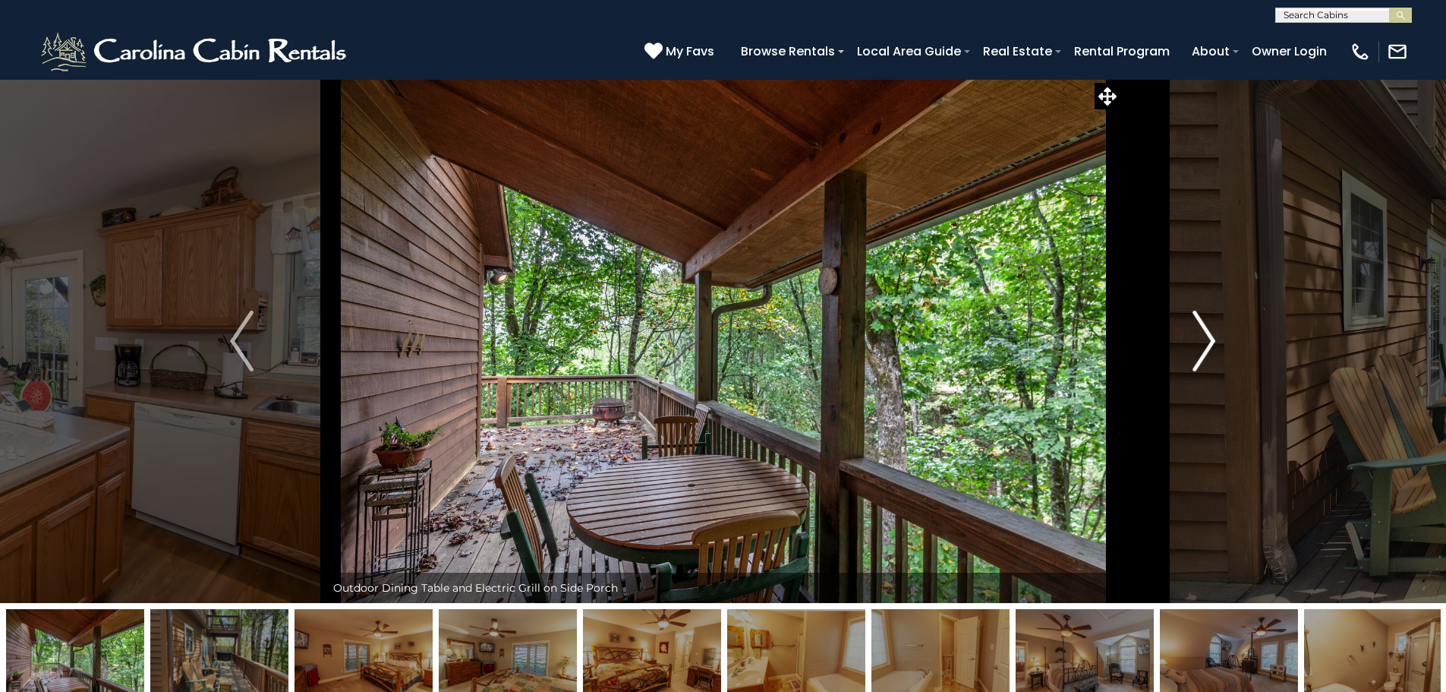
click at [1209, 339] on img "Next" at bounding box center [1204, 341] width 23 height 61
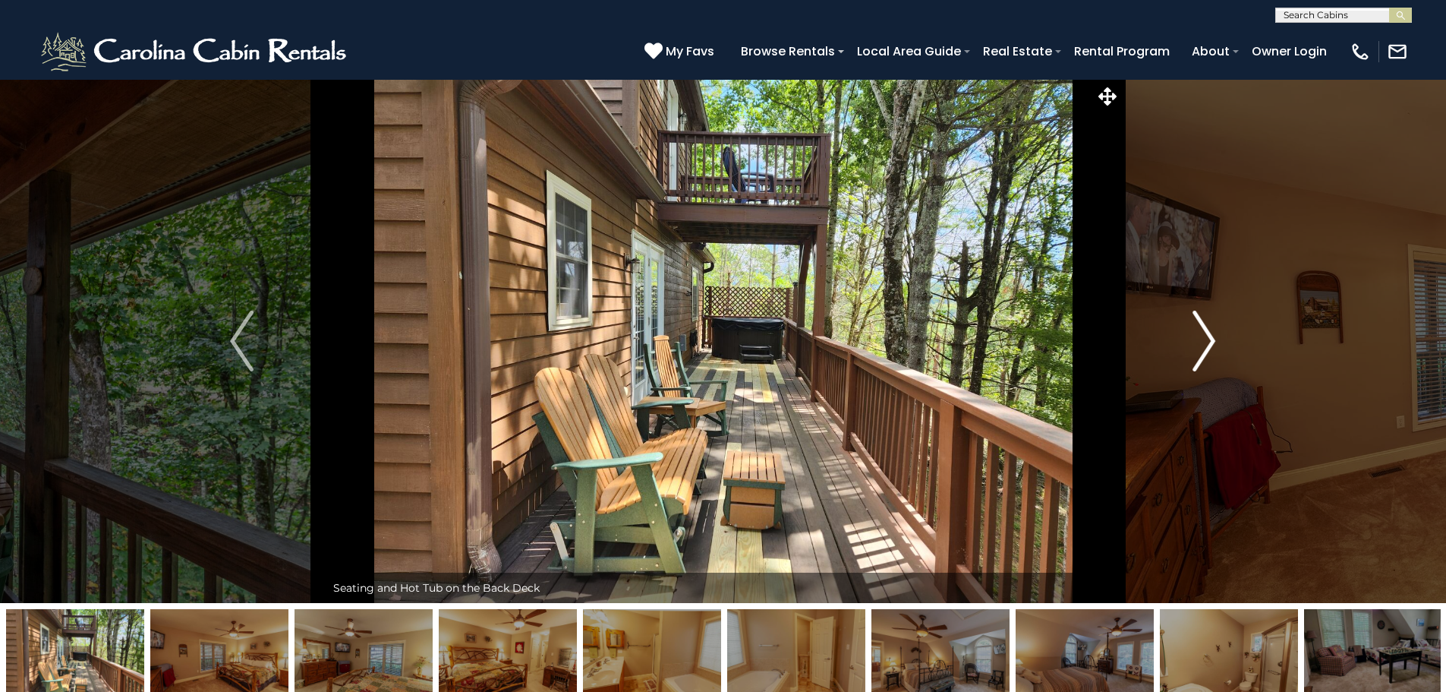
click at [1209, 336] on img "Next" at bounding box center [1204, 341] width 23 height 61
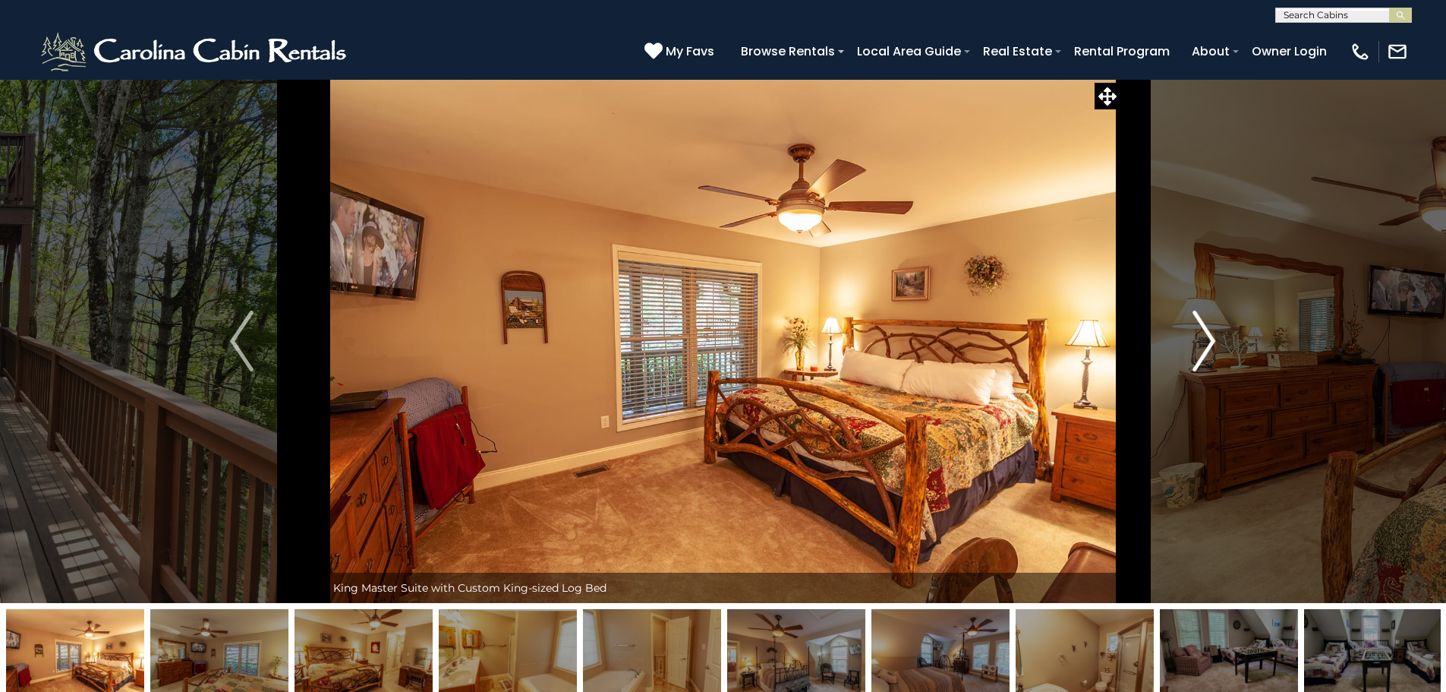
click at [1209, 336] on img "Next" at bounding box center [1204, 341] width 23 height 61
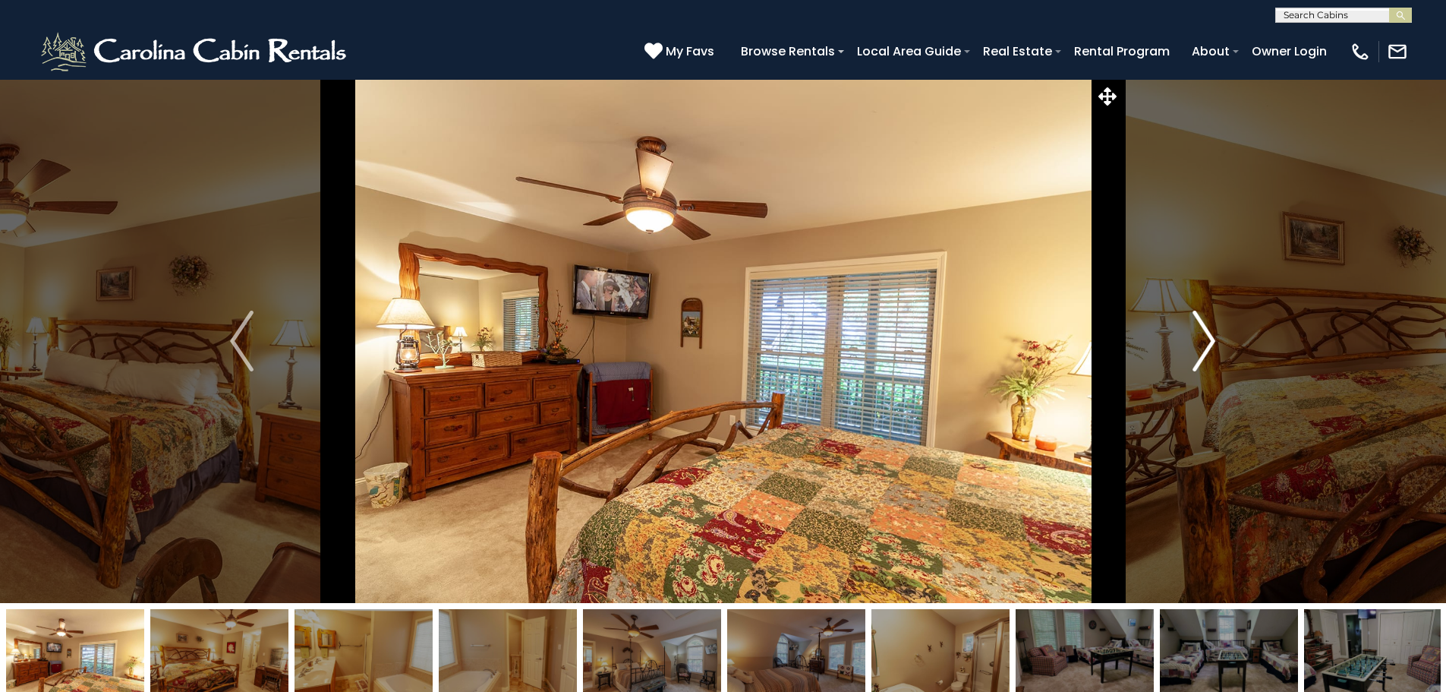
click at [1200, 338] on img "Next" at bounding box center [1204, 341] width 23 height 61
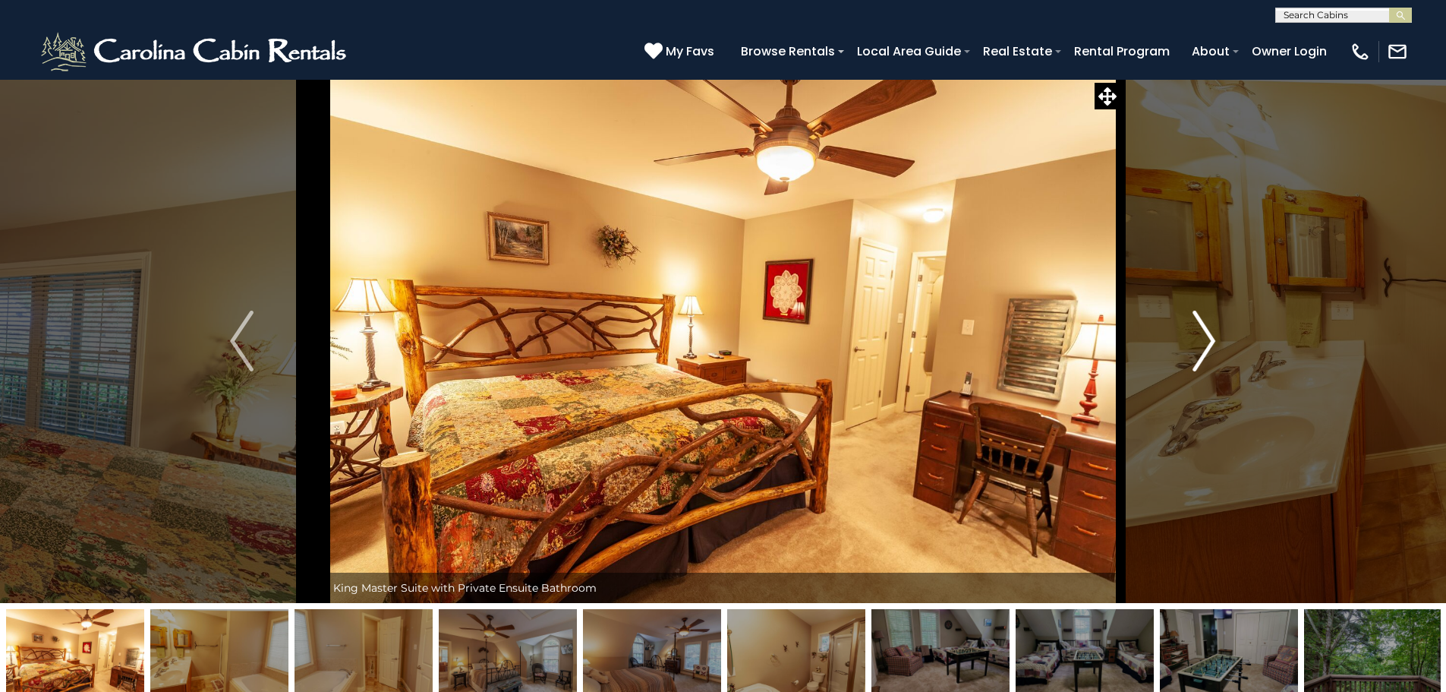
click at [1205, 340] on img "Next" at bounding box center [1204, 341] width 23 height 61
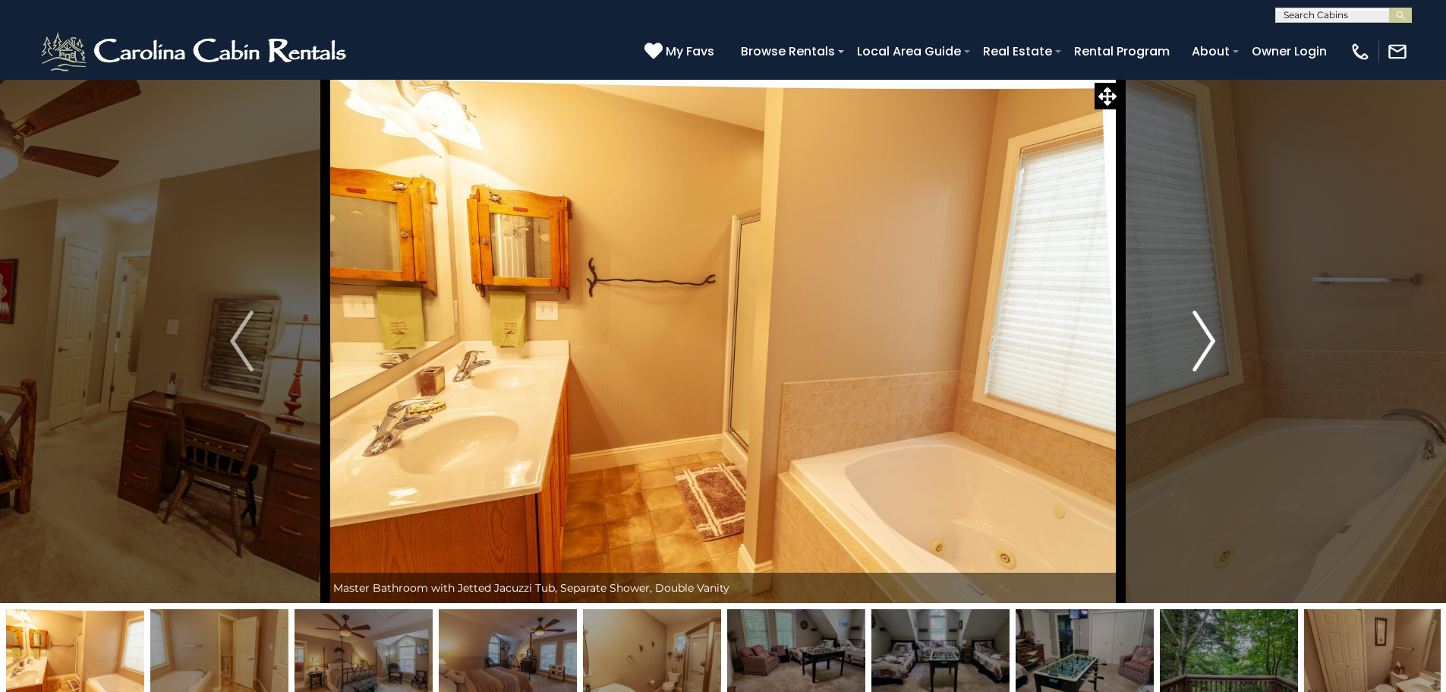
click at [1209, 342] on img "Next" at bounding box center [1204, 341] width 23 height 61
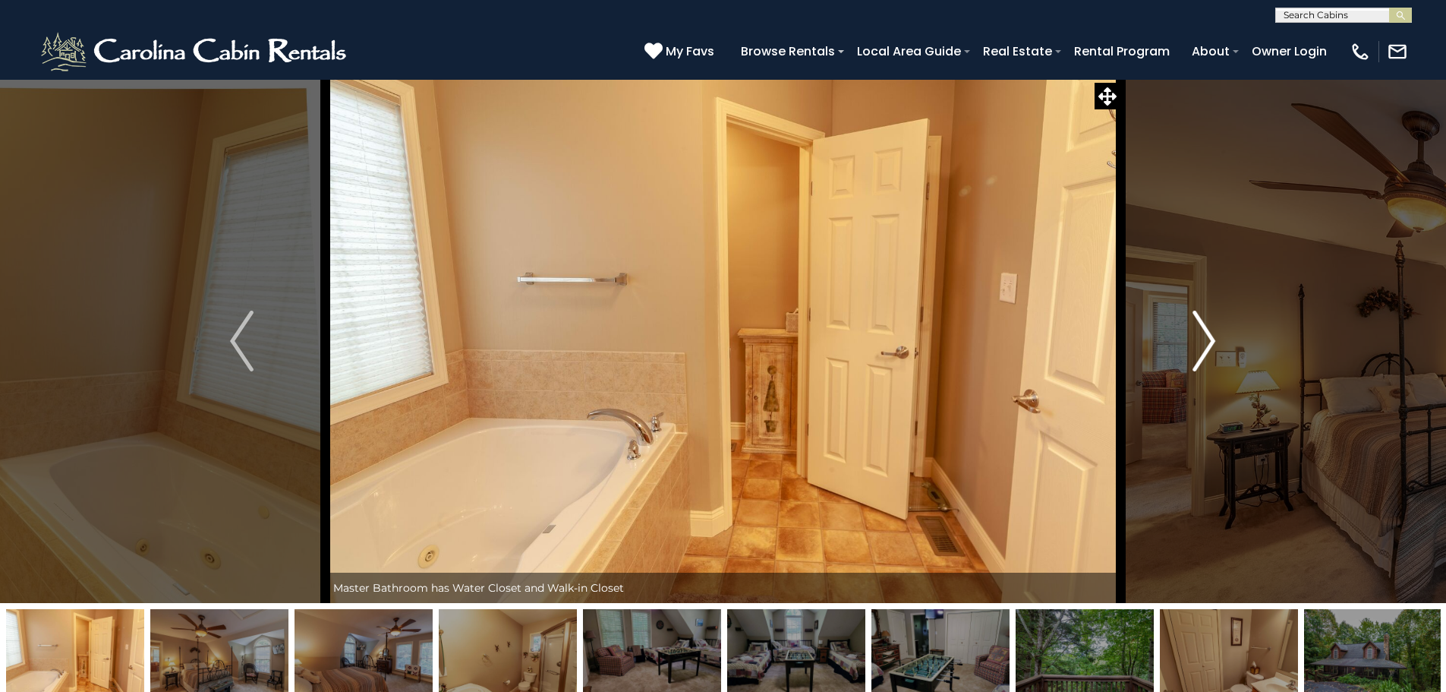
click at [1207, 341] on img "Next" at bounding box center [1204, 341] width 23 height 61
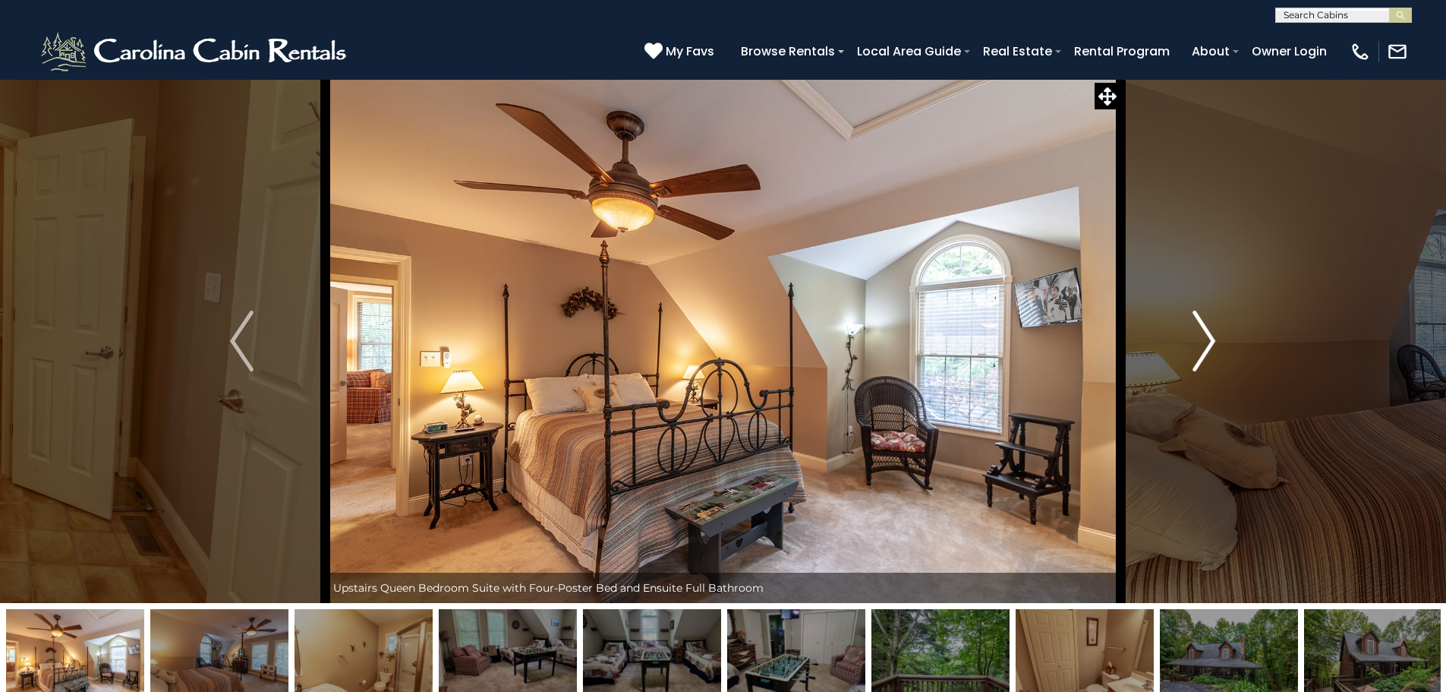
click at [1207, 341] on img "Next" at bounding box center [1204, 341] width 23 height 61
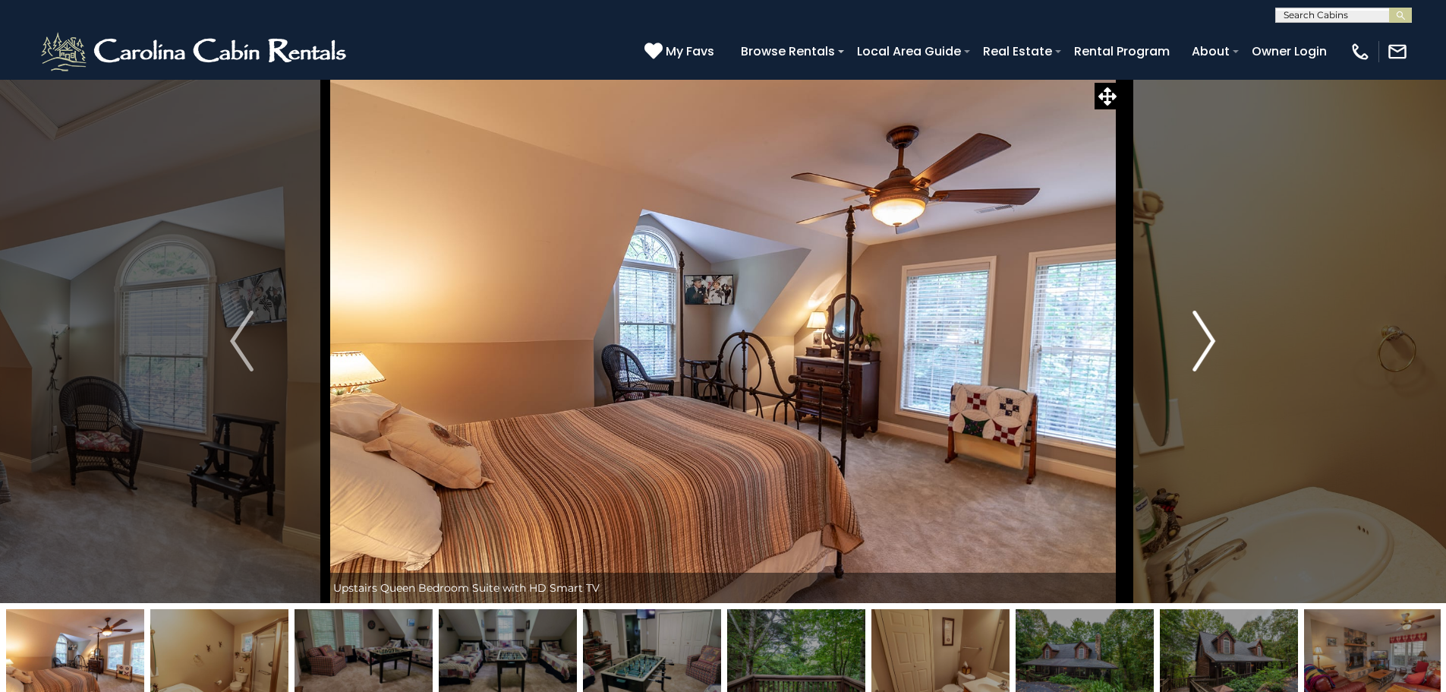
click at [1207, 341] on img "Next" at bounding box center [1204, 341] width 23 height 61
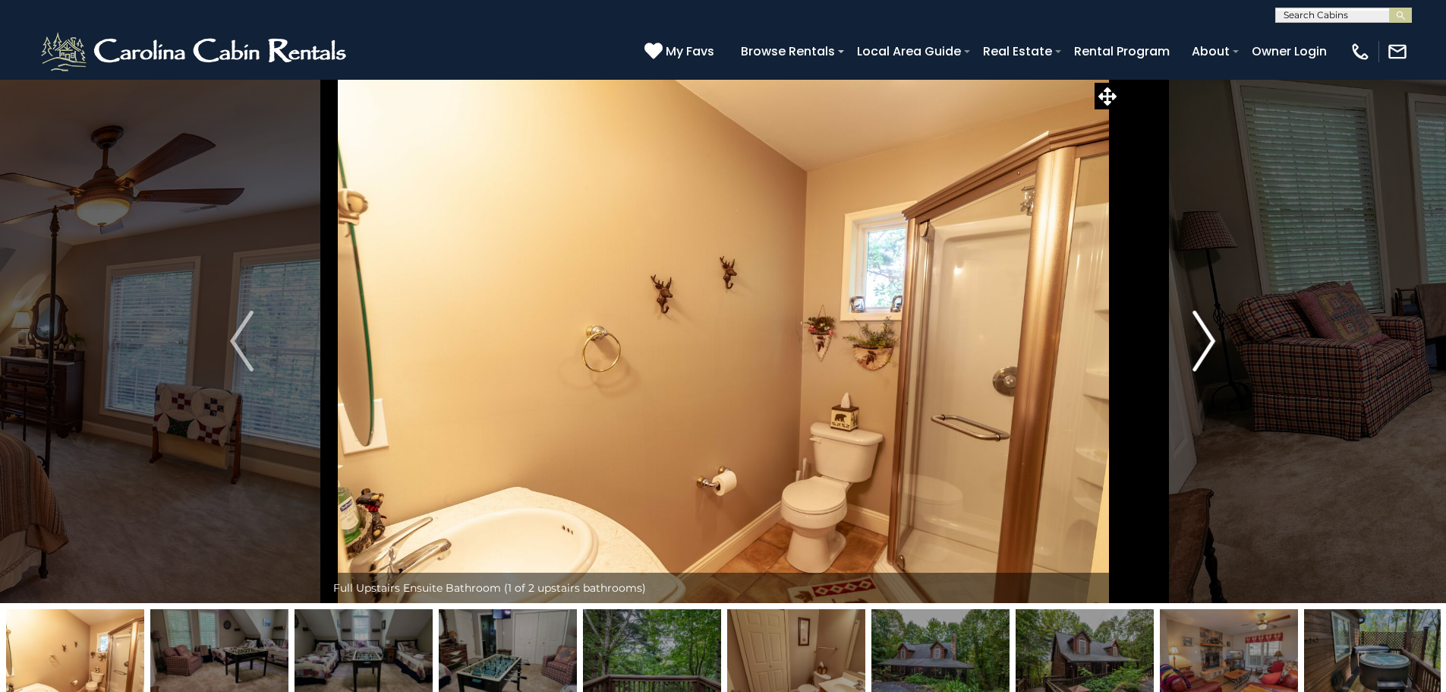
click at [1207, 341] on img "Next" at bounding box center [1204, 341] width 23 height 61
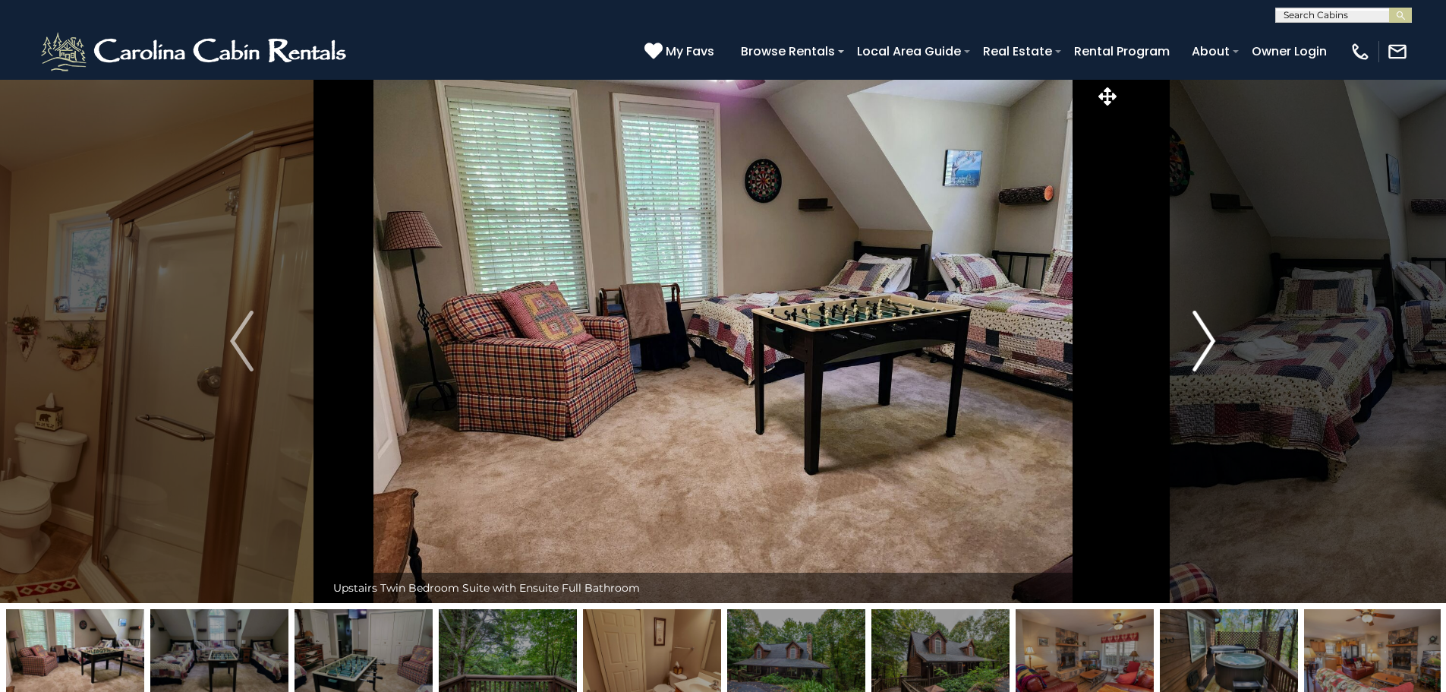
click at [1207, 341] on img "Next" at bounding box center [1204, 341] width 23 height 61
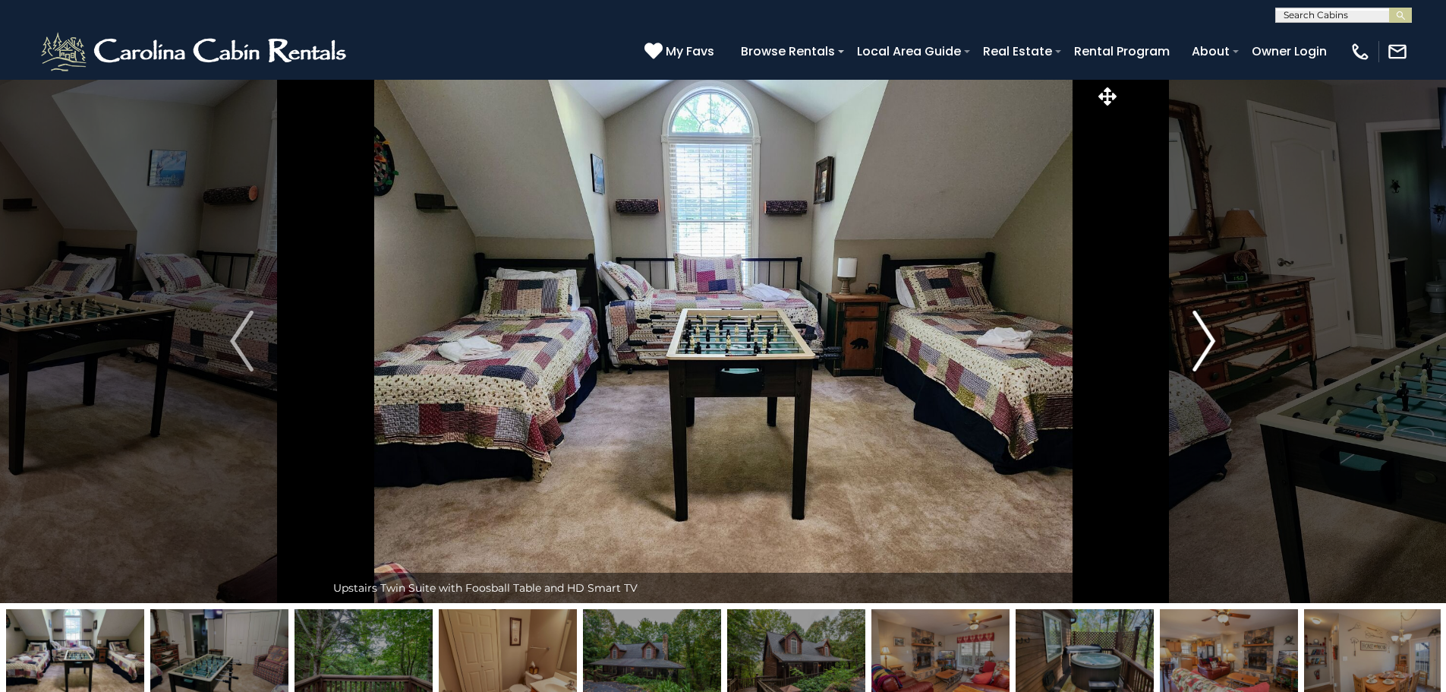
click at [1207, 341] on img "Next" at bounding box center [1204, 341] width 23 height 61
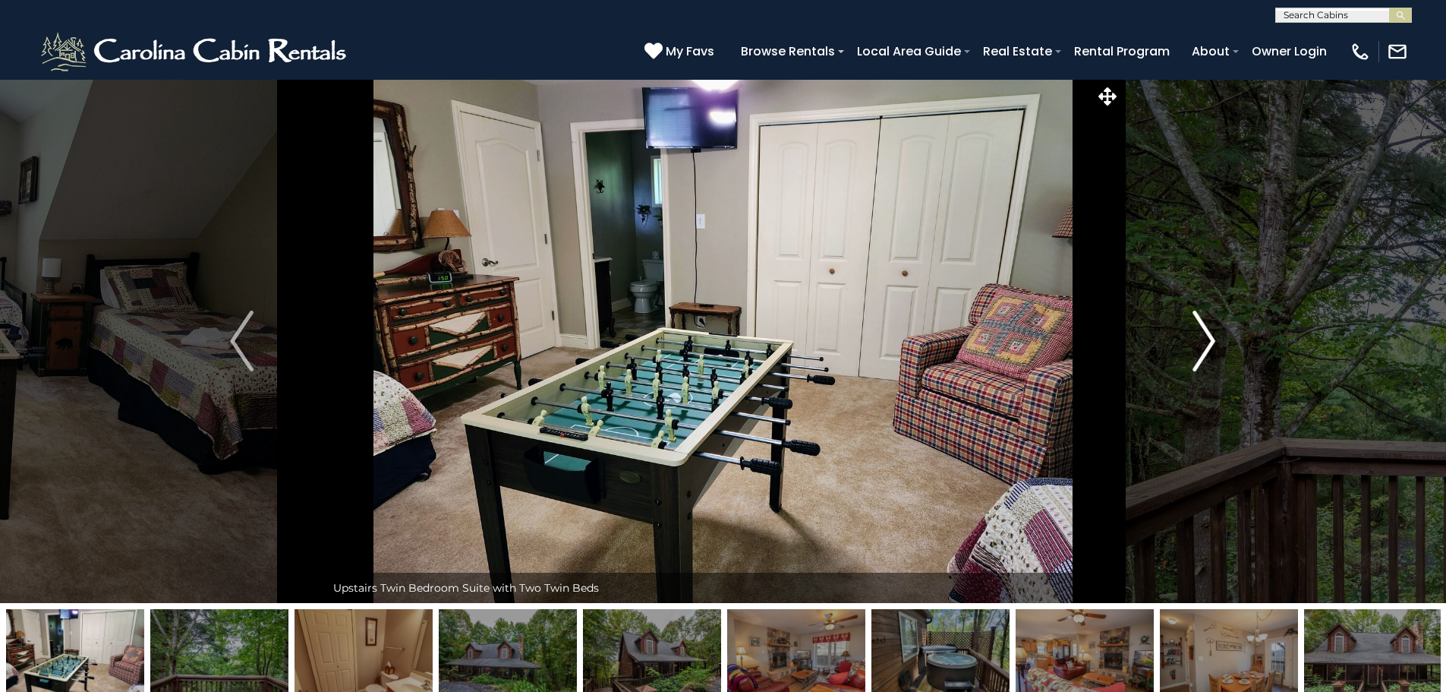
click at [1207, 341] on img "Next" at bounding box center [1204, 341] width 23 height 61
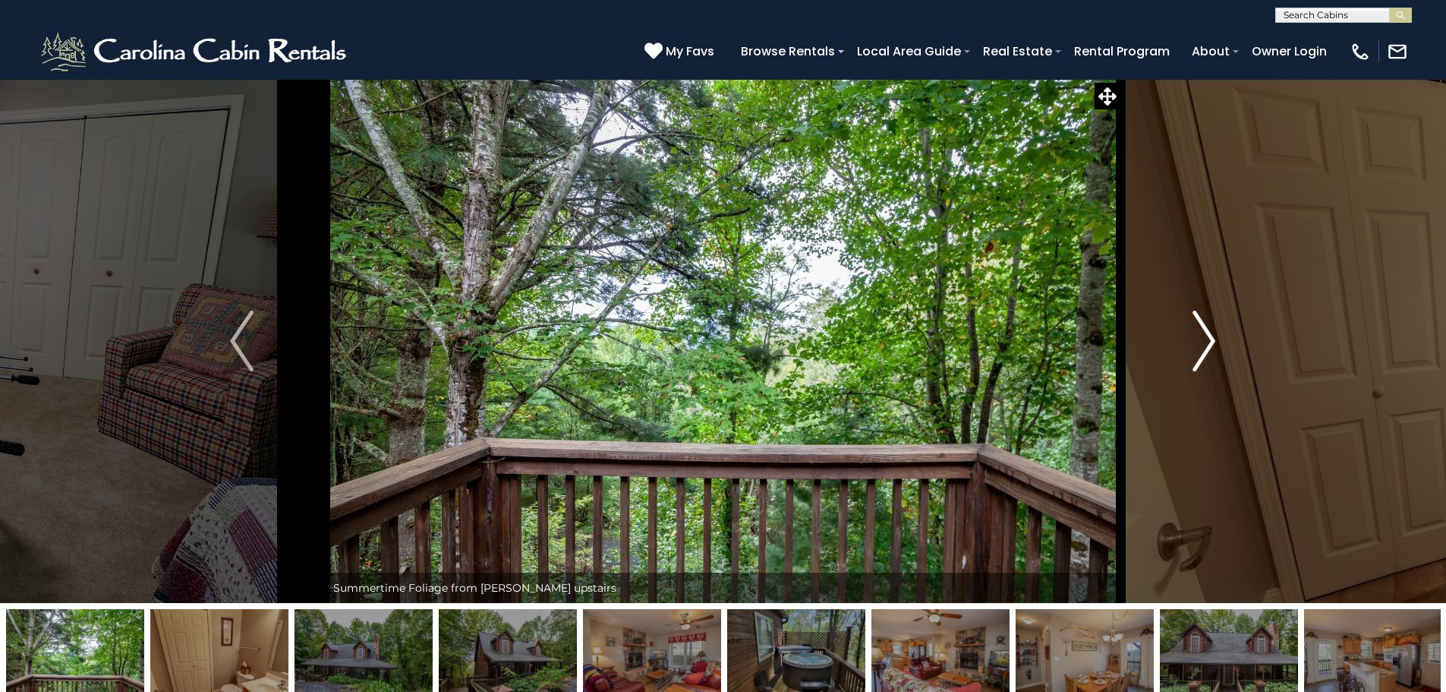
click at [1209, 338] on img "Next" at bounding box center [1204, 341] width 23 height 61
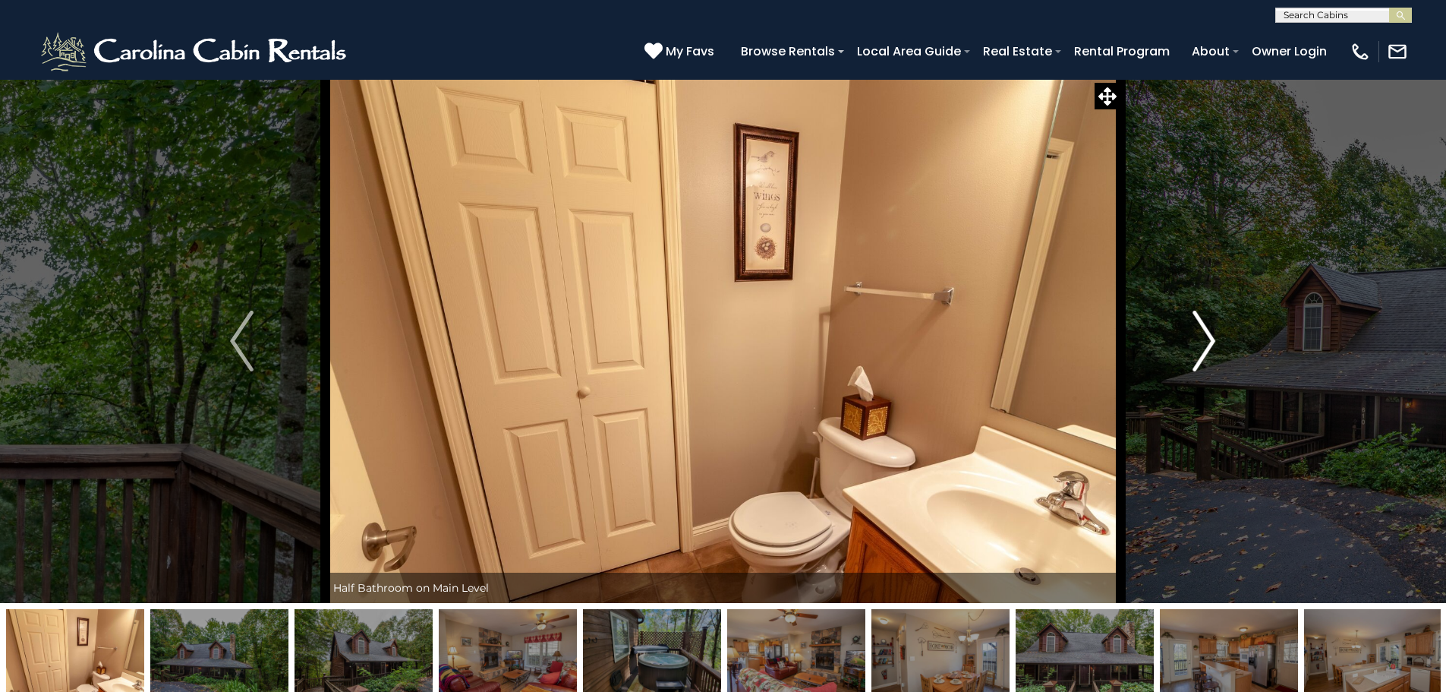
click at [1209, 338] on img "Next" at bounding box center [1204, 341] width 23 height 61
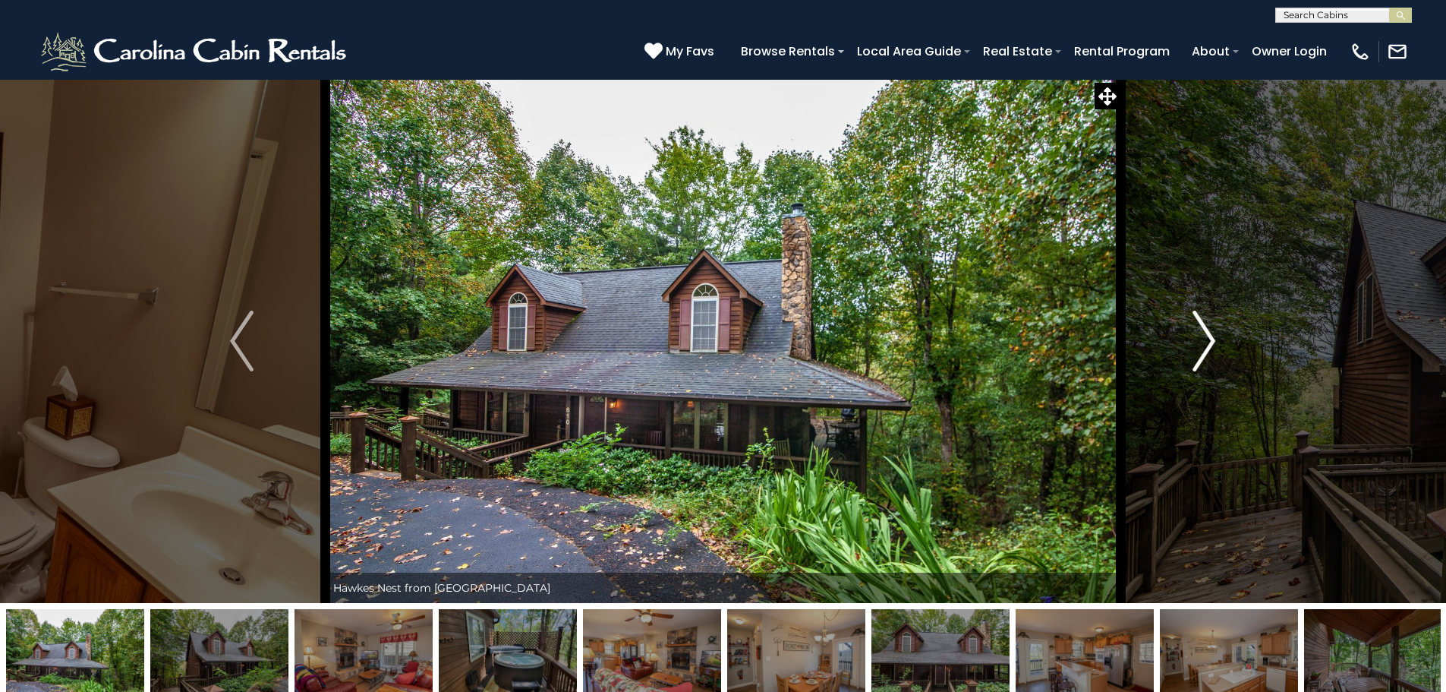
click at [1209, 338] on img "Next" at bounding box center [1204, 341] width 23 height 61
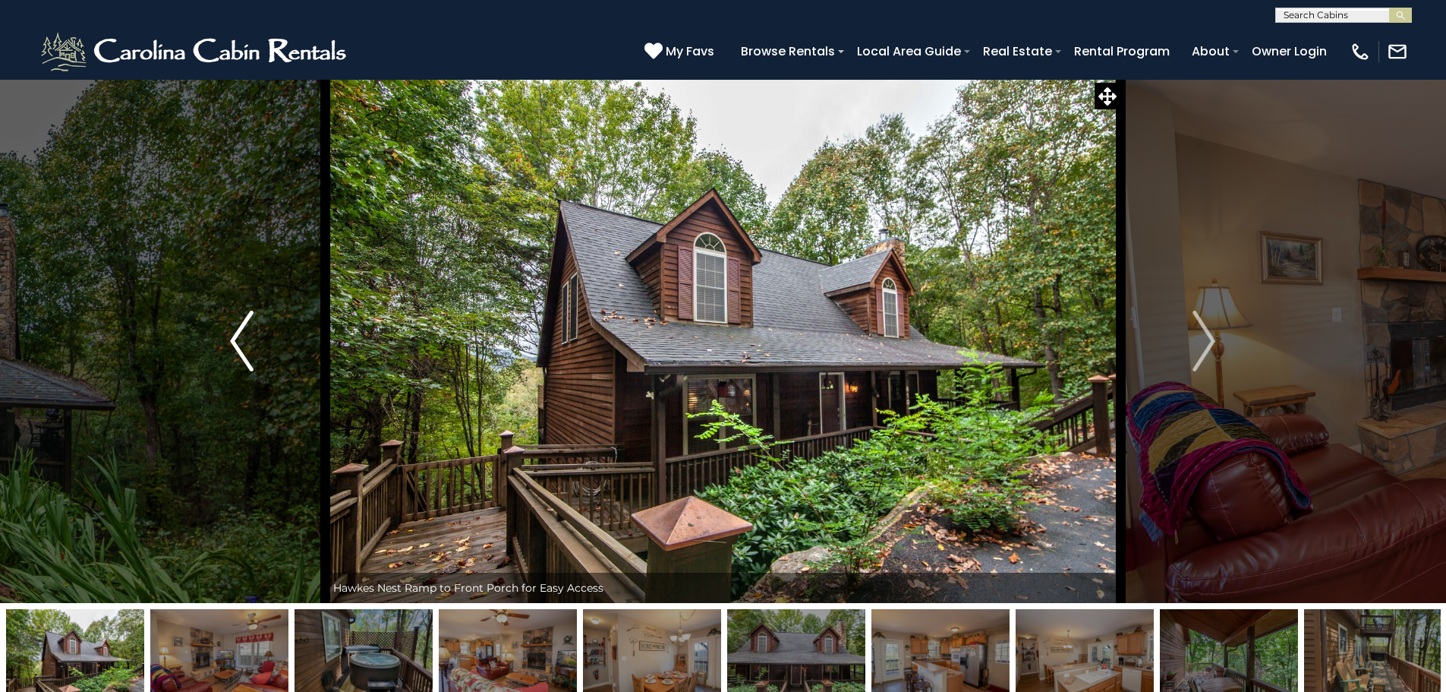
click at [239, 337] on img "Previous" at bounding box center [241, 341] width 23 height 61
